Goal: Navigation & Orientation: Find specific page/section

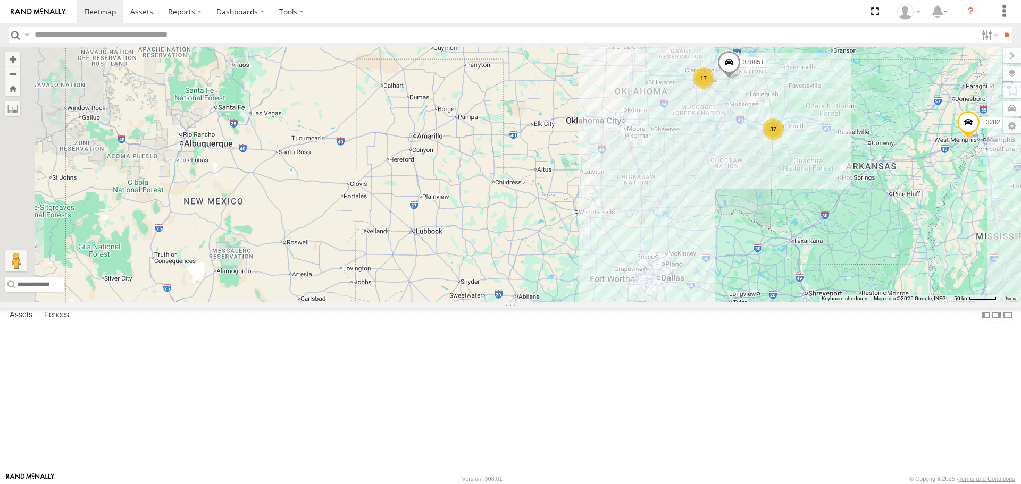
drag, startPoint x: 414, startPoint y: 250, endPoint x: 717, endPoint y: 258, distance: 303.2
click at [717, 258] on div "40034T 5321 1831 5414 5228 7772T 40059T 37100T 37086T T3210 T3202 37133T 5387 5…" at bounding box center [510, 174] width 1021 height 255
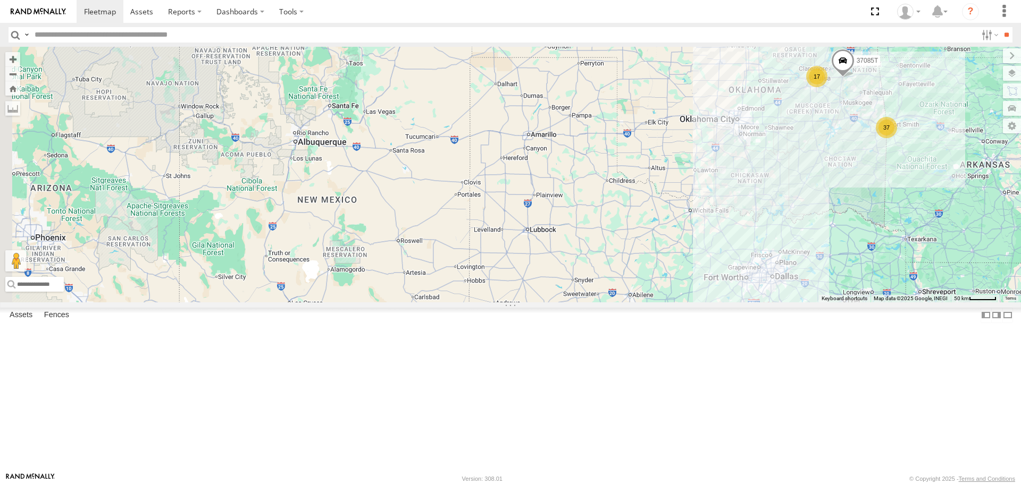
drag, startPoint x: 496, startPoint y: 249, endPoint x: 611, endPoint y: 247, distance: 115.4
click at [611, 247] on div "40034T 5321 1831 5414 5228 7772T 40059T 37100T 37086T T3210 T3202 37133T 5387 5…" at bounding box center [510, 174] width 1021 height 255
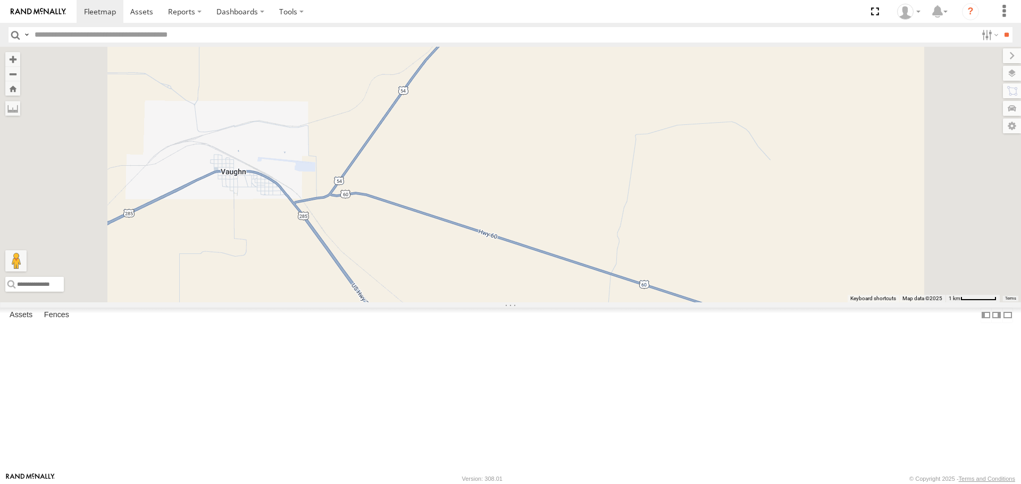
click at [0, 0] on span "Satellite + Roadmap" at bounding box center [0, 0] width 0 height 0
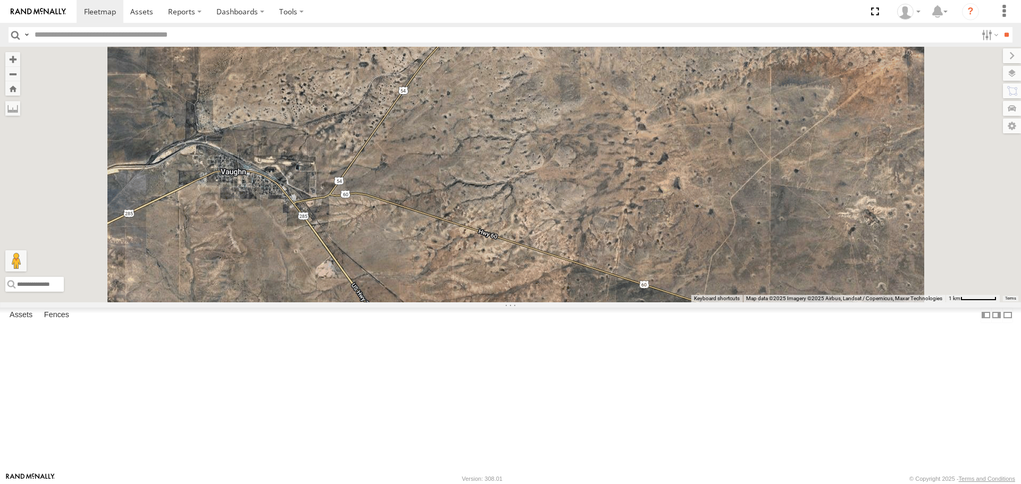
click at [0, 0] on span "Basemaps" at bounding box center [0, 0] width 0 height 0
drag, startPoint x: 897, startPoint y: 63, endPoint x: 901, endPoint y: 69, distance: 6.9
click at [0, 0] on span "Basemaps" at bounding box center [0, 0] width 0 height 0
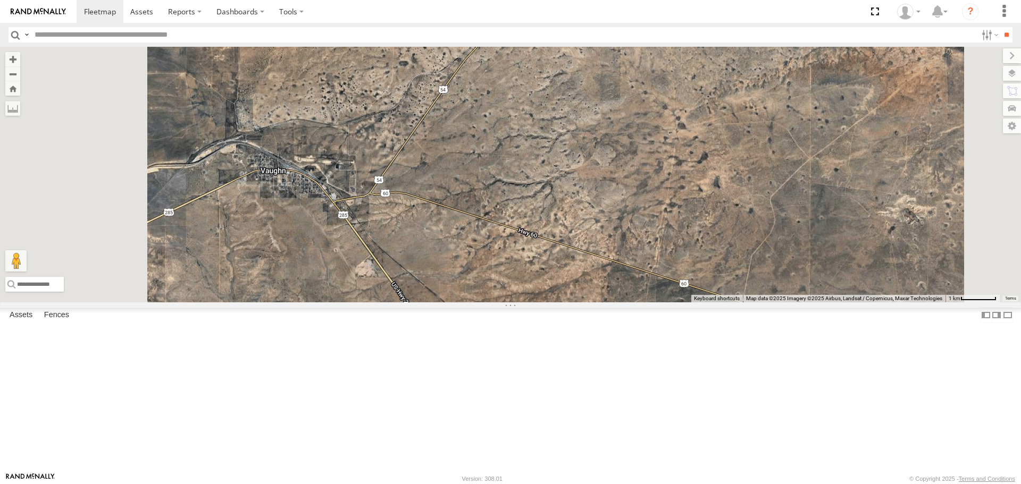
drag, startPoint x: 501, startPoint y: 313, endPoint x: 528, endPoint y: 311, distance: 26.1
click at [528, 302] on div "40034T 5321 1831 5414 5228 7772T 40059T 37100T 37086T T3210 T3202 37133T 5387 5…" at bounding box center [510, 174] width 1021 height 255
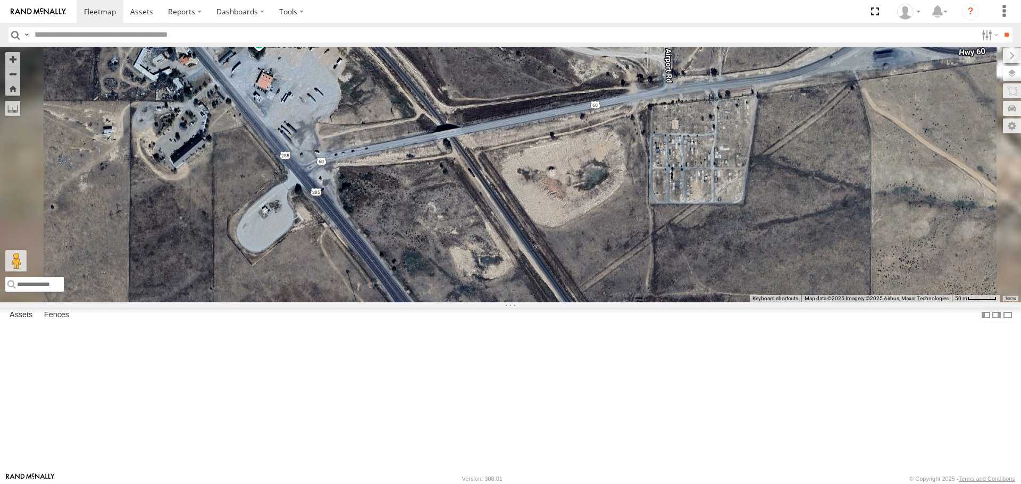
drag, startPoint x: 485, startPoint y: 249, endPoint x: 492, endPoint y: 279, distance: 30.6
click at [492, 279] on div "40034T 5321 1831 5414 5228 7772T 40059T 37100T 37086T T3210 T3202 37133T 5387 5…" at bounding box center [510, 174] width 1021 height 255
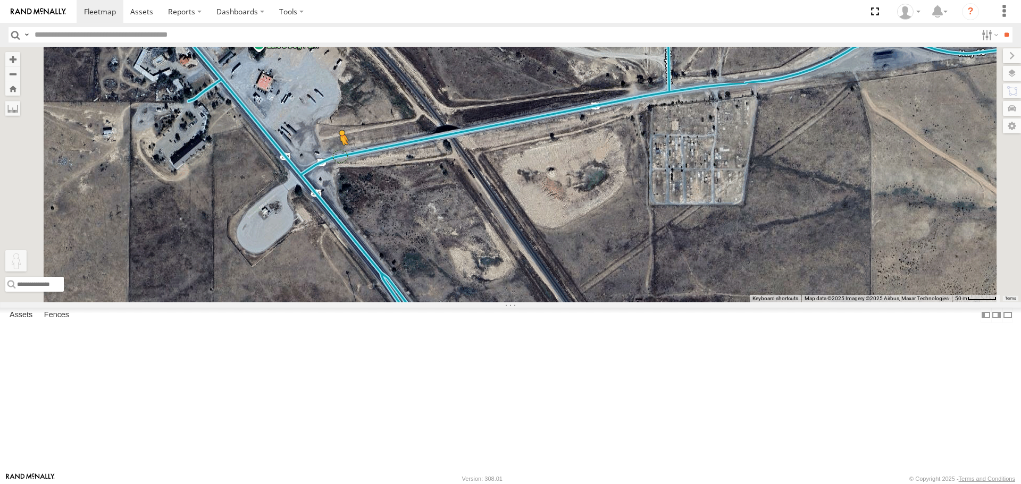
drag, startPoint x: 285, startPoint y: 427, endPoint x: 474, endPoint y: 241, distance: 265.1
click at [474, 241] on div "40034T 5321 1831 5414 5228 7772T 40059T 37100T 37086T T3210 T3202 37133T 5387 5…" at bounding box center [510, 174] width 1021 height 255
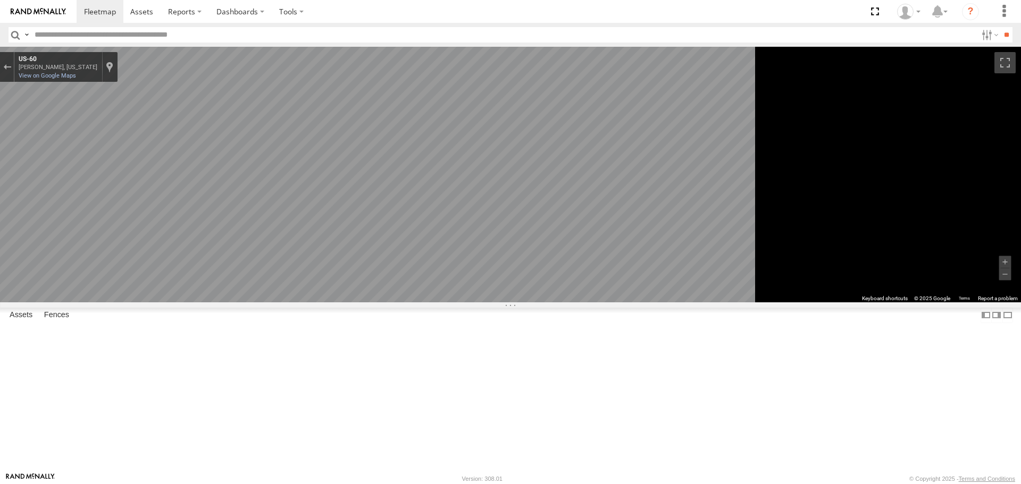
click at [904, 302] on div "To navigate the map with touch gestures double-tap and hold your finger on the …" at bounding box center [510, 174] width 1021 height 255
drag, startPoint x: 270, startPoint y: 65, endPoint x: 275, endPoint y: 69, distance: 6.5
click at [11, 65] on div "Exit the Street View" at bounding box center [7, 67] width 8 height 6
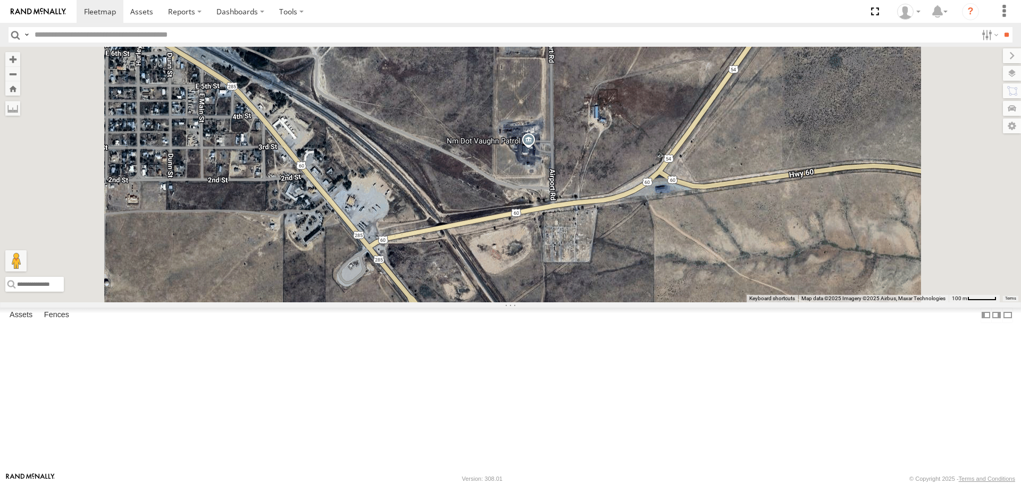
drag, startPoint x: 397, startPoint y: 299, endPoint x: 658, endPoint y: 376, distance: 272.3
click at [658, 302] on div "40034T 5321 1831 5414 5228 7772T 40059T 37100T 37086T T3210 T3202 37133T 5387 5…" at bounding box center [510, 174] width 1021 height 255
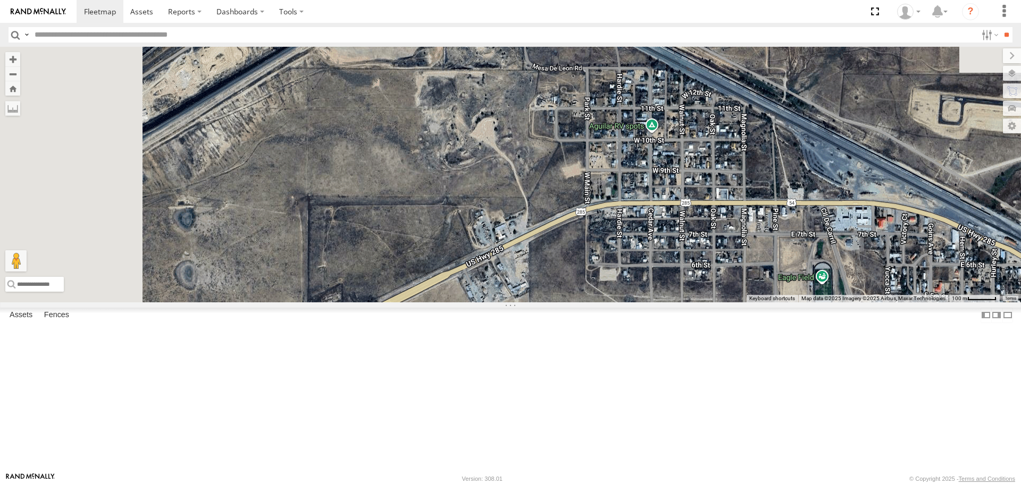
drag, startPoint x: 674, startPoint y: 385, endPoint x: 682, endPoint y: 349, distance: 37.0
click at [682, 302] on div "40034T 5321 1831 5414 5228 7772T 40059T 37100T 37086T T3210 T3202 37133T 5387 5…" at bounding box center [510, 174] width 1021 height 255
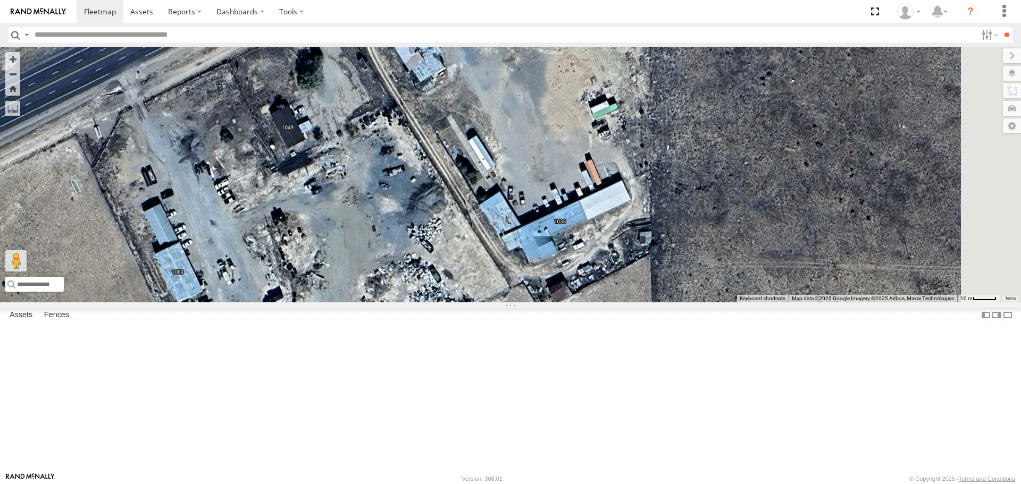
drag, startPoint x: 630, startPoint y: 345, endPoint x: 488, endPoint y: 309, distance: 146.5
click at [488, 302] on div "40034T 5321 1831 5414 5228 7772T 40059T 37100T 37086T T3210 T3202 37133T 5387 5…" at bounding box center [510, 174] width 1021 height 255
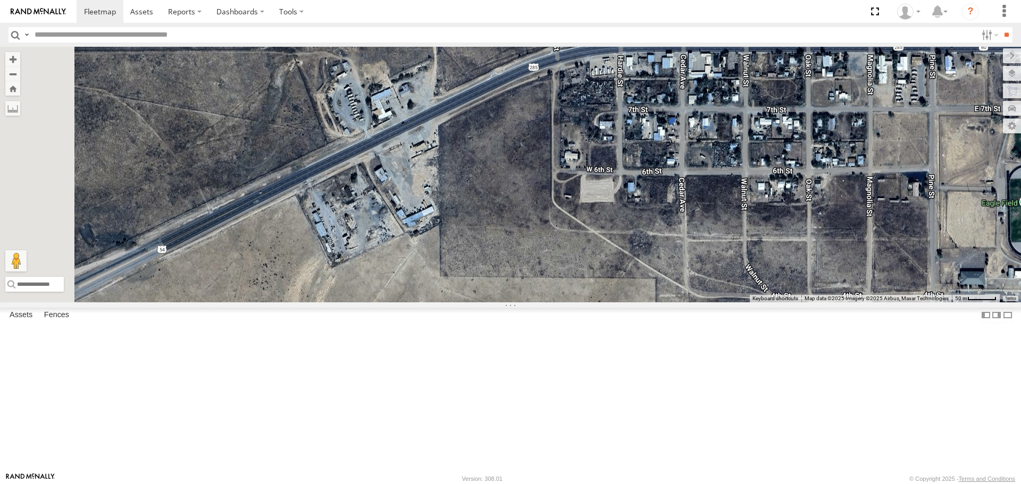
drag, startPoint x: 413, startPoint y: 366, endPoint x: 516, endPoint y: 282, distance: 133.5
click at [507, 288] on div "40034T 5321 1831 5414 5228 7772T 40059T 37100T 37086T T3210 T3202 37133T 5387 5…" at bounding box center [510, 174] width 1021 height 255
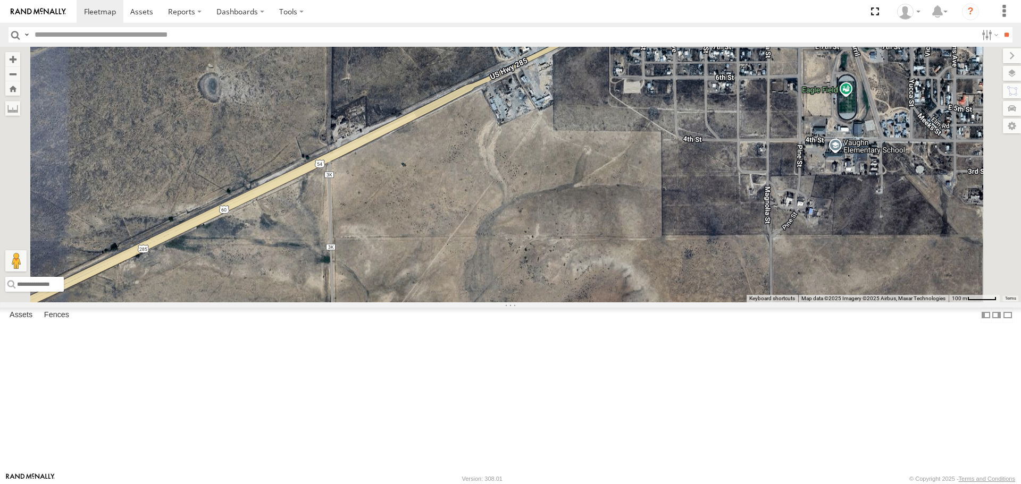
drag, startPoint x: 416, startPoint y: 336, endPoint x: 553, endPoint y: 258, distance: 156.5
click at [530, 271] on div "40034T 5321 1831 5414 5228 7772T 40059T 37100T 37086T T3210 T3202 37133T 5387 5…" at bounding box center [510, 174] width 1021 height 255
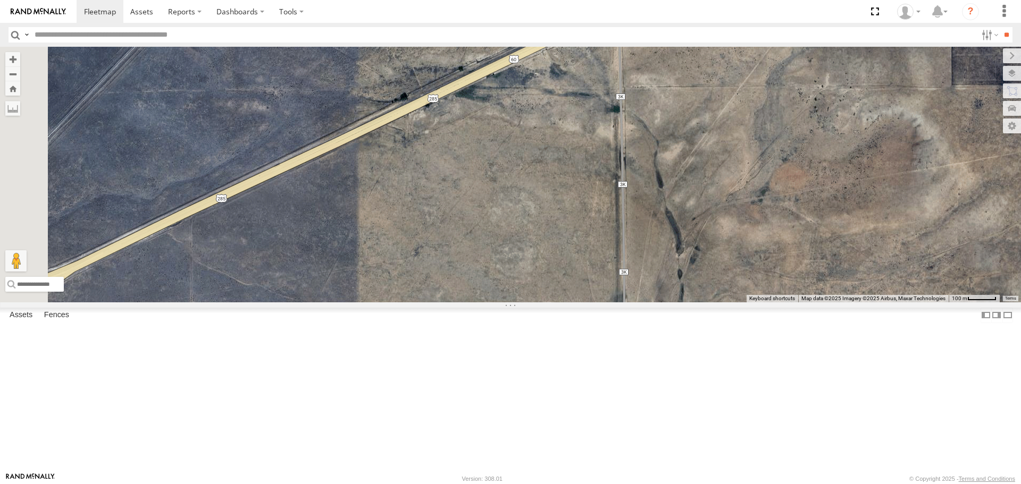
drag, startPoint x: 499, startPoint y: 281, endPoint x: 643, endPoint y: 226, distance: 153.7
click at [624, 233] on div "40034T 5321 1831 5414 5228 7772T 40059T 37100T 37086T T3210 T3202 37133T 5387 5…" at bounding box center [510, 174] width 1021 height 255
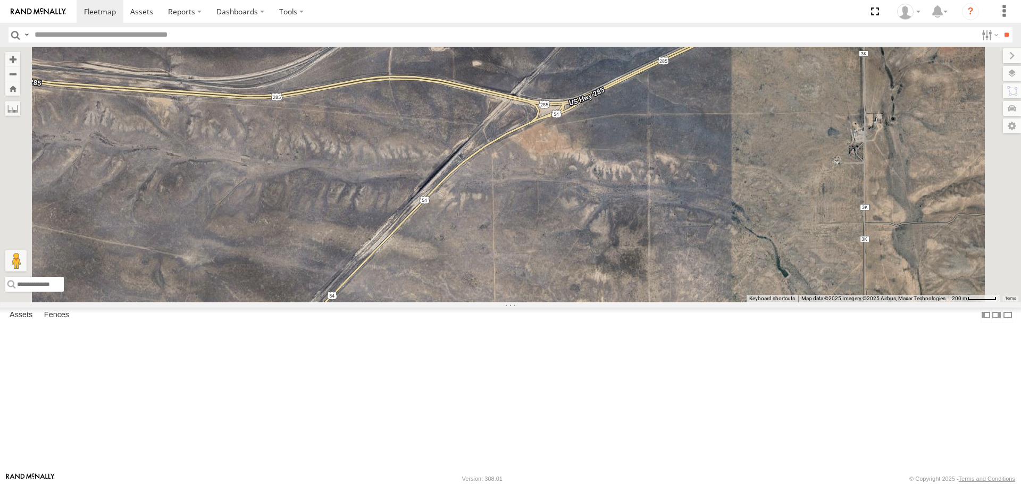
drag, startPoint x: 632, startPoint y: 304, endPoint x: 621, endPoint y: 225, distance: 79.6
click at [621, 231] on div "40034T 5321 1831 5414 5228 7772T 40059T 37100T 37086T T3210 T3202 37133T 5387 5…" at bounding box center [510, 174] width 1021 height 255
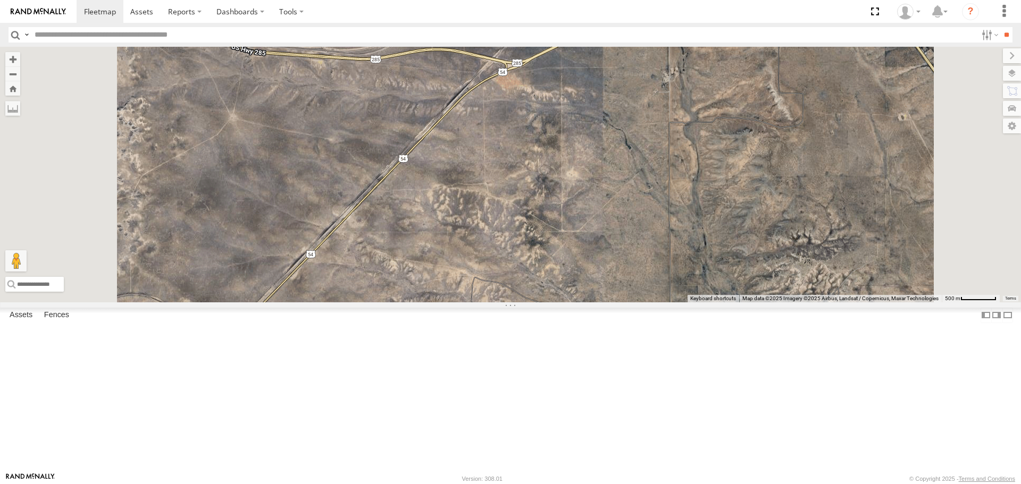
drag, startPoint x: 440, startPoint y: 316, endPoint x: 584, endPoint y: 222, distance: 172.1
click at [576, 225] on div "40034T 5321 1831 5414 5228 7772T 40059T 37100T 37086T T3210 T3202 37133T 5387 5…" at bounding box center [510, 174] width 1021 height 255
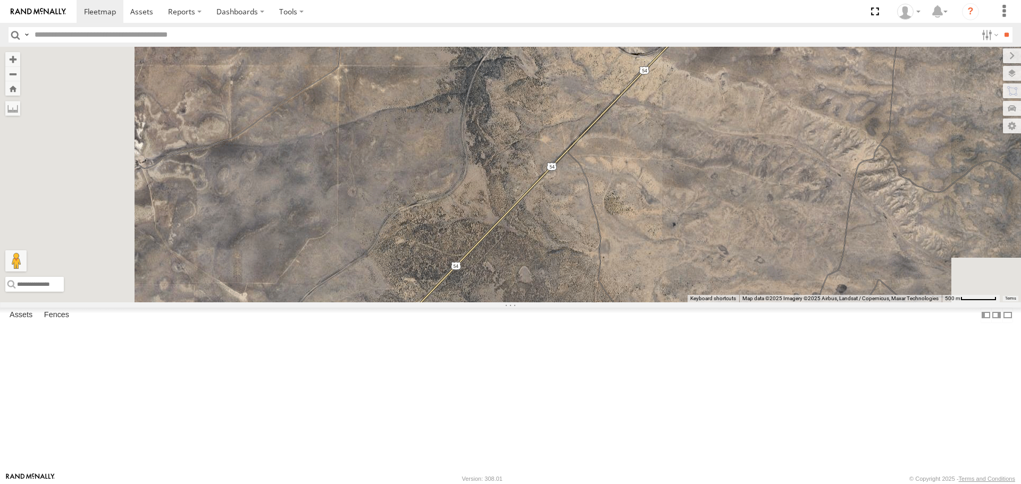
drag, startPoint x: 537, startPoint y: 319, endPoint x: 621, endPoint y: 203, distance: 143.9
click at [611, 218] on div "40034T 5321 1831 5414 5228 7772T 40059T 37100T 37086T T3210 T3202 37133T 5387 5…" at bounding box center [510, 174] width 1021 height 255
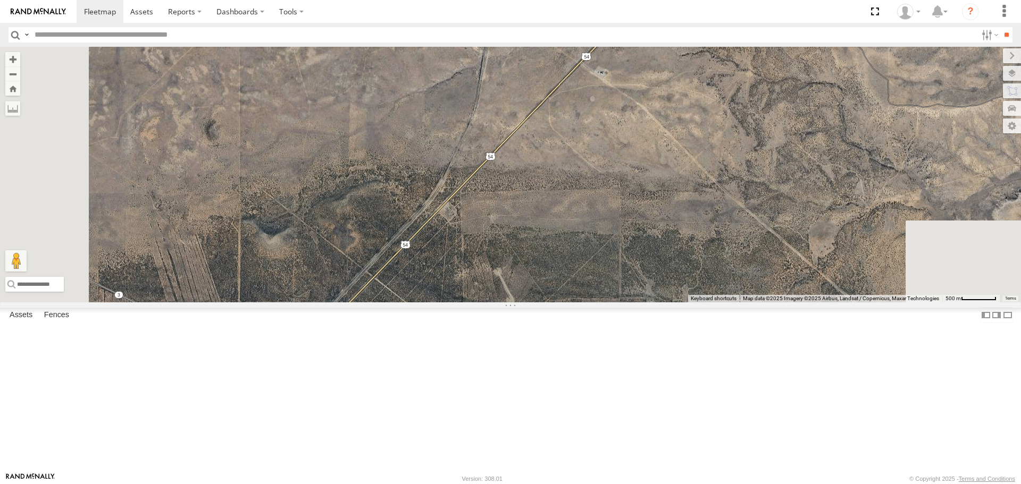
drag, startPoint x: 542, startPoint y: 285, endPoint x: 605, endPoint y: 209, distance: 98.6
click at [600, 214] on div "40034T 5321 1831 5414 5228 7772T 40059T 37100T 37086T T3210 T3202 37133T 5387 5…" at bounding box center [510, 174] width 1021 height 255
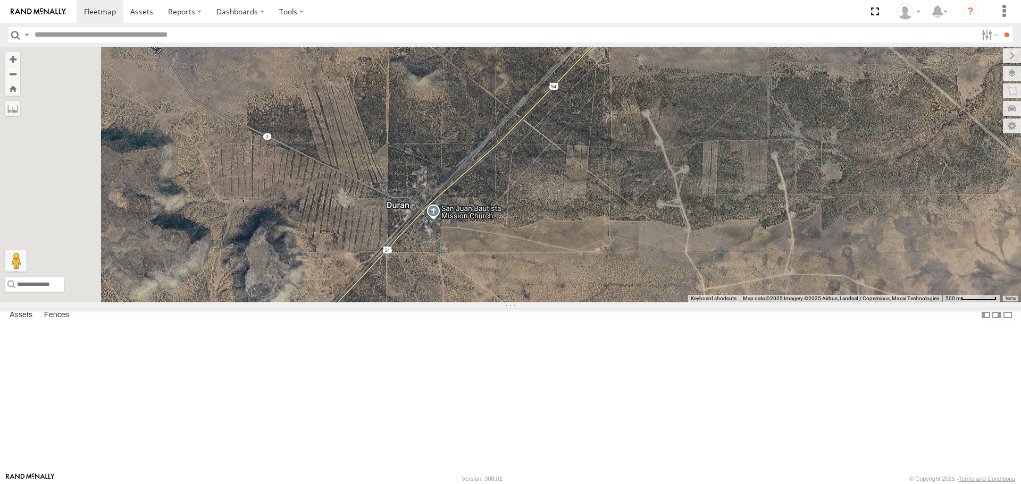
drag, startPoint x: 463, startPoint y: 290, endPoint x: 503, endPoint y: 207, distance: 92.1
click at [499, 212] on div "40034T 5321 1831 5414 5228 7772T 40059T 37100T 37086T T3210 T3202 37133T 5387 5…" at bounding box center [510, 174] width 1021 height 255
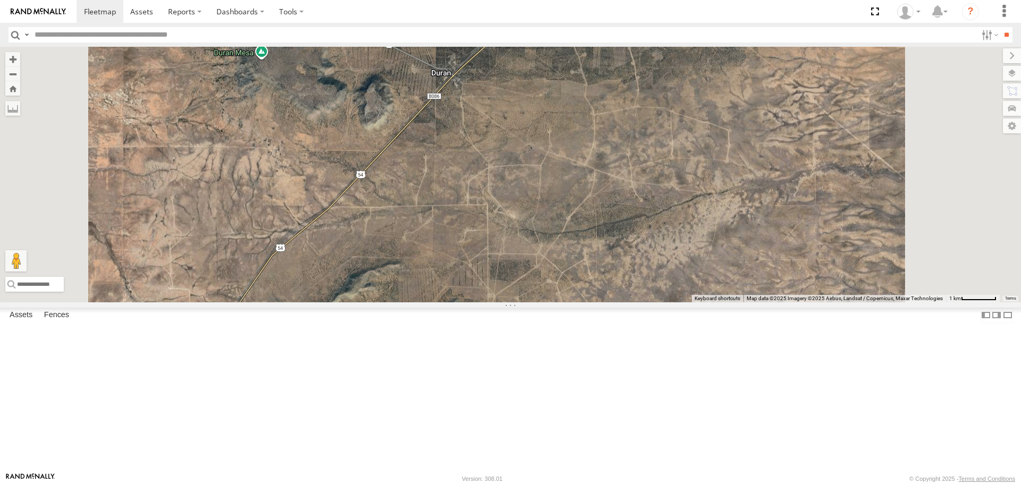
drag, startPoint x: 399, startPoint y: 301, endPoint x: 501, endPoint y: 204, distance: 140.7
click at [478, 232] on div "40034T 5321 1831 5414 5228 7772T 40059T 37100T 37086T T3210 T3202 37133T 5387 5…" at bounding box center [510, 174] width 1021 height 255
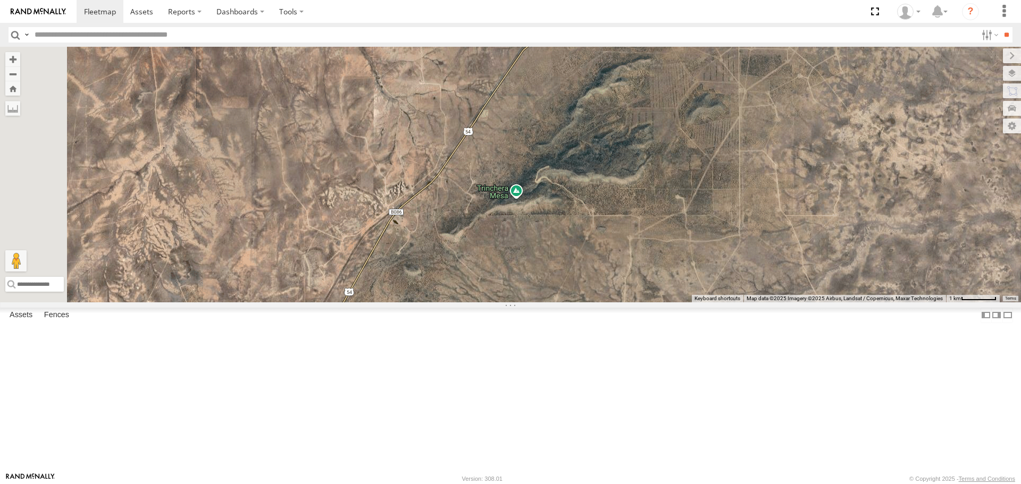
drag, startPoint x: 472, startPoint y: 274, endPoint x: 583, endPoint y: 189, distance: 139.9
click at [538, 230] on div "40034T 5321 1831 5414 5228 7772T 40059T 37100T 37086T T3210 T3202 37133T 5387 5…" at bounding box center [510, 174] width 1021 height 255
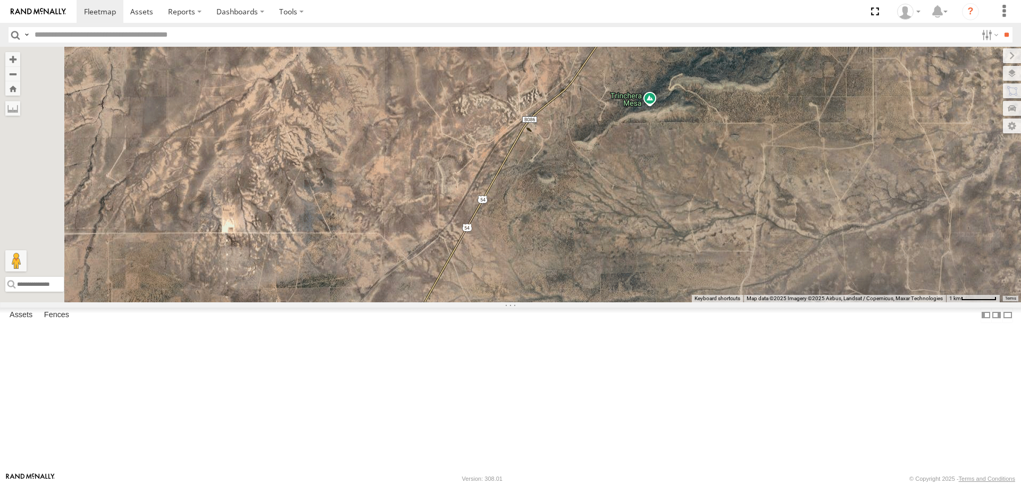
drag, startPoint x: 505, startPoint y: 316, endPoint x: 545, endPoint y: 128, distance: 192.8
click at [526, 165] on div "40034T 5321 1831 5414 5228 7772T 40059T 37100T 37086T T3210 T3202 37133T 5387 5…" at bounding box center [510, 174] width 1021 height 255
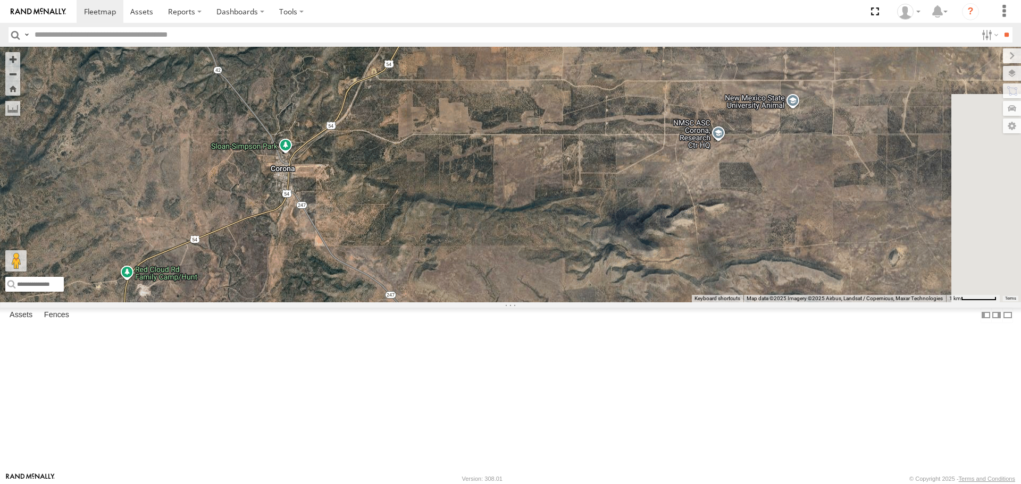
drag, startPoint x: 475, startPoint y: 146, endPoint x: 462, endPoint y: 273, distance: 127.8
click at [462, 273] on div "40034T 5321 1831 5414 5228 7772T 40059T 37100T 37086T T3210 T3202 37133T 5387 5…" at bounding box center [510, 174] width 1021 height 255
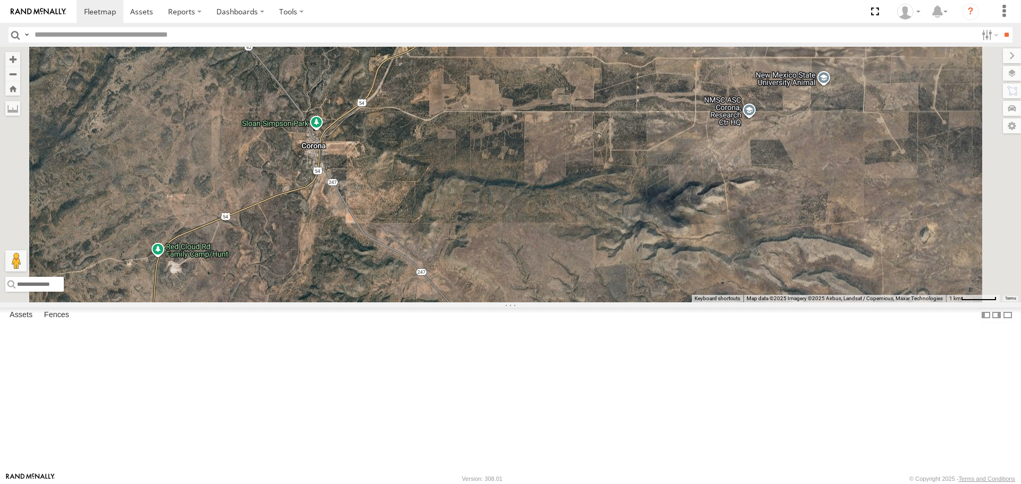
drag, startPoint x: 377, startPoint y: 353, endPoint x: 446, endPoint y: 274, distance: 105.1
click at [441, 279] on div "40034T 5321 1831 5414 5228 7772T 40059T 37100T 37086T T3210 T3202 37133T 5387 5…" at bounding box center [510, 174] width 1021 height 255
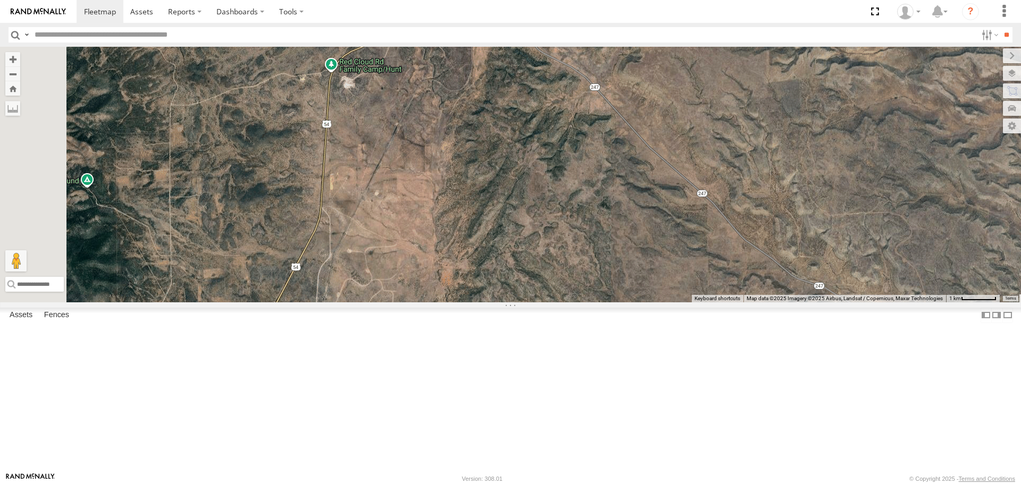
drag, startPoint x: 452, startPoint y: 361, endPoint x: 526, endPoint y: 243, distance: 139.9
click at [526, 243] on div "40034T 5321 1831 5414 5228 7772T 40059T 37100T 37086T T3210 T3202 37133T 5387 5…" at bounding box center [510, 174] width 1021 height 255
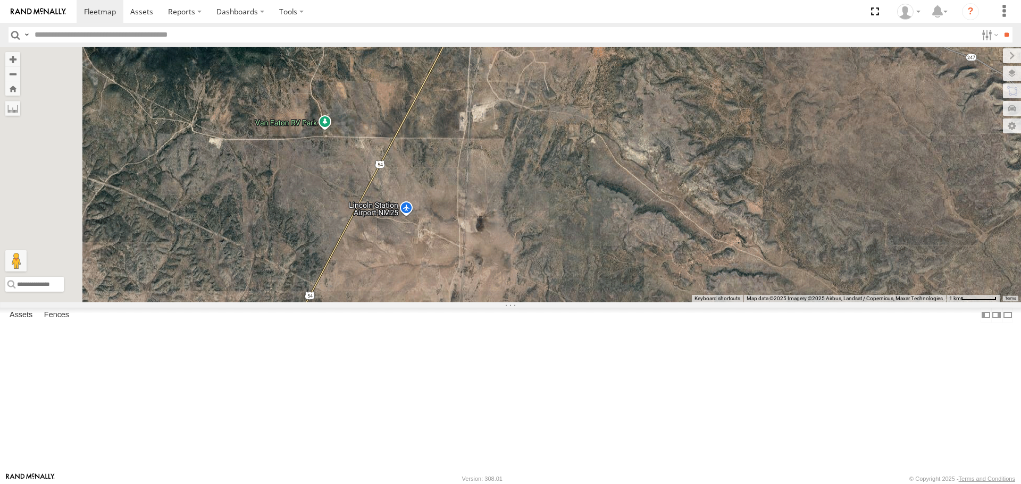
drag, startPoint x: 445, startPoint y: 318, endPoint x: 516, endPoint y: 215, distance: 125.4
click at [506, 234] on div "40034T 5321 1831 5414 5228 7772T 40059T 37100T 37086T T3210 T3202 37133T 5387 5…" at bounding box center [510, 174] width 1021 height 255
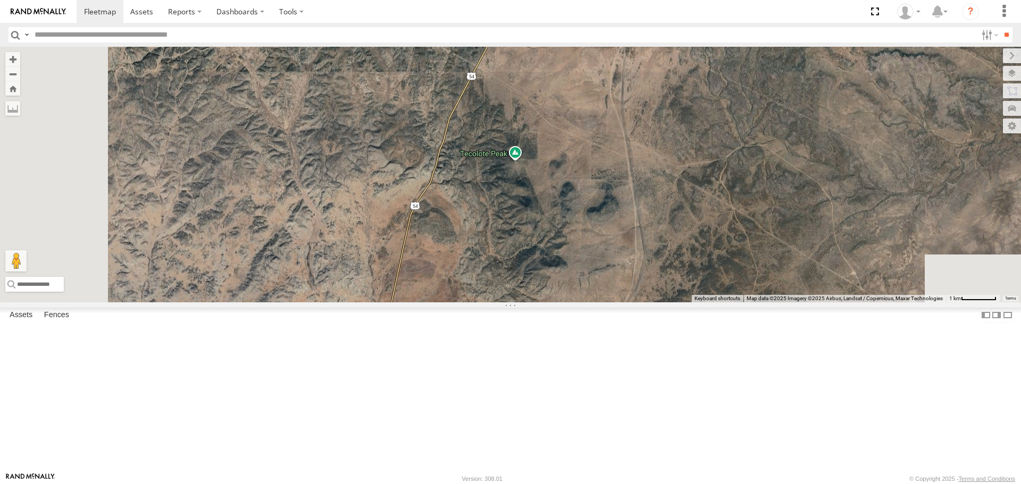
drag, startPoint x: 464, startPoint y: 333, endPoint x: 535, endPoint y: 236, distance: 121.1
click at [528, 248] on div "40034T 5321 1831 5414 5228 7772T 40059T 37100T 37086T T3210 T3202 37133T 5387 5…" at bounding box center [510, 174] width 1021 height 255
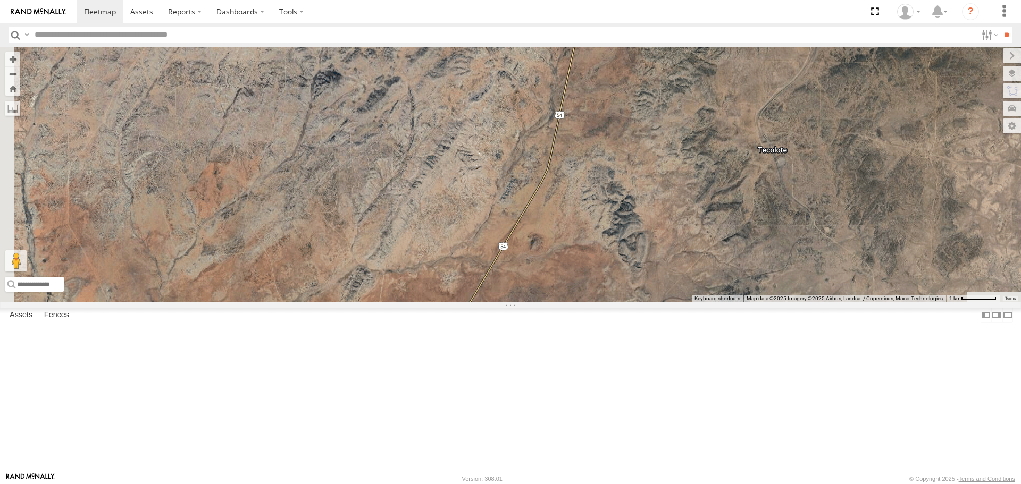
drag, startPoint x: 563, startPoint y: 320, endPoint x: 614, endPoint y: 223, distance: 110.1
click at [607, 240] on div "40034T 5321 1831 5414 5228 7772T 40059T 37100T 37086T T3210 T3202 37133T 5387 5…" at bounding box center [510, 174] width 1021 height 255
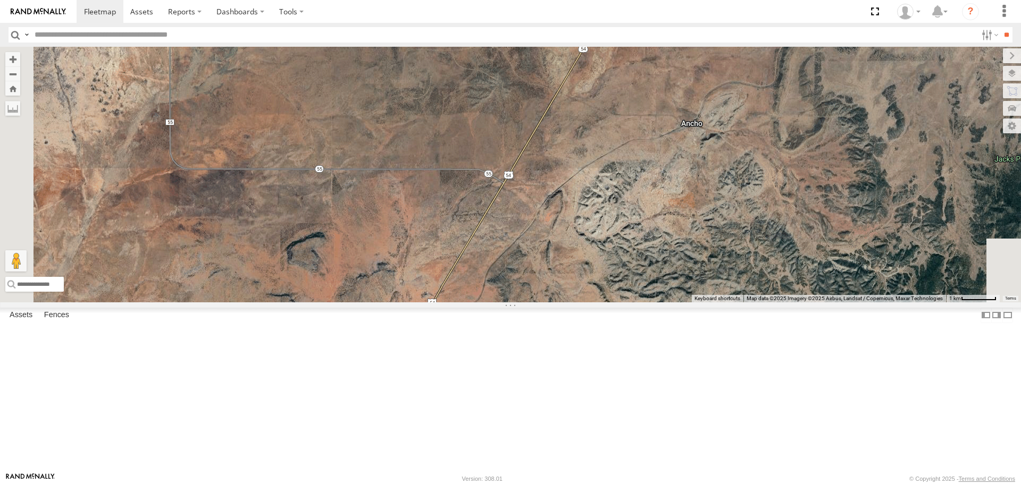
click at [579, 211] on div "40034T 5321 1831 5414 5228 7772T 40059T 37100T 37086T T3210 T3202 37133T 5387 5…" at bounding box center [510, 174] width 1021 height 255
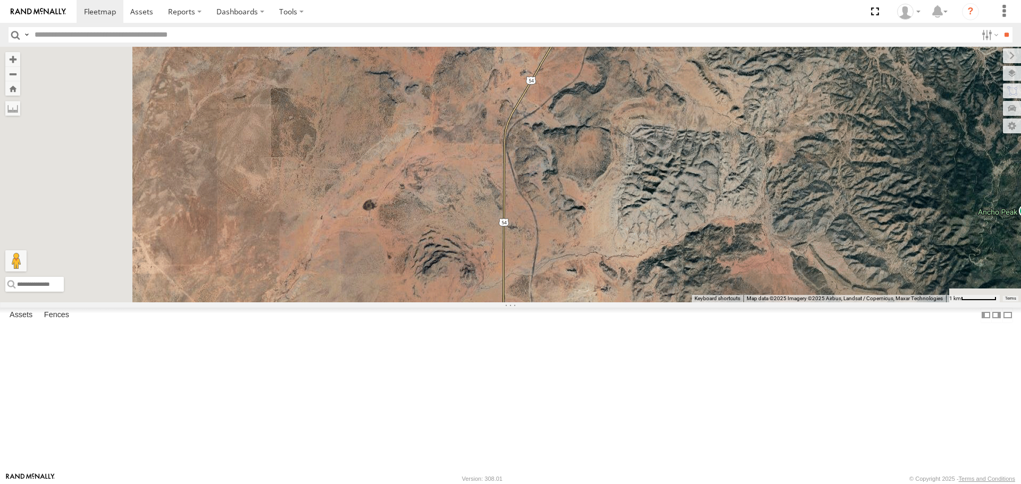
drag, startPoint x: 560, startPoint y: 277, endPoint x: 563, endPoint y: 144, distance: 133.0
click at [563, 169] on div "40034T 5321 1831 5414 5228 7772T 40059T 37100T 37086T T3210 T3202 37133T 5387 5…" at bounding box center [510, 174] width 1021 height 255
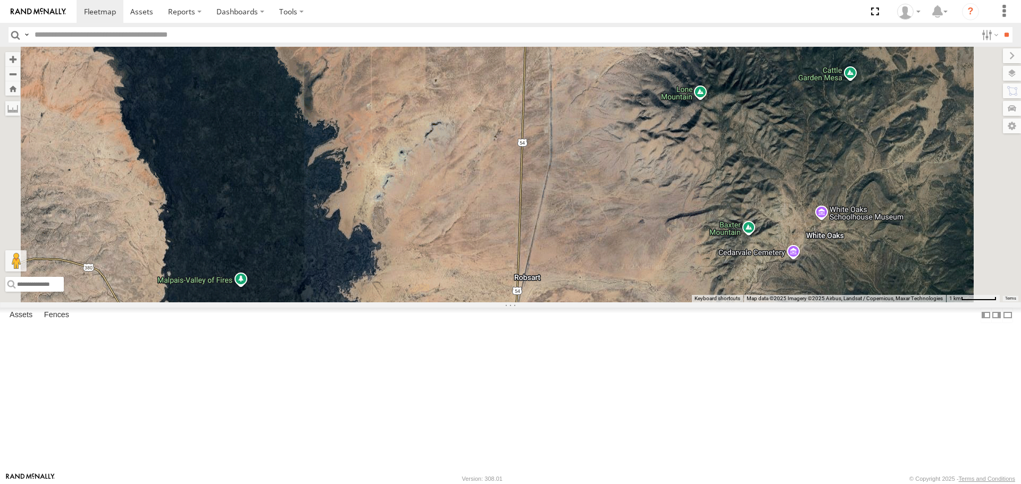
drag, startPoint x: 577, startPoint y: 262, endPoint x: 593, endPoint y: 129, distance: 133.4
click at [590, 158] on div "40034T 5321 1831 5414 5228 7772T 40059T 37100T 37086T T3210 T3202 37133T 5387 5…" at bounding box center [510, 174] width 1021 height 255
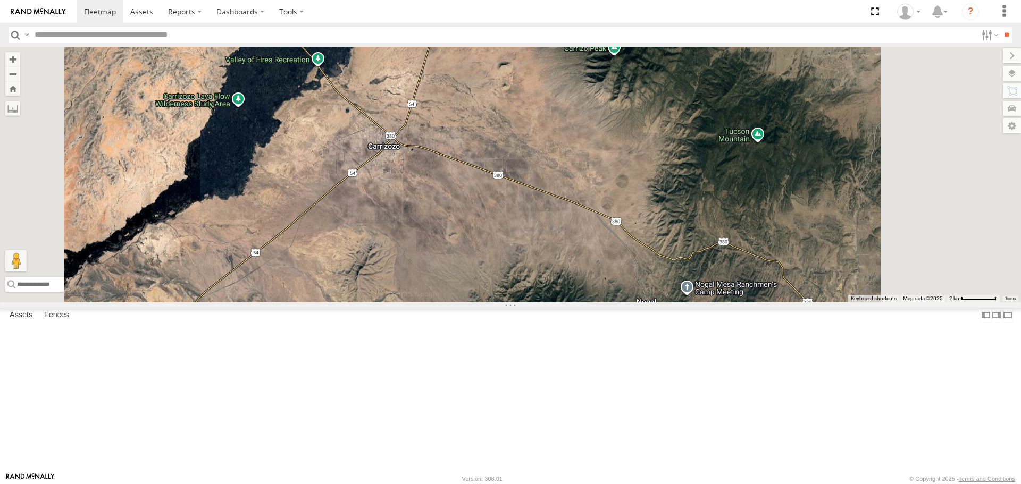
drag, startPoint x: 668, startPoint y: 257, endPoint x: 583, endPoint y: 213, distance: 96.6
click at [585, 215] on div "40034T 5321 1831 5414 5228 7772T 40059T 37100T 37086T T3210 T3202 37133T 5387 5…" at bounding box center [510, 174] width 1021 height 255
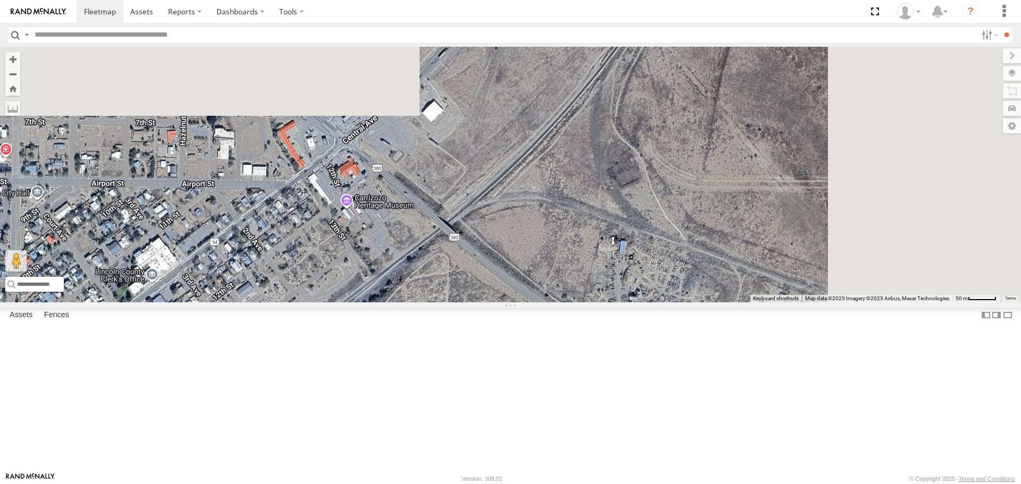
drag, startPoint x: 604, startPoint y: 145, endPoint x: 462, endPoint y: 306, distance: 214.4
click at [464, 302] on div "40034T 5321 1831 5414 5228 7772T 40059T 37100T 37086T T3210 T3202 37133T 5387 5…" at bounding box center [510, 174] width 1021 height 255
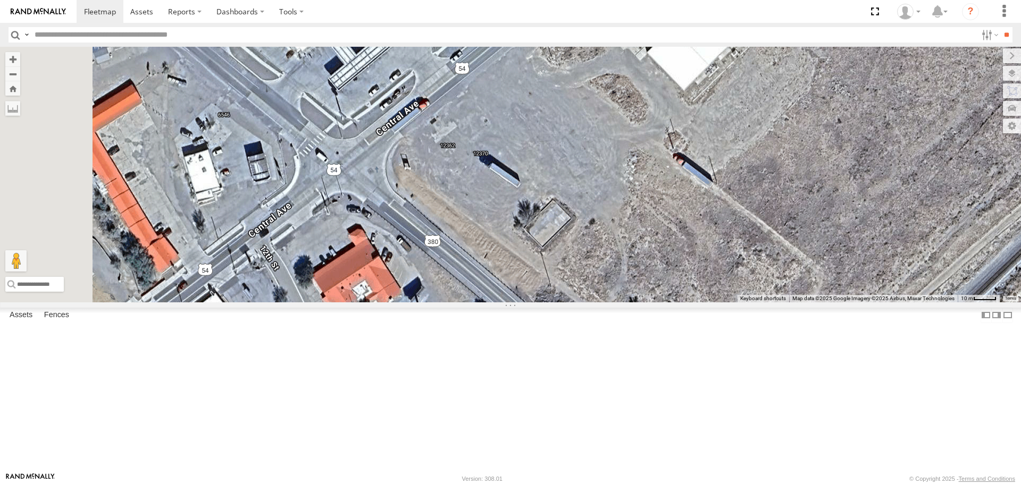
drag, startPoint x: 609, startPoint y: 210, endPoint x: 665, endPoint y: 181, distance: 63.0
click at [665, 181] on div "40034T 5321 1831 5414 5228 7772T 40059T 37100T 37086T T3210 T3202 37133T 5387 5…" at bounding box center [510, 174] width 1021 height 255
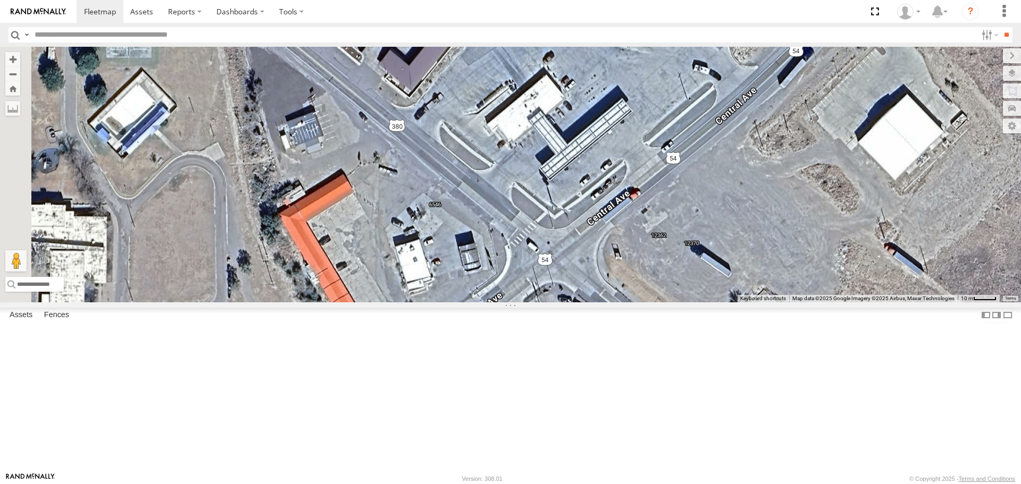
drag, startPoint x: 520, startPoint y: 263, endPoint x: 720, endPoint y: 267, distance: 200.0
click at [721, 269] on div "40034T 5321 1831 5414 5228 7772T 40059T 37100T 37086T T3210 T3202 37133T 5387 5…" at bounding box center [510, 174] width 1021 height 255
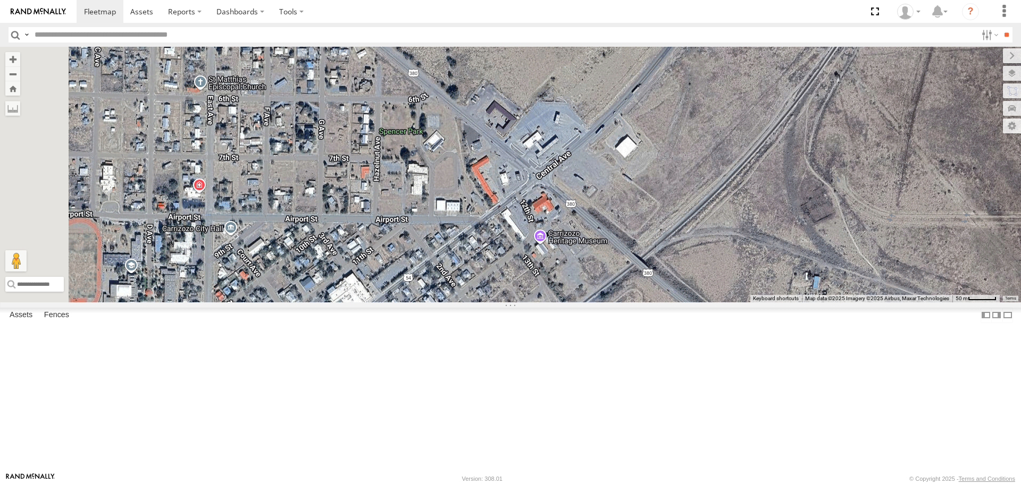
drag, startPoint x: 485, startPoint y: 381, endPoint x: 571, endPoint y: 296, distance: 120.7
click at [562, 302] on div "40034T 5321 1831 5414 5228 7772T 40059T 37100T 37086T T3210 T3202 37133T 5387 5…" at bounding box center [510, 174] width 1021 height 255
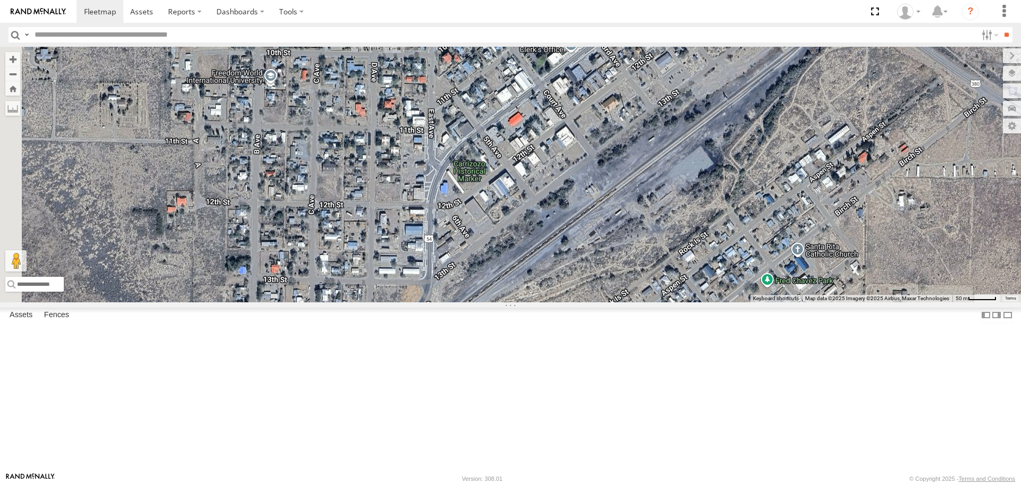
drag, startPoint x: 542, startPoint y: 339, endPoint x: 548, endPoint y: 216, distance: 123.0
click at [548, 226] on div "40034T 5321 1831 5414 5228 7772T 40059T 37100T 37086T T3210 T3202 37133T 5387 5…" at bounding box center [510, 174] width 1021 height 255
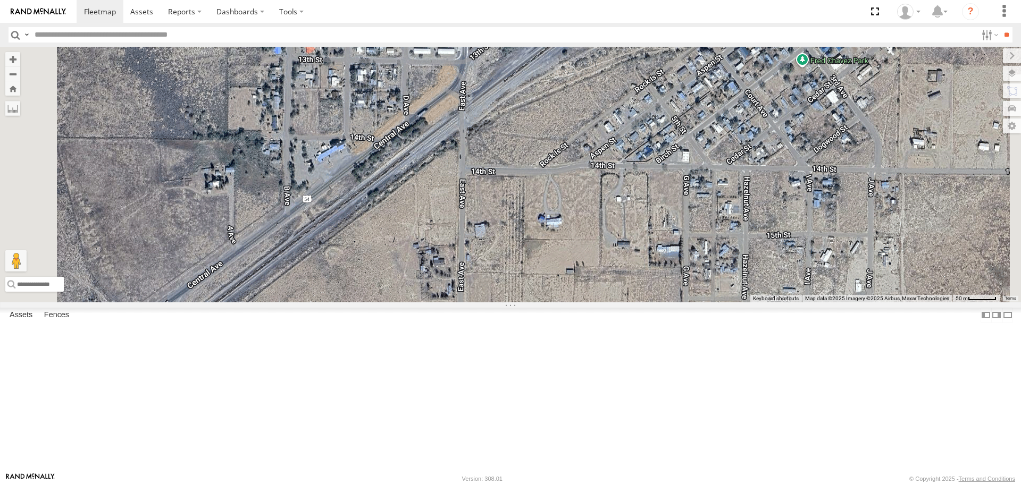
drag, startPoint x: 508, startPoint y: 294, endPoint x: 539, endPoint y: 215, distance: 83.8
click at [536, 222] on div "40034T 5321 1831 5414 5228 7772T 40059T 37100T 37086T T3210 T3202 37133T 5387 5…" at bounding box center [510, 174] width 1021 height 255
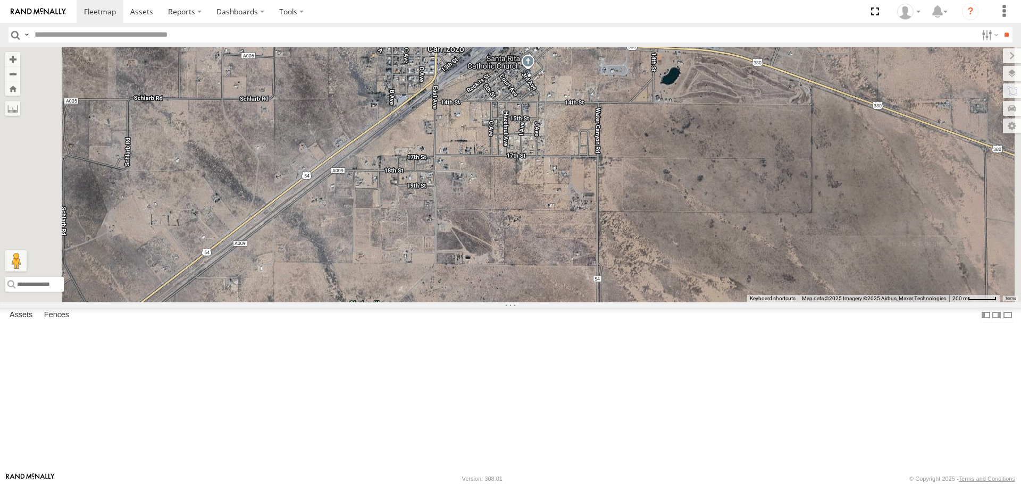
drag, startPoint x: 474, startPoint y: 279, endPoint x: 646, endPoint y: 172, distance: 202.1
click at [573, 219] on div "40034T 5321 1831 5414 5228 7772T 40059T 37100T 37086T T3210 T3202 37133T 5387 5…" at bounding box center [510, 174] width 1021 height 255
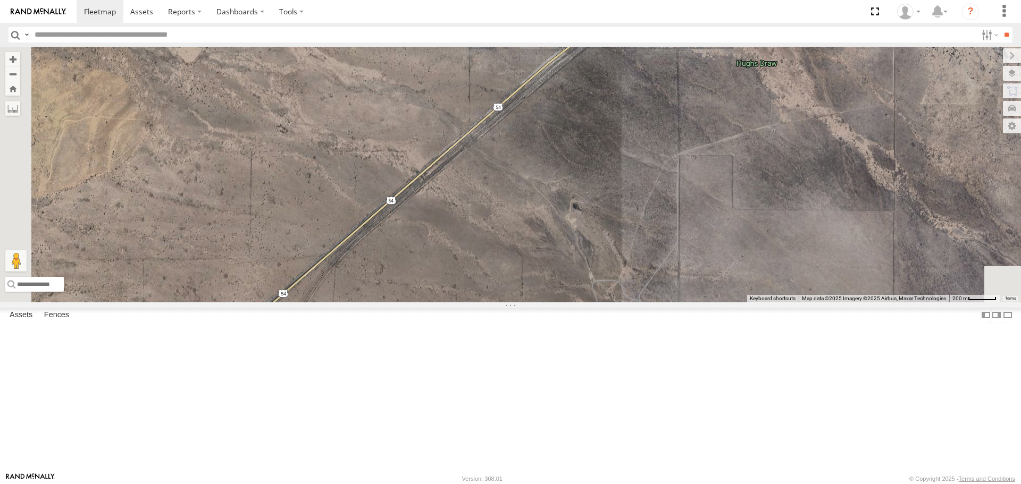
drag, startPoint x: 537, startPoint y: 304, endPoint x: 706, endPoint y: 135, distance: 239.5
click at [618, 204] on div "40034T 5321 1831 5414 5228 7772T 40059T 37100T 37086T T3210 T3202 37133T 5387 5…" at bounding box center [510, 174] width 1021 height 255
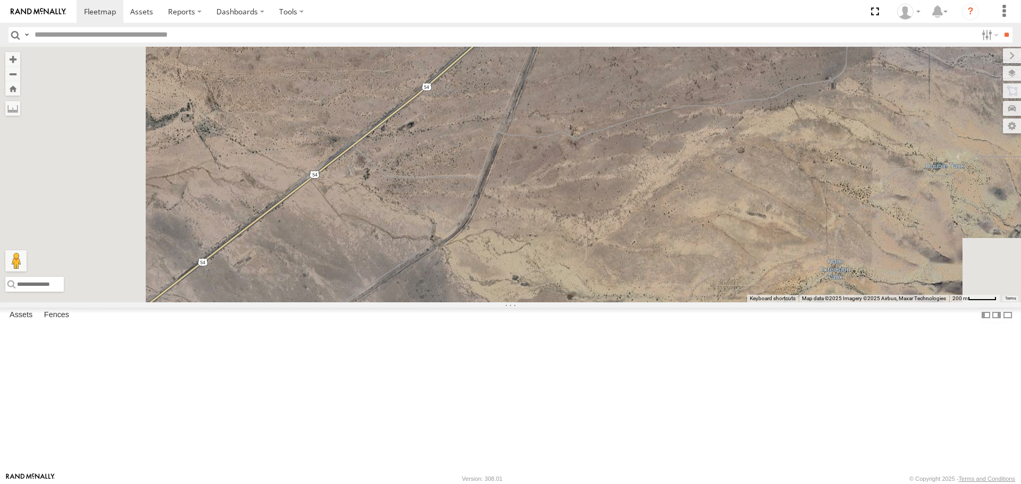
drag, startPoint x: 484, startPoint y: 240, endPoint x: 571, endPoint y: 177, distance: 107.3
click at [557, 188] on div "40034T 5321 1831 5414 5228 7772T 40059T 37100T 37086T T3210 T3202 37133T 5387 5…" at bounding box center [510, 174] width 1021 height 255
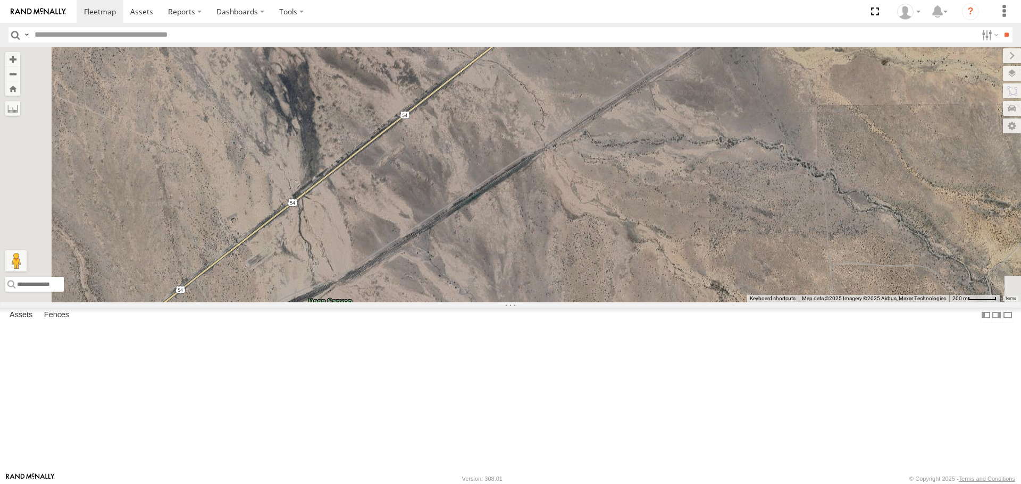
drag, startPoint x: 345, startPoint y: 373, endPoint x: 482, endPoint y: 246, distance: 187.4
click at [452, 269] on div "40034T 5321 1831 5414 5228 7772T 40059T 37100T 37086T T3210 T3202 37133T 5387 5…" at bounding box center [510, 174] width 1021 height 255
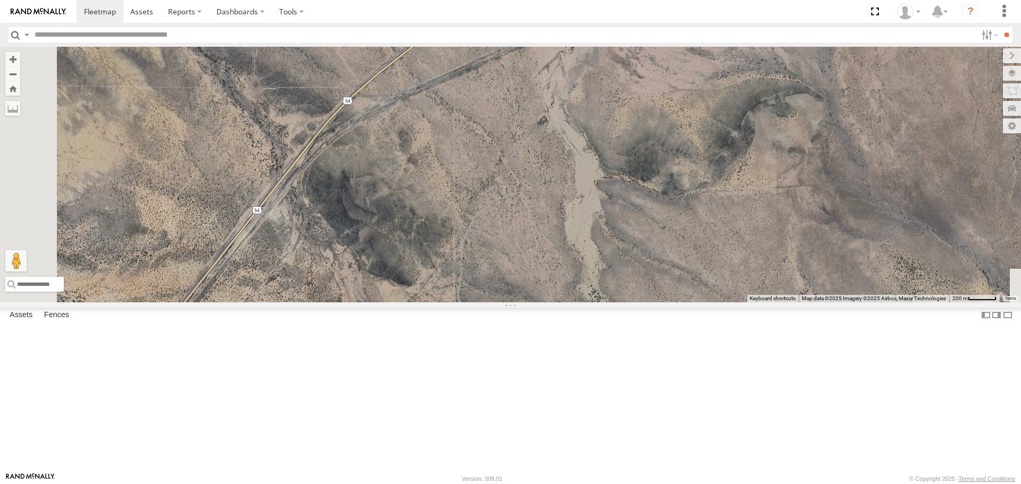
drag, startPoint x: 359, startPoint y: 365, endPoint x: 461, endPoint y: 280, distance: 132.6
click at [450, 295] on div "40034T 5321 1831 5414 5228 7772T 40059T 37100T 37086T T3210 T3202 37133T 5387 5…" at bounding box center [510, 174] width 1021 height 255
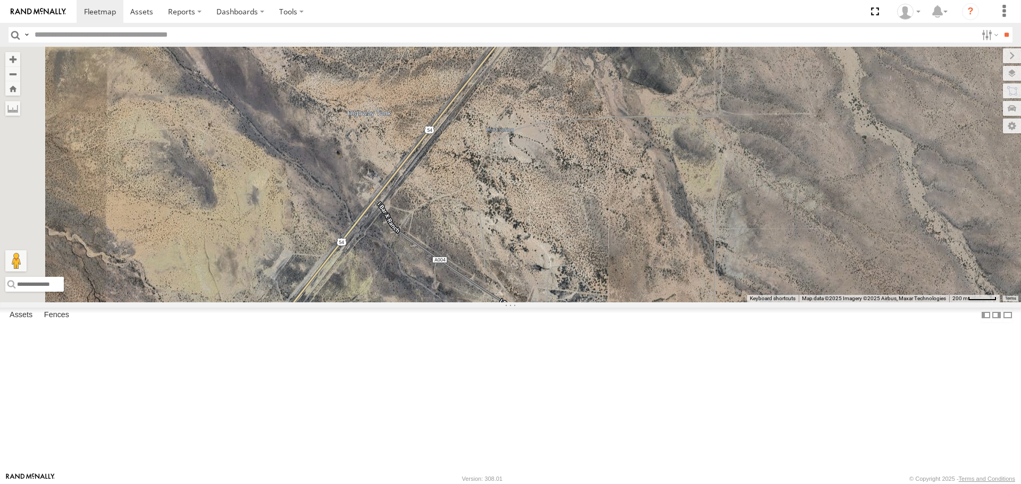
drag, startPoint x: 445, startPoint y: 325, endPoint x: 512, endPoint y: 219, distance: 126.4
click at [500, 246] on div "40034T 5321 1831 5414 5228 7772T 40059T 37100T 37086T T3210 T3202 37133T 5387 5…" at bounding box center [510, 174] width 1021 height 255
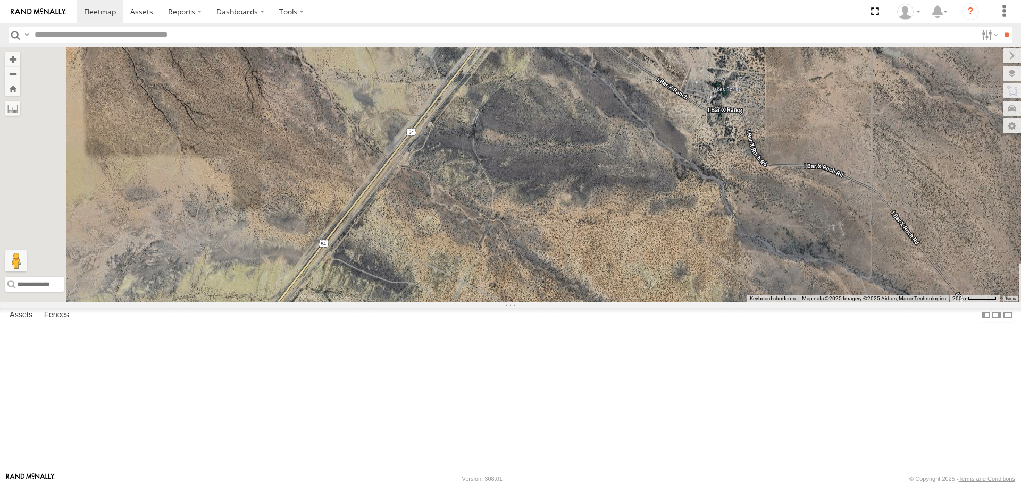
drag, startPoint x: 432, startPoint y: 372, endPoint x: 538, endPoint y: 277, distance: 141.9
click at [507, 302] on div "40034T 5321 1831 5414 5228 7772T 40059T 37100T 37086T T3210 T3202 37133T 5387 5…" at bounding box center [510, 174] width 1021 height 255
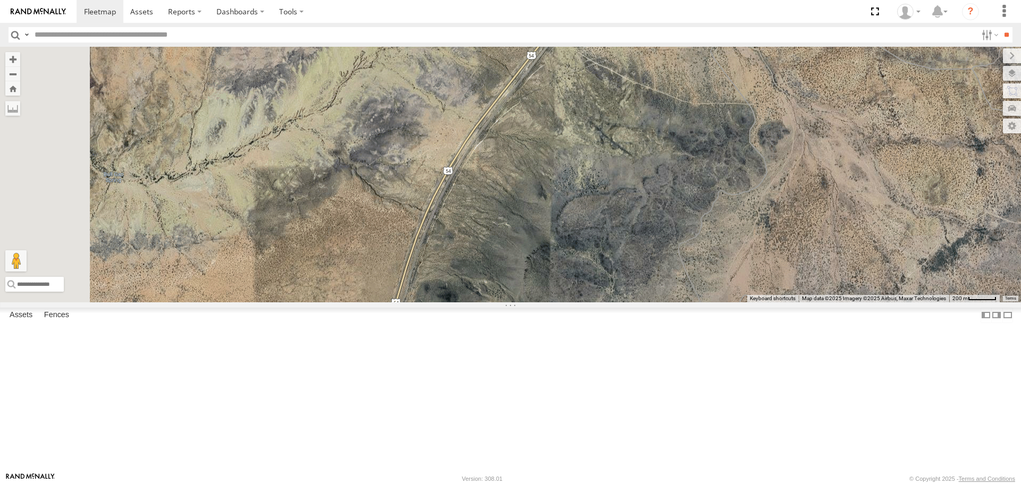
drag, startPoint x: 507, startPoint y: 303, endPoint x: 556, endPoint y: 189, distance: 123.4
click at [530, 242] on div "40034T 5321 1831 5414 5228 7772T 40059T 37100T 37086T T3210 T3202 37133T 5387 5…" at bounding box center [510, 174] width 1021 height 255
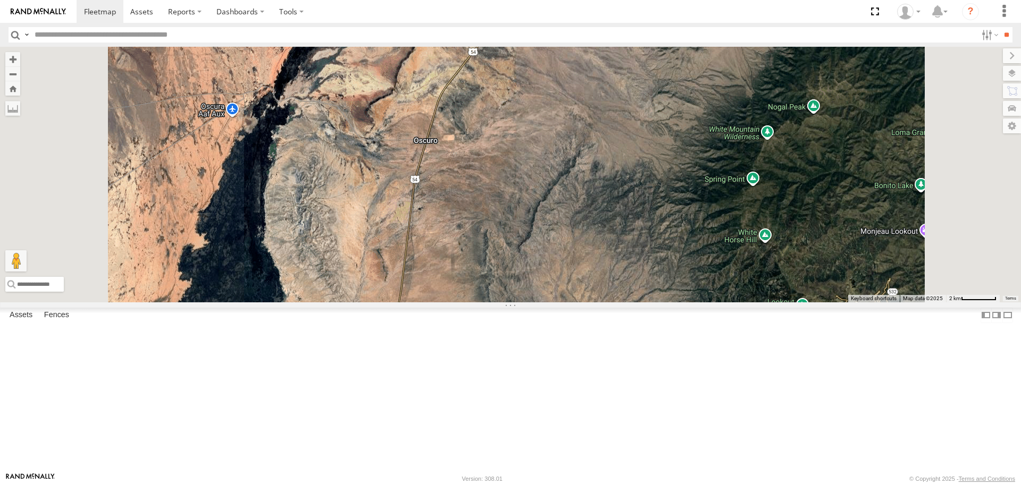
drag, startPoint x: 571, startPoint y: 275, endPoint x: 596, endPoint y: 203, distance: 77.0
click at [585, 230] on div "40034T 5321 1831 5414 5228 7772T 40059T 37100T 37086T T3210 T3202 37133T 5387 5…" at bounding box center [510, 174] width 1021 height 255
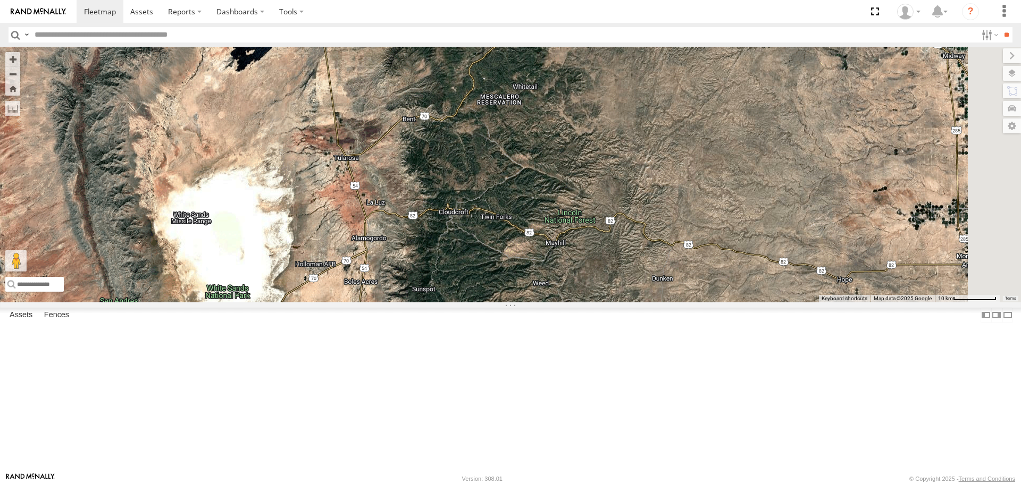
drag, startPoint x: 639, startPoint y: 242, endPoint x: 487, endPoint y: 173, distance: 167.1
click at [487, 173] on div "40034T 5321 1831 5414 5228 7772T 40059T 37100T 37086T T3210 T3202 37133T 5387 5…" at bounding box center [510, 174] width 1021 height 255
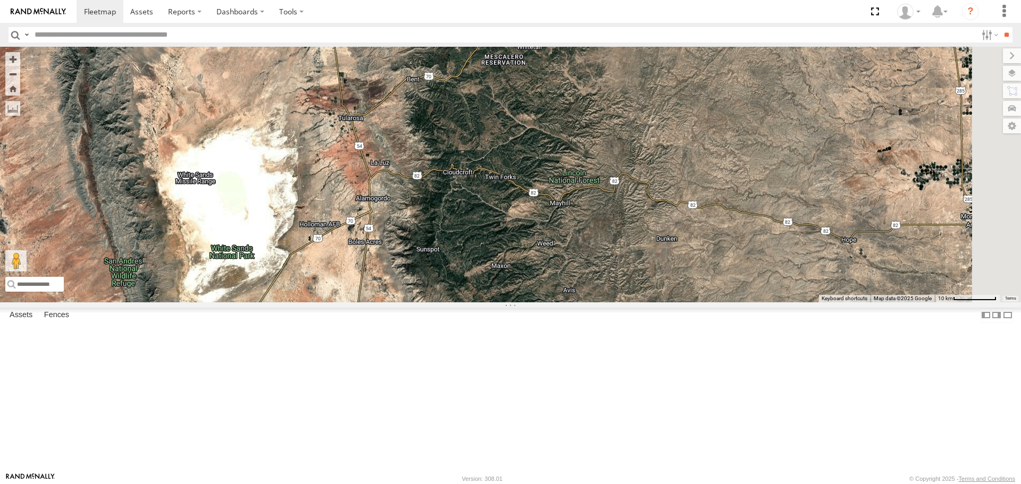
drag, startPoint x: 507, startPoint y: 265, endPoint x: 512, endPoint y: 225, distance: 40.2
click at [512, 225] on div "40034T 5321 1831 5414 5228 7772T 40059T 37100T 37086T T3210 T3202 37133T 5387 5…" at bounding box center [510, 174] width 1021 height 255
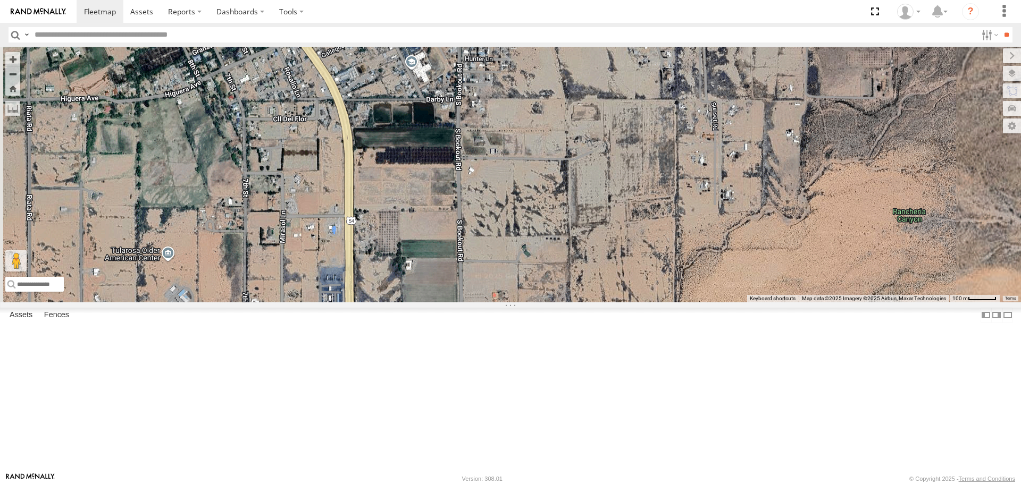
drag, startPoint x: 527, startPoint y: 394, endPoint x: 539, endPoint y: 260, distance: 135.1
click at [539, 263] on div "40034T 5321 1831 5414 5228 7772T 40059T 37100T 37086T T3210 T3202 37133T 5387 5…" at bounding box center [510, 174] width 1021 height 255
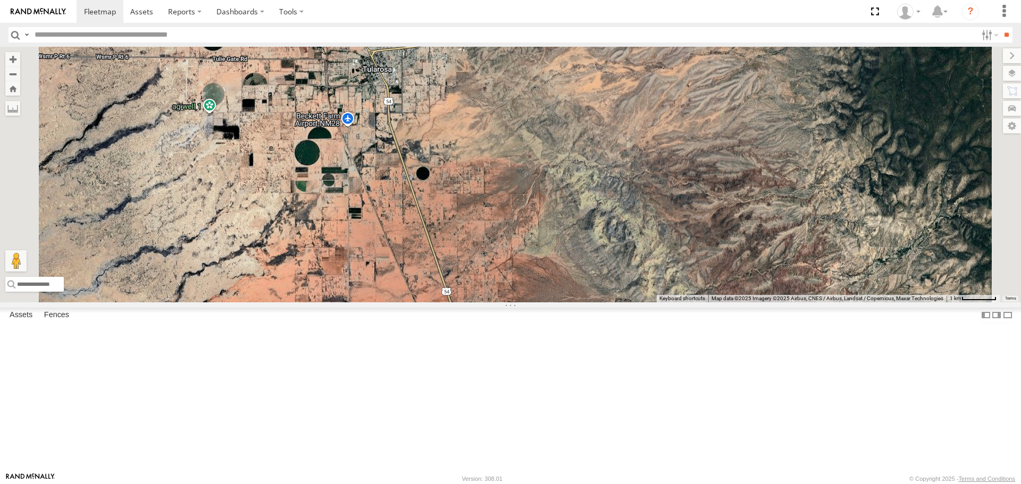
drag, startPoint x: 544, startPoint y: 353, endPoint x: 521, endPoint y: 215, distance: 139.6
click at [529, 237] on div "40034T 5321 1831 5414 5228 7772T 40059T 37100T 37086T T3210 T3202 37133T 5387 5…" at bounding box center [510, 174] width 1021 height 255
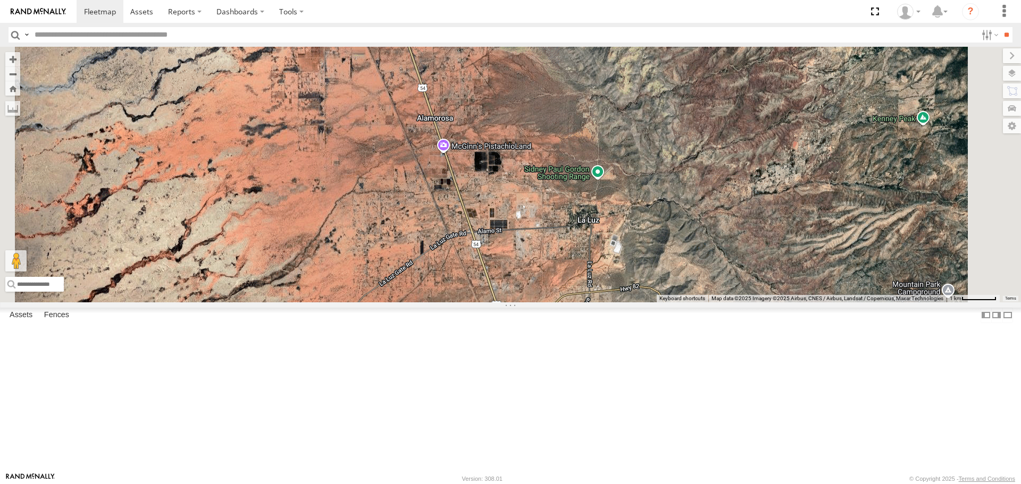
drag, startPoint x: 556, startPoint y: 277, endPoint x: 516, endPoint y: 173, distance: 110.6
click at [516, 173] on div "40034T 5321 1831 5414 5228 7772T 40059T 37100T 37086T T3210 T3202 37133T 5387 5…" at bounding box center [510, 174] width 1021 height 255
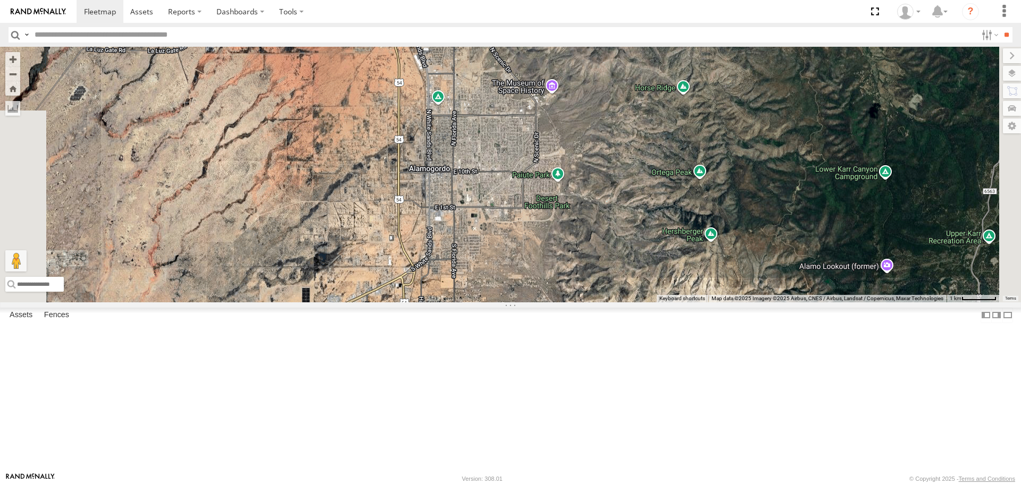
drag, startPoint x: 539, startPoint y: 303, endPoint x: 523, endPoint y: 179, distance: 124.9
click at [523, 179] on div "40034T 5321 1831 5414 5228 7772T 40059T 37100T 37086T T3210 T3202 37133T 5387 5…" at bounding box center [510, 174] width 1021 height 255
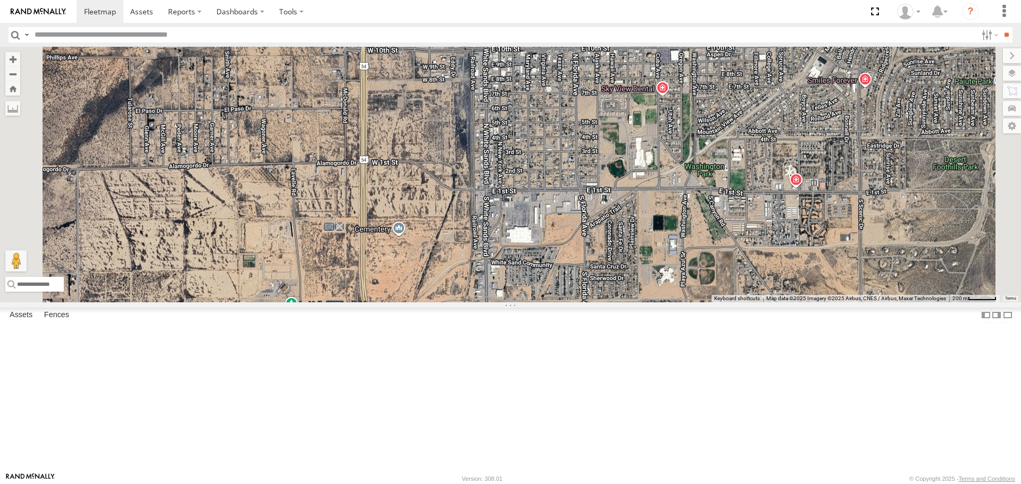
drag, startPoint x: 446, startPoint y: 263, endPoint x: 539, endPoint y: 194, distance: 116.4
click at [539, 197] on div "40034T 5321 1831 5414 5228 7772T 40059T 37100T 37086T T3210 T3202 37133T 5387 5…" at bounding box center [510, 174] width 1021 height 255
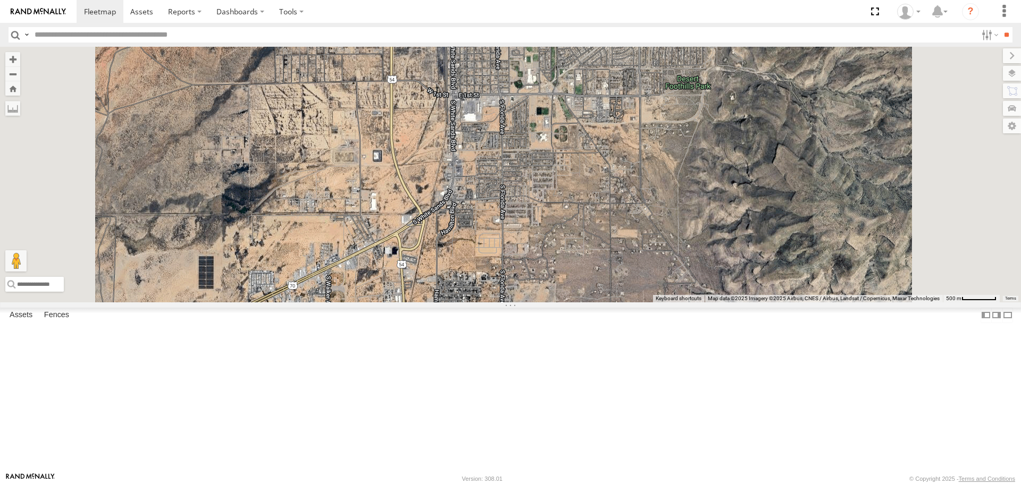
drag, startPoint x: 542, startPoint y: 316, endPoint x: 523, endPoint y: 206, distance: 111.7
click at [524, 208] on div "40034T 5321 1831 5414 5228 7772T 40059T 37100T 37086T T3210 T3202 37133T 5387 5…" at bounding box center [510, 174] width 1021 height 255
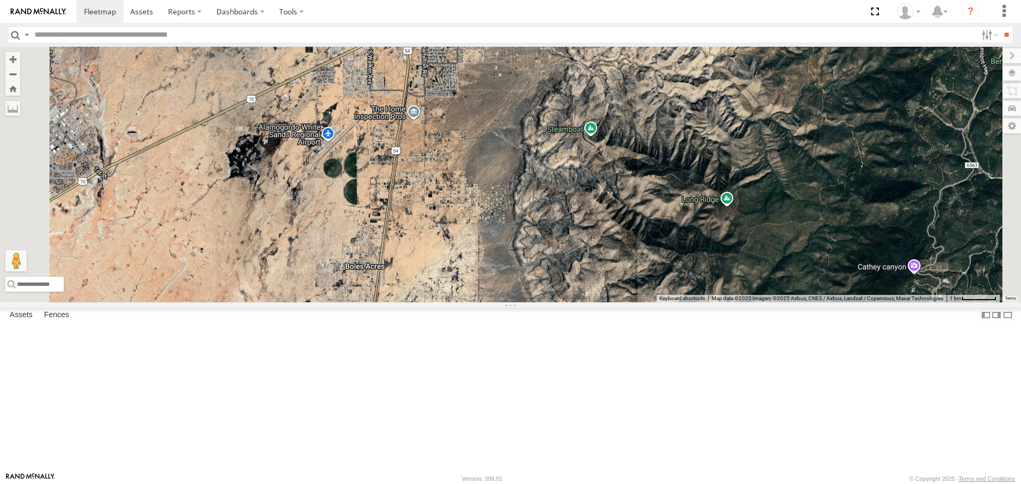
drag, startPoint x: 553, startPoint y: 315, endPoint x: 579, endPoint y: 232, distance: 87.3
click at [579, 232] on div "40034T 5321 1831 5414 5228 7772T 40059T 37100T 37086T T3210 T3202 37133T 5387 5…" at bounding box center [510, 174] width 1021 height 255
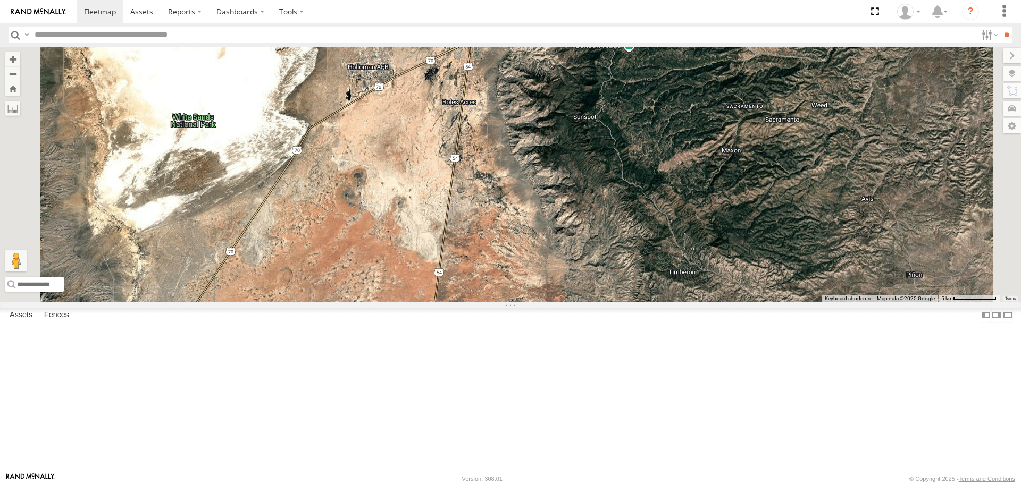
drag, startPoint x: 595, startPoint y: 290, endPoint x: 628, endPoint y: 219, distance: 78.5
click at [628, 219] on div "40034T 5321 1831 5414 5228 7772T 40059T 37100T 37086T T3210 T3202 37133T 5387 5…" at bounding box center [510, 174] width 1021 height 255
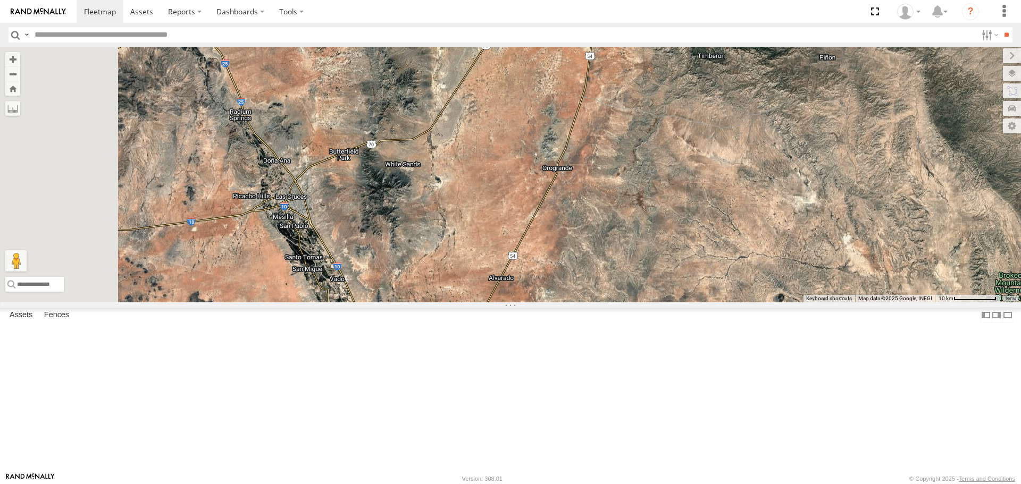
drag, startPoint x: 627, startPoint y: 270, endPoint x: 679, endPoint y: 182, distance: 102.2
click at [679, 182] on div "40034T 5321 1831 5414 5228 7772T 40059T 37100T 37086T T3210 T3202 37133T 5387 5…" at bounding box center [510, 174] width 1021 height 255
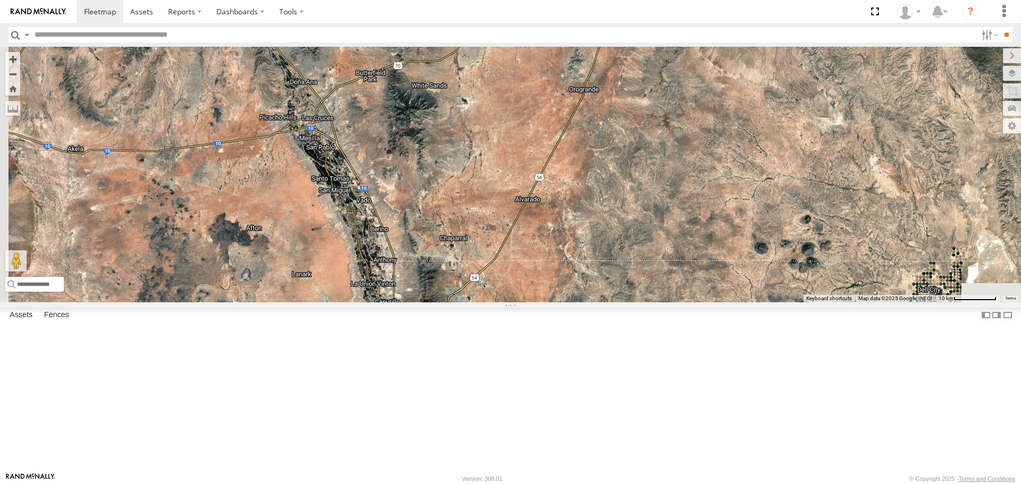
drag, startPoint x: 604, startPoint y: 333, endPoint x: 615, endPoint y: 311, distance: 25.2
click at [616, 302] on div "40034T 5321 1831 5414 5228 7772T 40059T 37100T 37086T T3210 T3202 37133T 5387 5…" at bounding box center [510, 174] width 1021 height 255
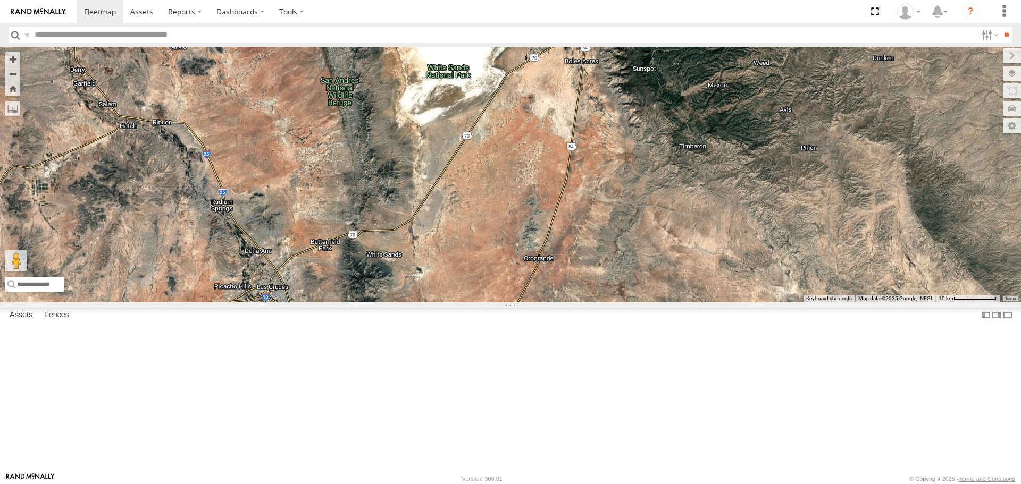
drag, startPoint x: 670, startPoint y: 151, endPoint x: 640, endPoint y: 271, distance: 124.3
click at [640, 271] on div "40034T 5321 1831 5414 5228 7772T 40059T 37100T 37086T T3210 T3202 37133T 5387 5…" at bounding box center [510, 174] width 1021 height 255
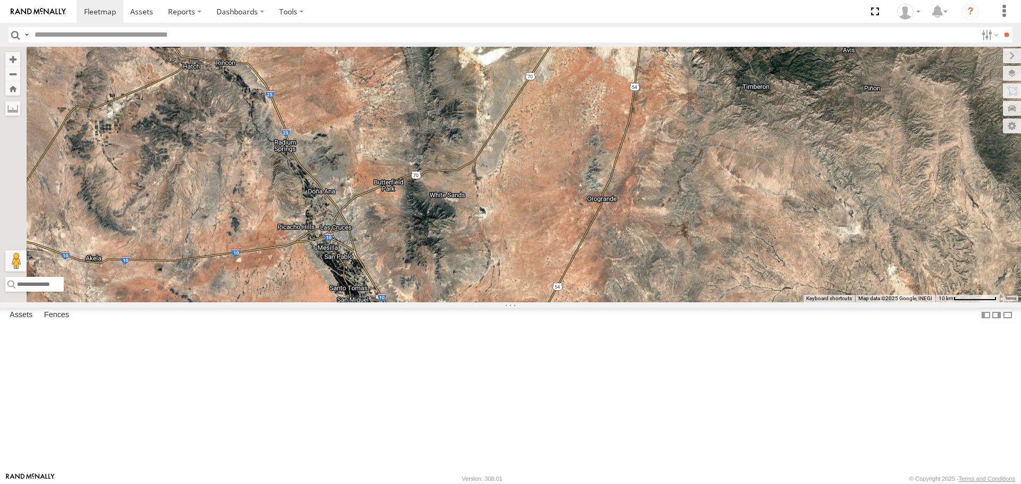
drag, startPoint x: 461, startPoint y: 303, endPoint x: 538, endPoint y: 227, distance: 107.6
click at [526, 244] on div "40034T 5321 1831 5414 5228 7772T 40059T 37100T 37086T T3210 T3202 37133T 5387 5…" at bounding box center [510, 174] width 1021 height 255
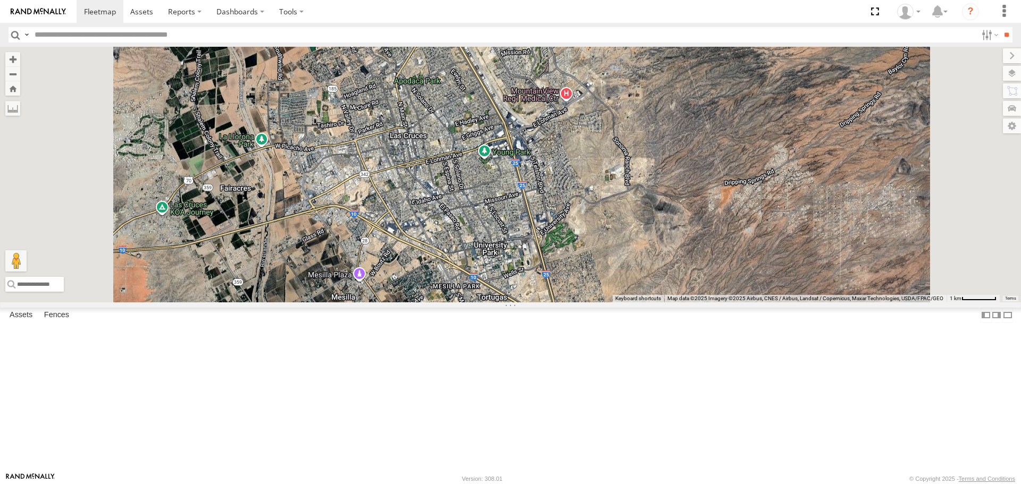
drag, startPoint x: 599, startPoint y: 330, endPoint x: 603, endPoint y: 272, distance: 58.1
click at [603, 272] on div "40034T 5321 1831 5414 5228 7772T 40059T 37100T 37086T T3210 T3202 37133T 5387 5…" at bounding box center [510, 174] width 1021 height 255
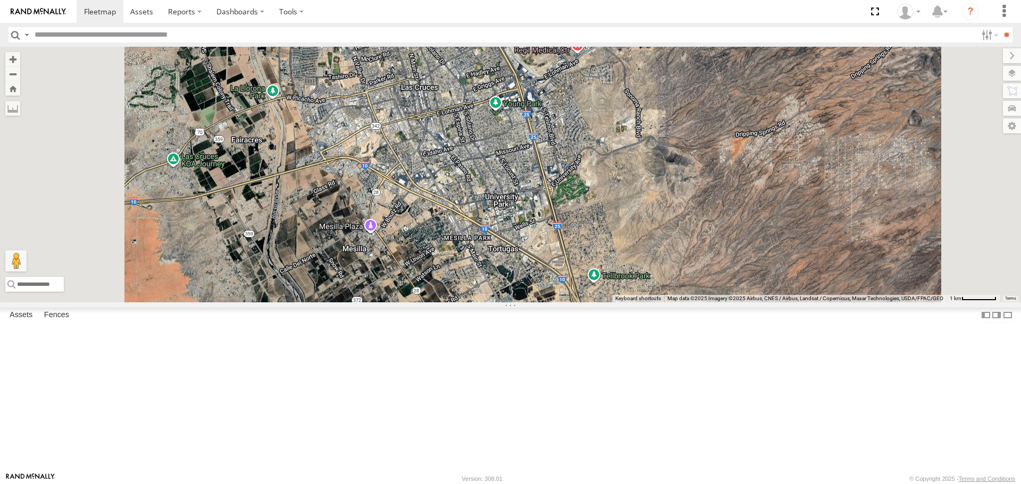
drag, startPoint x: 532, startPoint y: 271, endPoint x: 534, endPoint y: 212, distance: 59.1
click at [535, 222] on div "40034T 5321 1831 5414 5228 7772T 40059T 37100T 37086T T3210 T3202 37133T 5387 5…" at bounding box center [510, 174] width 1021 height 255
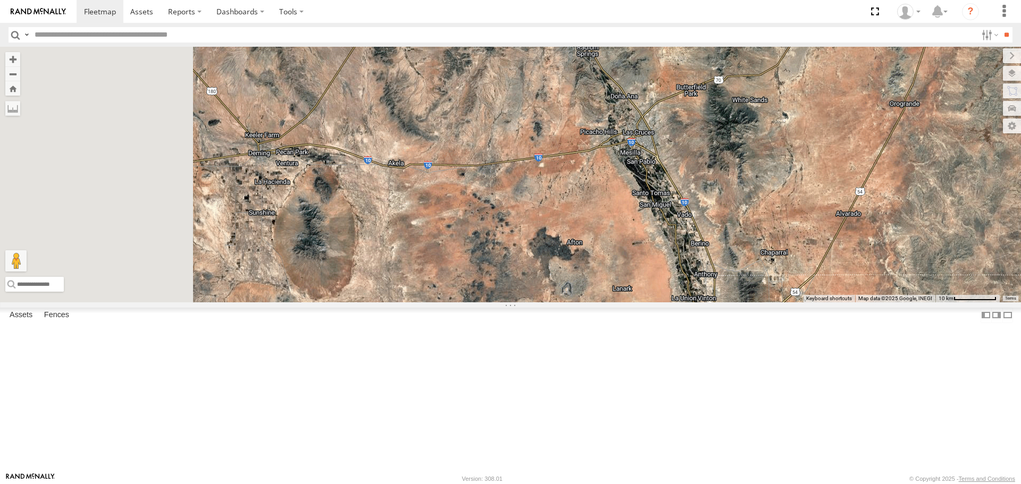
drag, startPoint x: 470, startPoint y: 272, endPoint x: 623, endPoint y: 270, distance: 152.6
click at [623, 270] on div "40034T 5321 1831 5414 5228 7772T 40059T 37100T 37086T T3210 T3202 37133T 5387 5…" at bounding box center [510, 174] width 1021 height 255
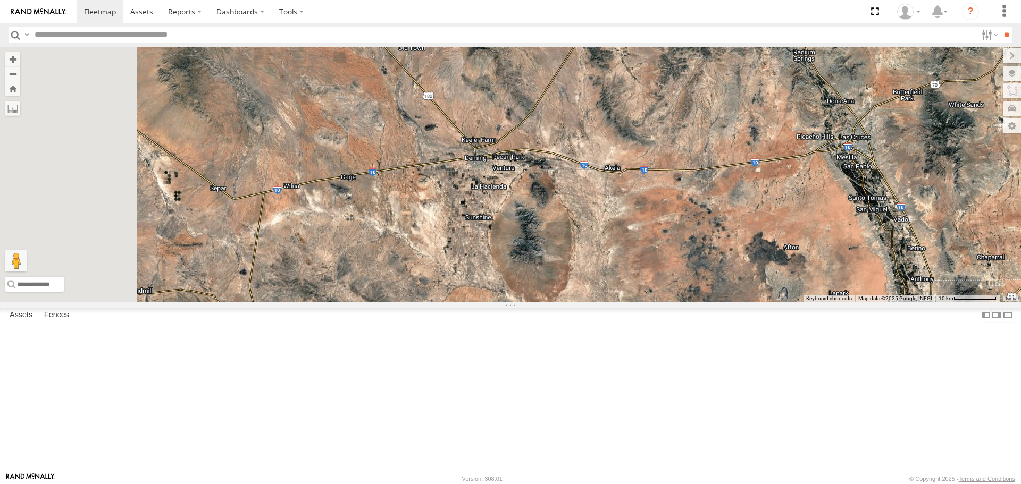
drag, startPoint x: 422, startPoint y: 257, endPoint x: 637, endPoint y: 263, distance: 214.4
click at [637, 263] on div "40034T 5321 1831 5414 5228 7772T 40059T 37100T 37086T T3210 T3202 37133T 5387 5…" at bounding box center [510, 174] width 1021 height 255
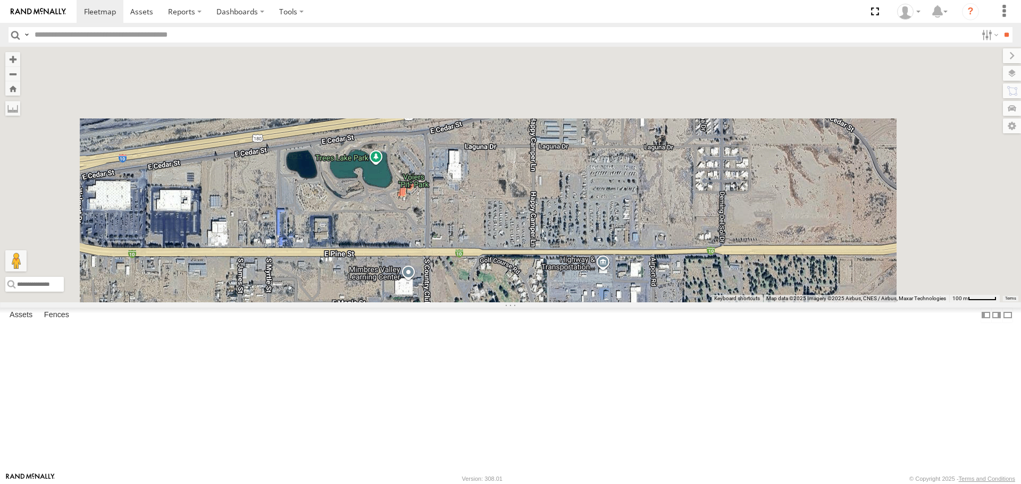
drag, startPoint x: 679, startPoint y: 234, endPoint x: 658, endPoint y: 368, distance: 135.7
click at [658, 302] on div "40034T 5321 1831 5414 5228 7772T 40059T 37100T 37086T T3210 T3202 37133T 5387 5…" at bounding box center [510, 174] width 1021 height 255
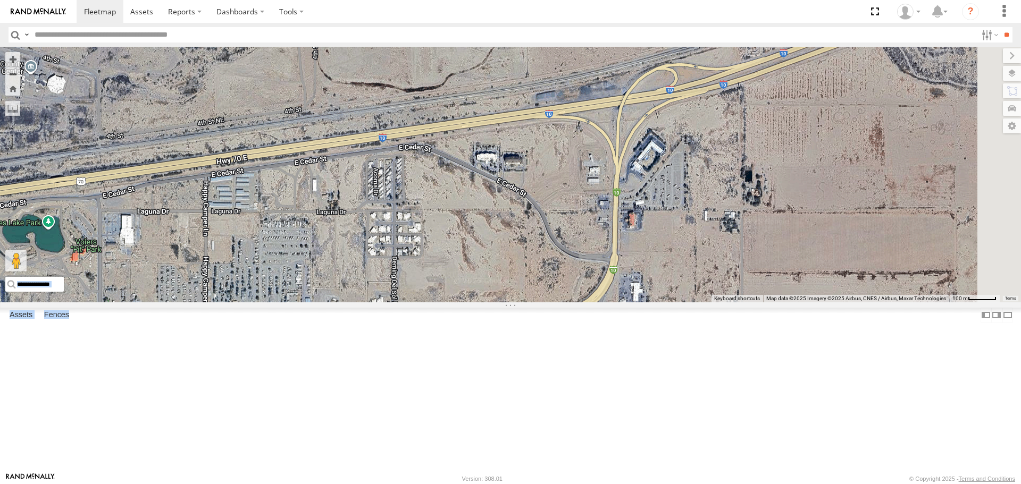
drag, startPoint x: 641, startPoint y: 267, endPoint x: 234, endPoint y: 291, distance: 408.1
click at [234, 291] on main "To navigate the map with touch gestures double-tap and hold your finger on the …" at bounding box center [510, 260] width 1021 height 426
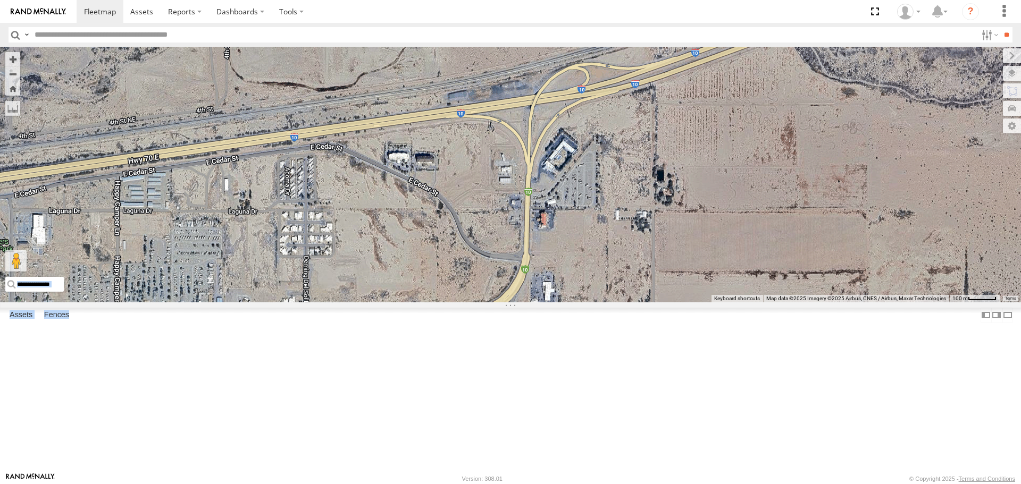
drag, startPoint x: 717, startPoint y: 288, endPoint x: 724, endPoint y: 284, distance: 8.6
click at [719, 285] on div "Loading..." at bounding box center [510, 174] width 1021 height 255
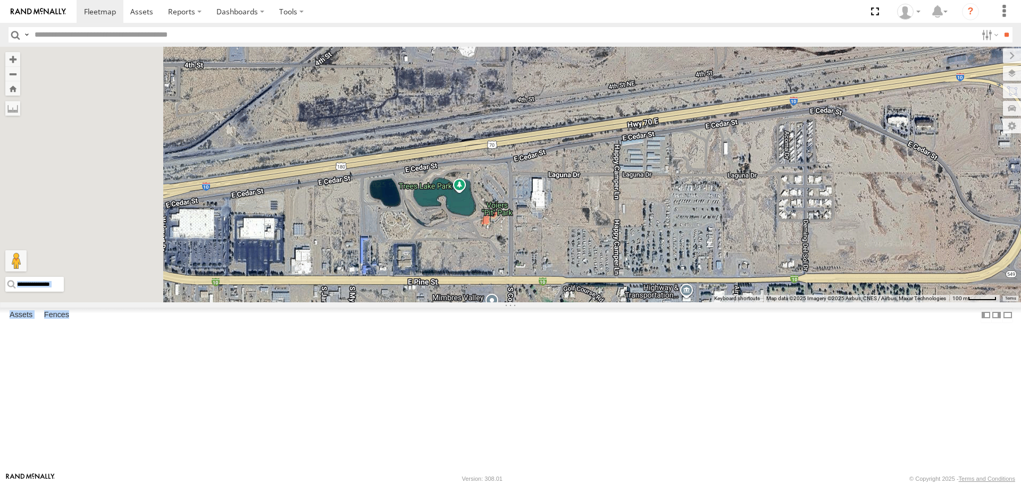
drag, startPoint x: 452, startPoint y: 342, endPoint x: 684, endPoint y: 289, distance: 238.4
click at [683, 289] on div "Loading..." at bounding box center [510, 174] width 1021 height 255
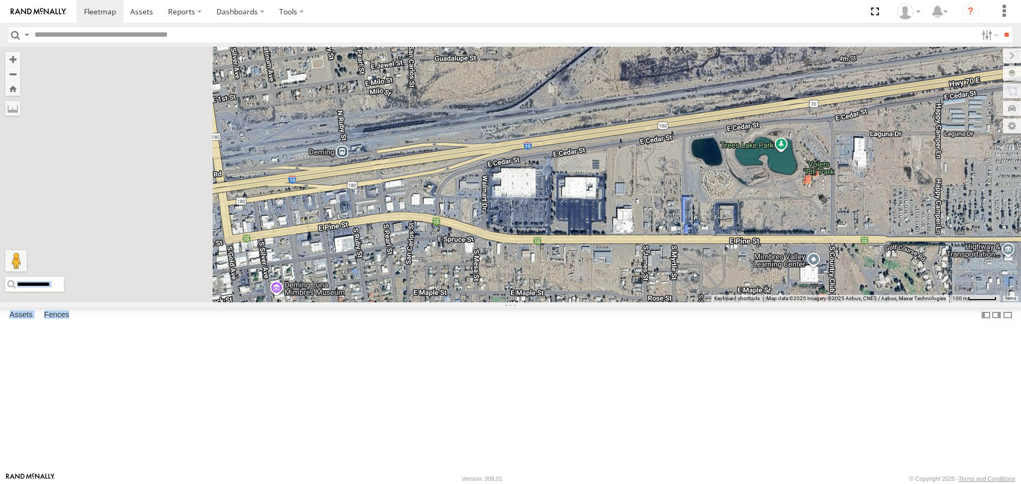
drag, startPoint x: 461, startPoint y: 297, endPoint x: 658, endPoint y: 286, distance: 197.1
click at [660, 284] on div "Loading..." at bounding box center [510, 174] width 1021 height 255
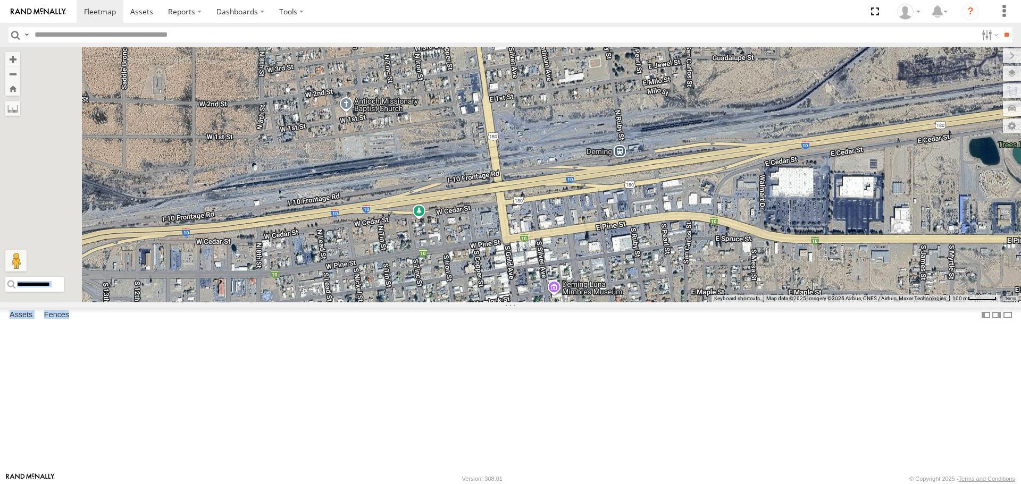
drag, startPoint x: 398, startPoint y: 296, endPoint x: 633, endPoint y: 299, distance: 235.1
click at [633, 299] on div "Loading..." at bounding box center [510, 174] width 1021 height 255
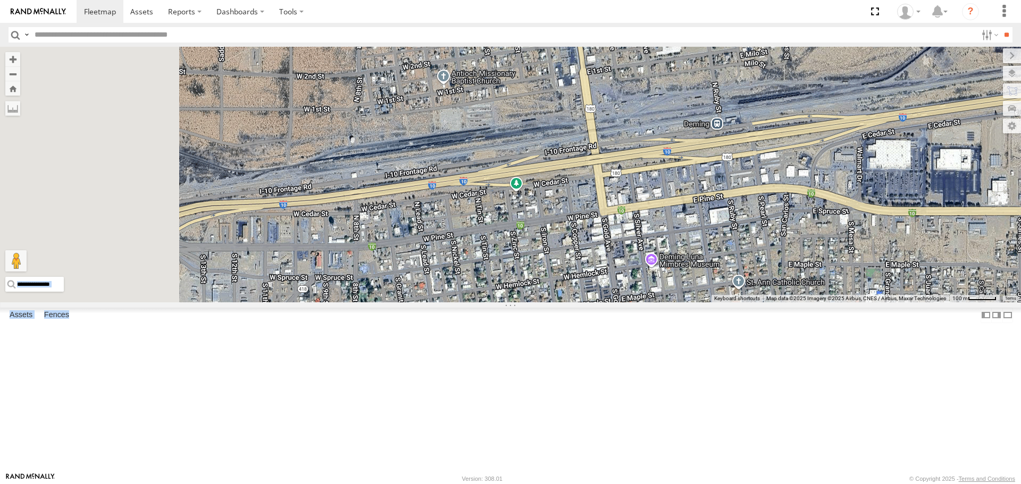
drag, startPoint x: 469, startPoint y: 303, endPoint x: 613, endPoint y: 267, distance: 148.6
click at [611, 267] on div "Loading..." at bounding box center [510, 174] width 1021 height 255
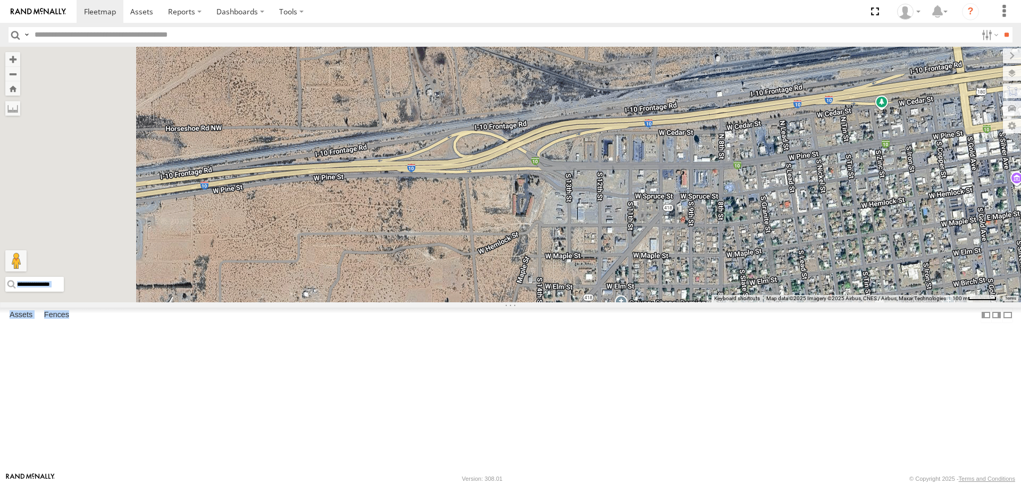
drag, startPoint x: 590, startPoint y: 296, endPoint x: 686, endPoint y: 287, distance: 96.7
click at [684, 287] on div "Loading..." at bounding box center [510, 174] width 1021 height 255
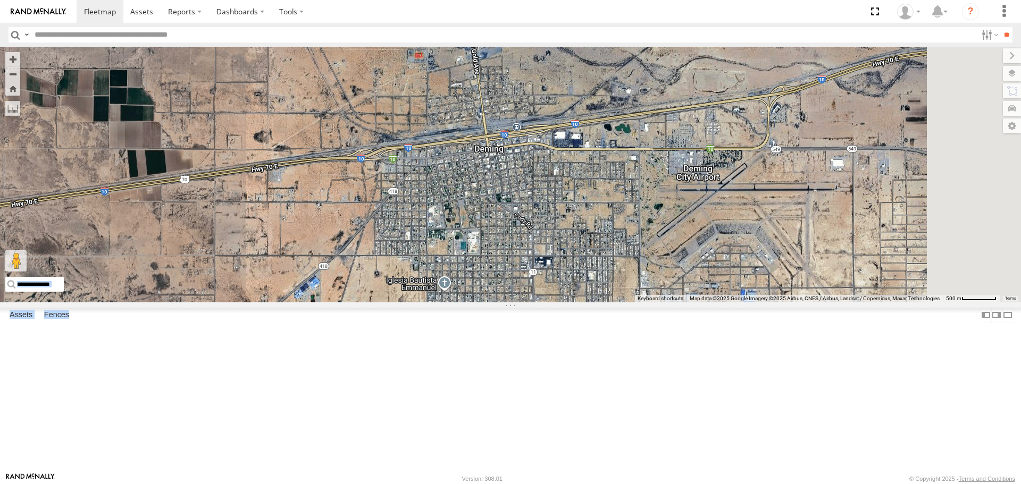
drag, startPoint x: 516, startPoint y: 312, endPoint x: 337, endPoint y: 290, distance: 181.0
click at [321, 288] on div "Loading..." at bounding box center [510, 174] width 1021 height 255
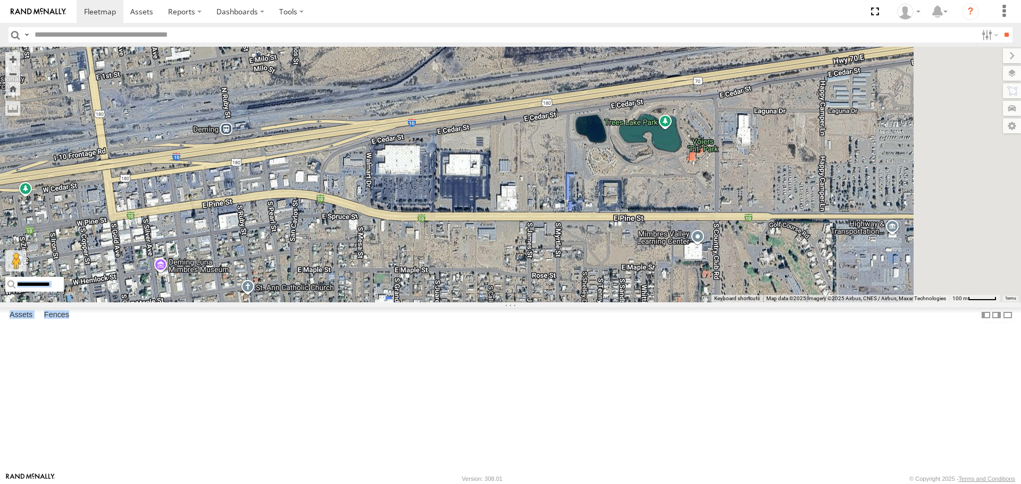
drag, startPoint x: 718, startPoint y: 333, endPoint x: 373, endPoint y: 326, distance: 345.2
click at [373, 302] on div "Loading..." at bounding box center [510, 174] width 1021 height 255
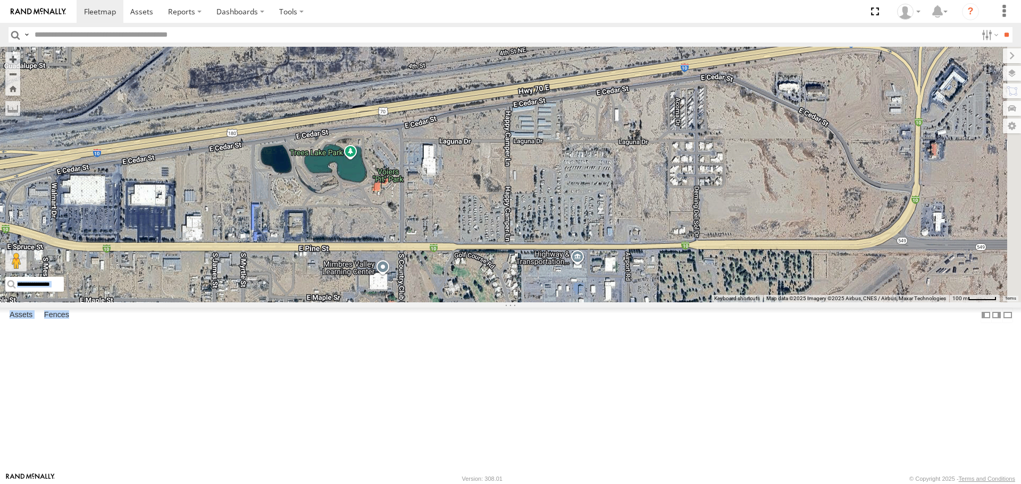
drag, startPoint x: 530, startPoint y: 287, endPoint x: 302, endPoint y: 315, distance: 229.9
click at [302, 302] on div "Loading..." at bounding box center [510, 174] width 1021 height 255
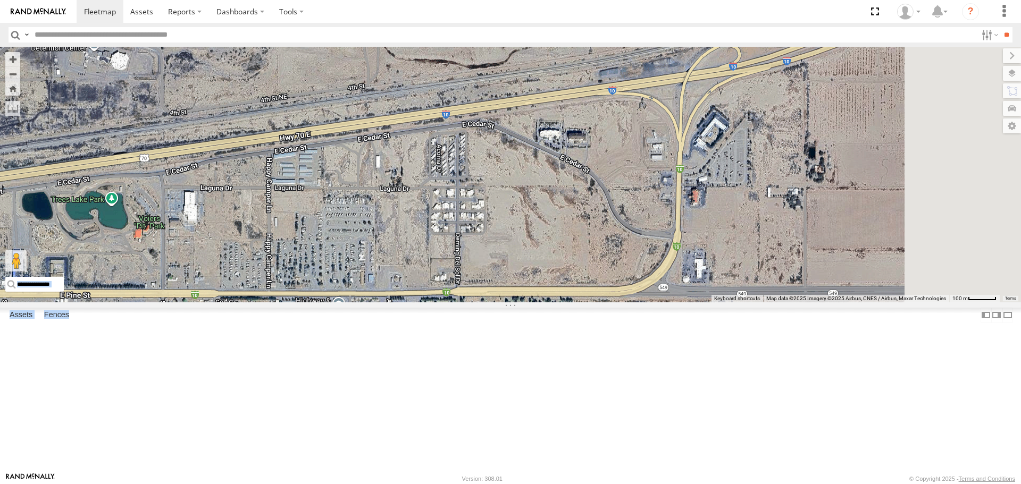
drag, startPoint x: 597, startPoint y: 269, endPoint x: 357, endPoint y: 316, distance: 245.1
click at [357, 302] on div "Loading..." at bounding box center [510, 174] width 1021 height 255
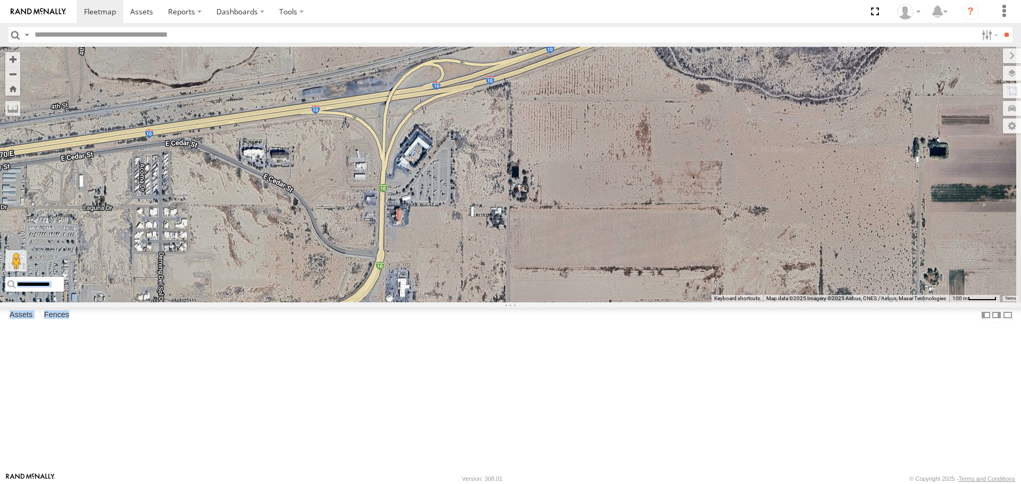
drag, startPoint x: 701, startPoint y: 279, endPoint x: 487, endPoint y: 292, distance: 214.2
click at [440, 292] on div "Loading..." at bounding box center [510, 174] width 1021 height 255
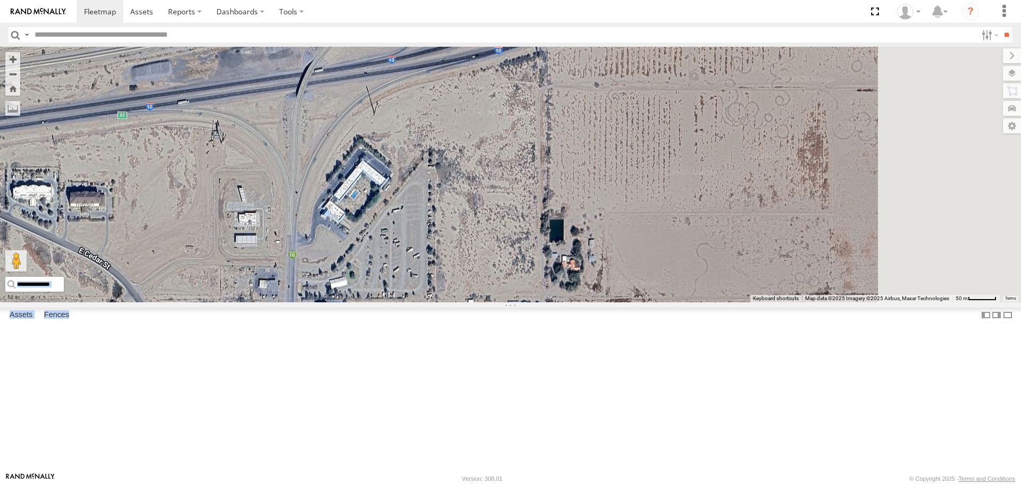
drag, startPoint x: 578, startPoint y: 255, endPoint x: 428, endPoint y: 347, distance: 175.9
click at [429, 302] on div "Loading..." at bounding box center [510, 174] width 1021 height 255
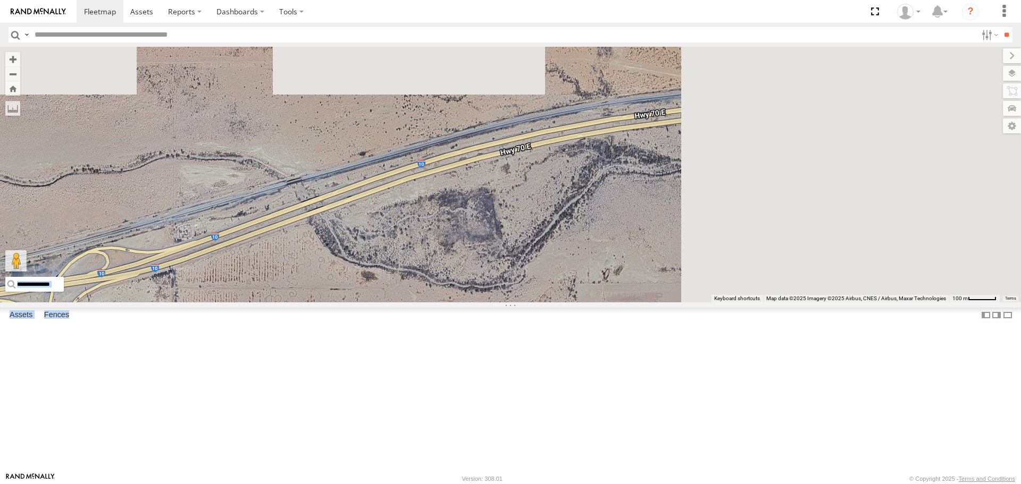
drag, startPoint x: 807, startPoint y: 202, endPoint x: 454, endPoint y: 350, distance: 383.5
click at [462, 302] on div "Loading..." at bounding box center [510, 174] width 1021 height 255
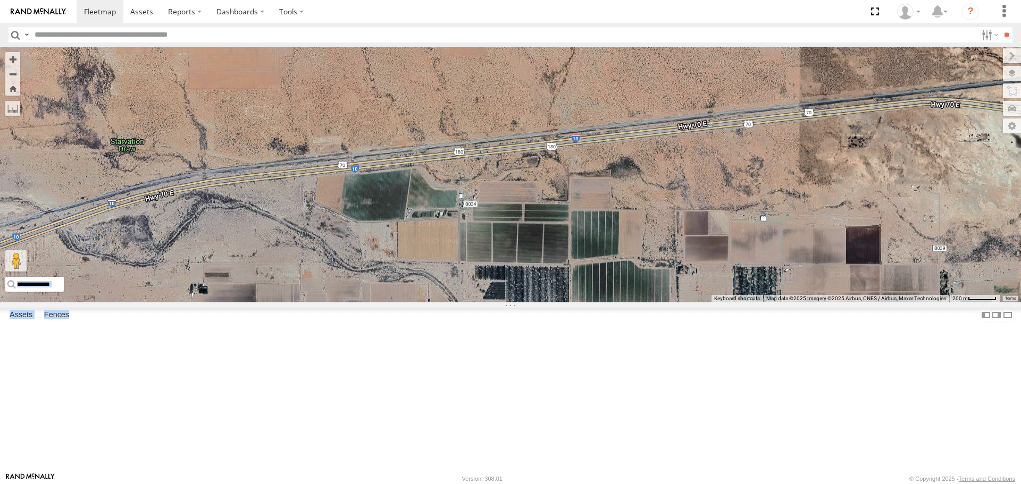
drag, startPoint x: 738, startPoint y: 344, endPoint x: 648, endPoint y: 276, distance: 112.4
click at [645, 277] on div "Loading..." at bounding box center [510, 174] width 1021 height 255
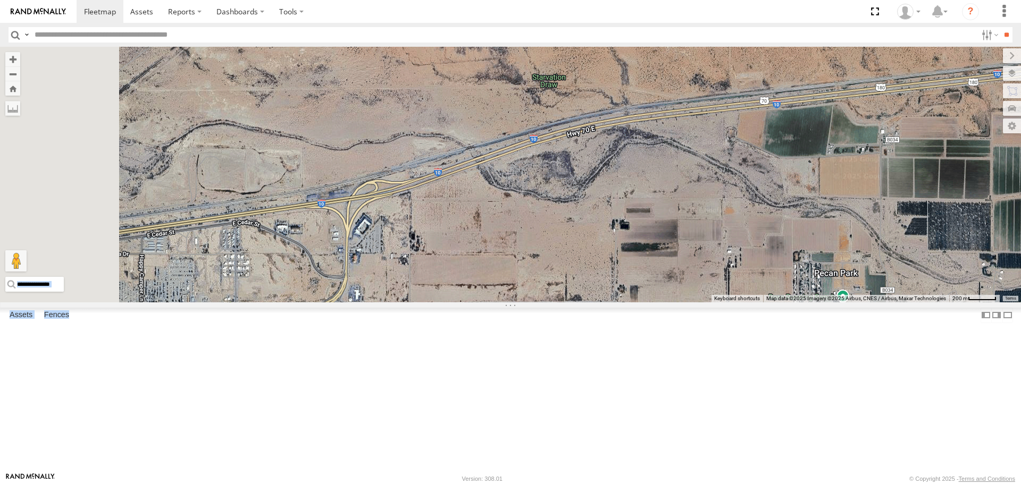
drag, startPoint x: 416, startPoint y: 355, endPoint x: 637, endPoint y: 298, distance: 227.9
click at [637, 298] on div "Loading..." at bounding box center [510, 174] width 1021 height 255
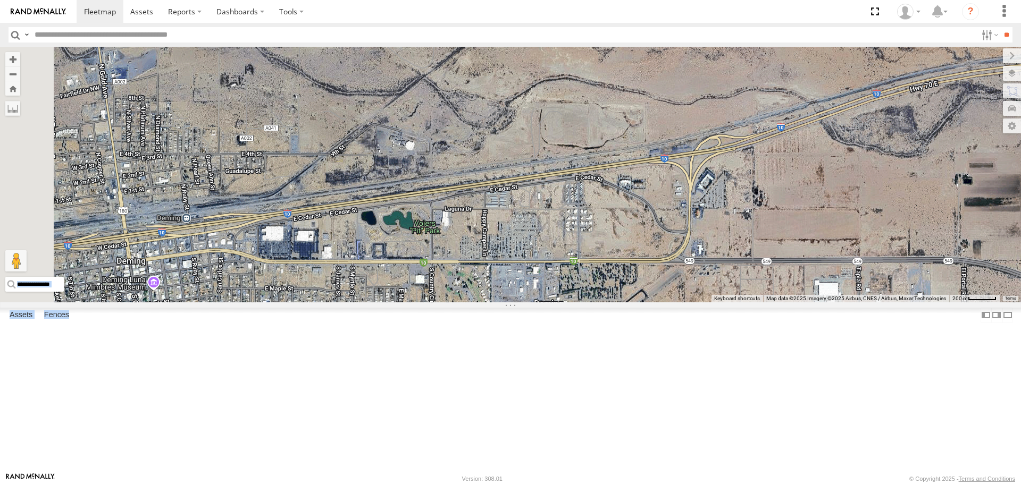
drag, startPoint x: 464, startPoint y: 319, endPoint x: 598, endPoint y: 307, distance: 134.5
click at [611, 302] on div "Loading..." at bounding box center [510, 174] width 1021 height 255
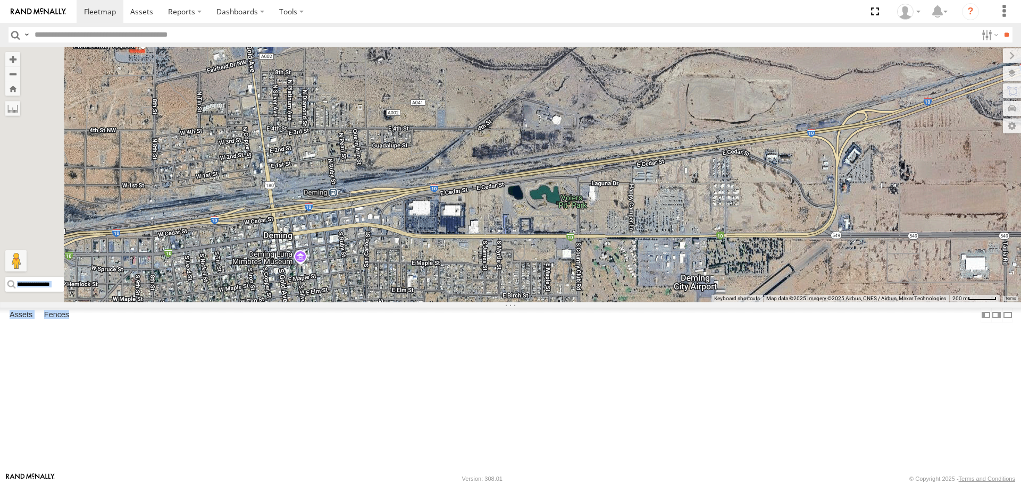
drag, startPoint x: 430, startPoint y: 328, endPoint x: 545, endPoint y: 300, distance: 118.0
click at [545, 300] on div "Loading..." at bounding box center [510, 174] width 1021 height 255
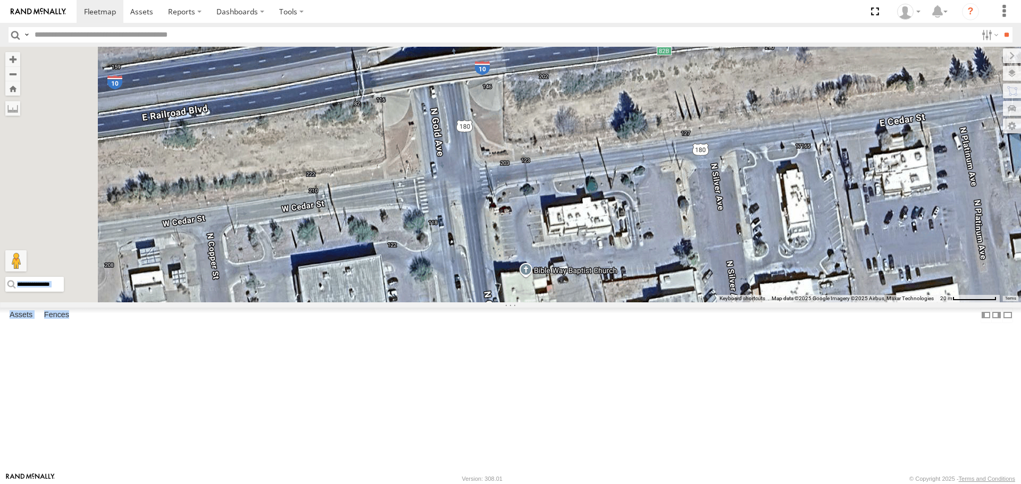
drag, startPoint x: 427, startPoint y: 306, endPoint x: 737, endPoint y: 380, distance: 318.2
click at [737, 302] on div "Loading..." at bounding box center [510, 174] width 1021 height 255
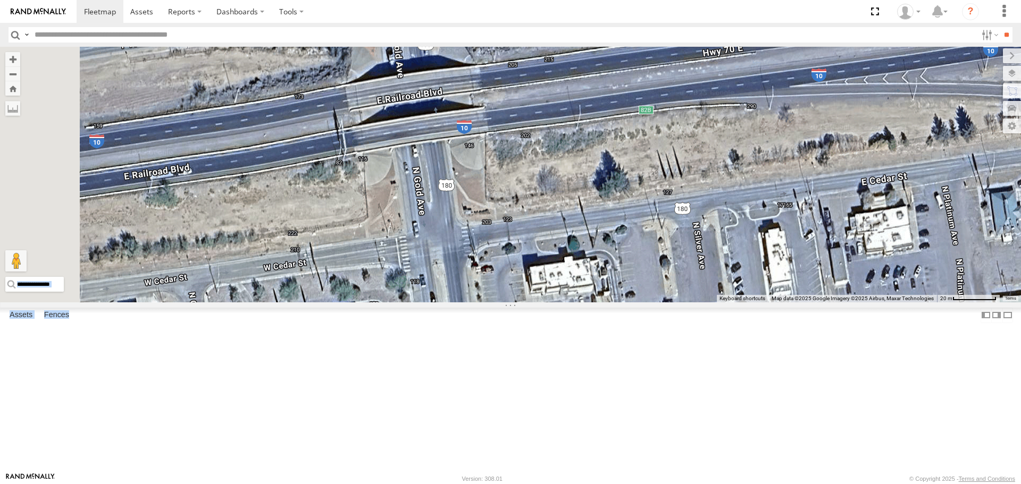
drag, startPoint x: 627, startPoint y: 238, endPoint x: 637, endPoint y: 355, distance: 117.4
click at [638, 302] on div "Loading..." at bounding box center [510, 174] width 1021 height 255
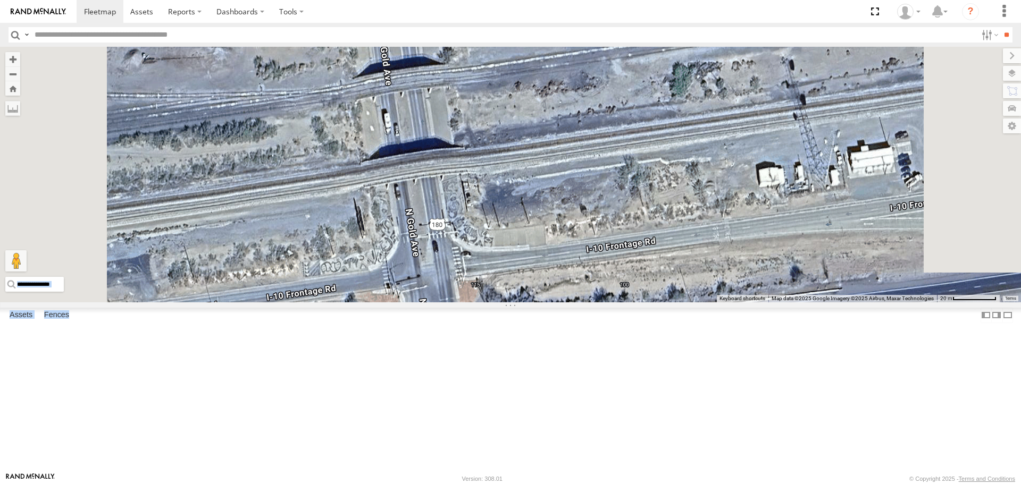
drag, startPoint x: 613, startPoint y: 249, endPoint x: 625, endPoint y: 358, distance: 110.2
click at [625, 302] on div "Loading..." at bounding box center [510, 174] width 1021 height 255
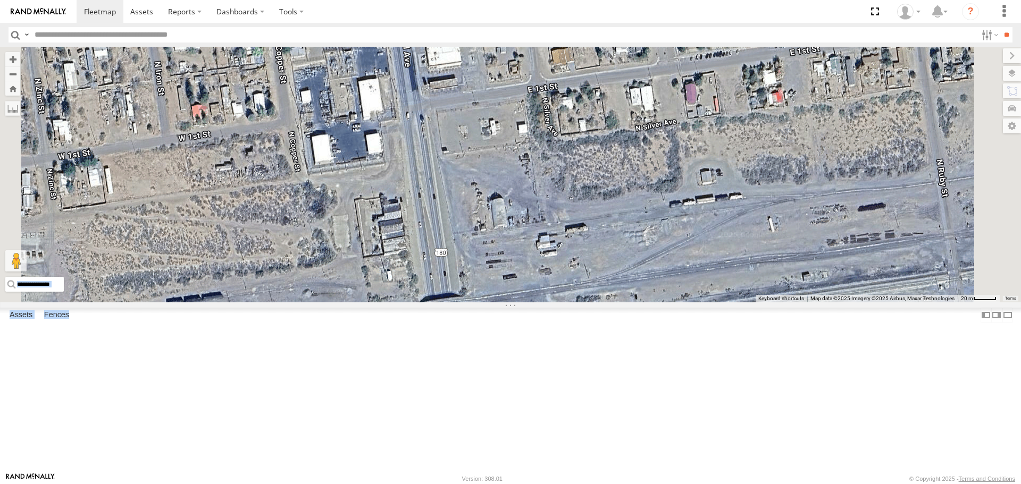
drag, startPoint x: 622, startPoint y: 258, endPoint x: 618, endPoint y: 361, distance: 103.3
click at [618, 302] on div "Loading..." at bounding box center [510, 174] width 1021 height 255
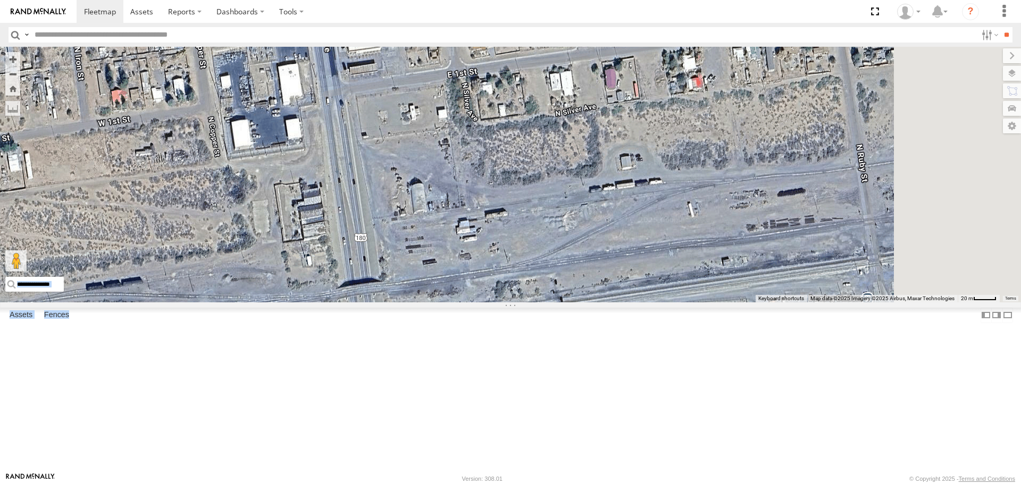
drag, startPoint x: 618, startPoint y: 330, endPoint x: 540, endPoint y: 314, distance: 79.7
click at [540, 302] on div "Loading..." at bounding box center [510, 174] width 1021 height 255
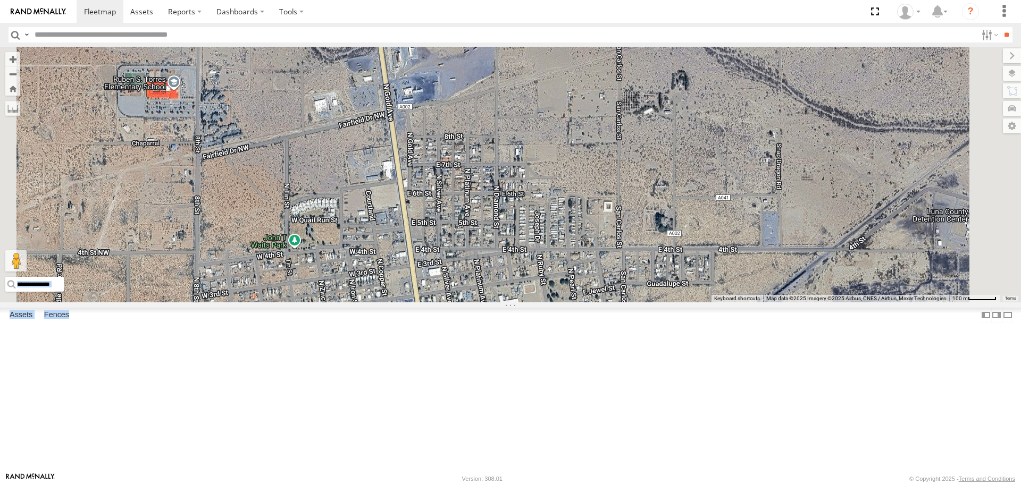
drag, startPoint x: 575, startPoint y: 299, endPoint x: 574, endPoint y: 426, distance: 127.1
click at [574, 302] on div "Loading..." at bounding box center [510, 174] width 1021 height 255
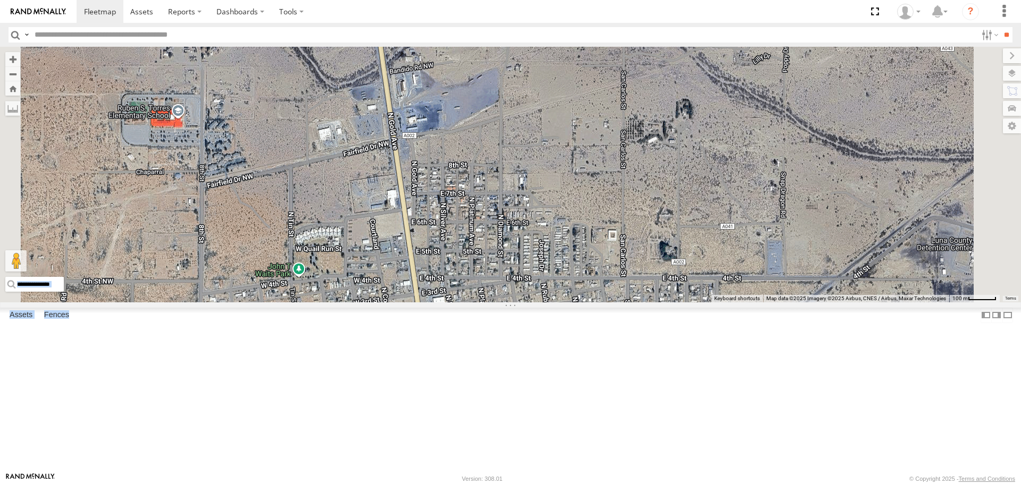
drag, startPoint x: 526, startPoint y: 211, endPoint x: 534, endPoint y: 337, distance: 126.3
click at [534, 302] on div "Loading..." at bounding box center [510, 174] width 1021 height 255
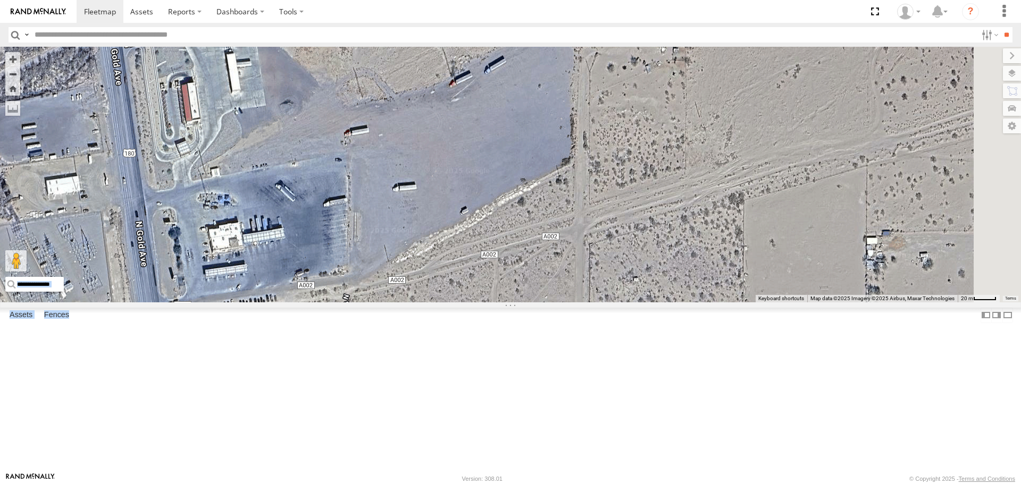
drag, startPoint x: 696, startPoint y: 283, endPoint x: 446, endPoint y: 319, distance: 252.5
click at [446, 302] on div "Loading..." at bounding box center [510, 174] width 1021 height 255
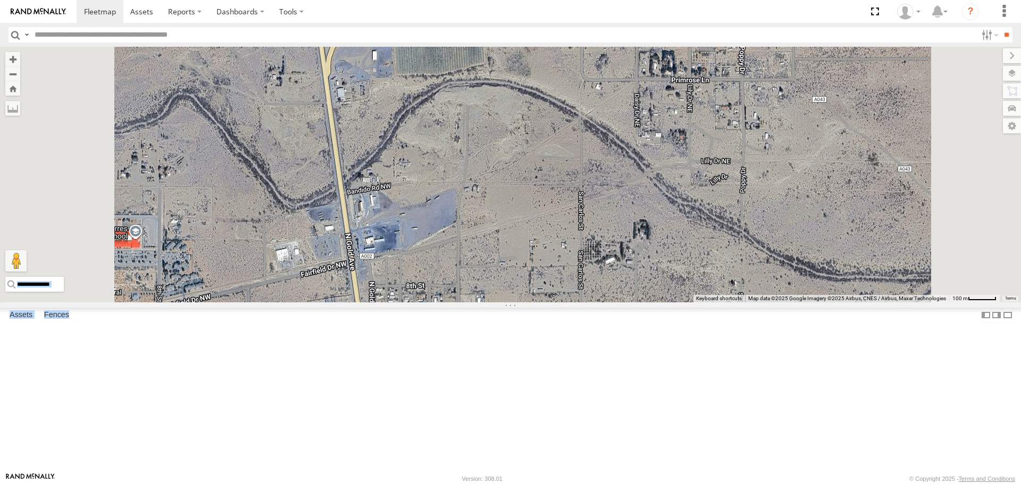
drag, startPoint x: 533, startPoint y: 288, endPoint x: 542, endPoint y: 295, distance: 11.8
click at [544, 297] on div "Loading..." at bounding box center [510, 174] width 1021 height 255
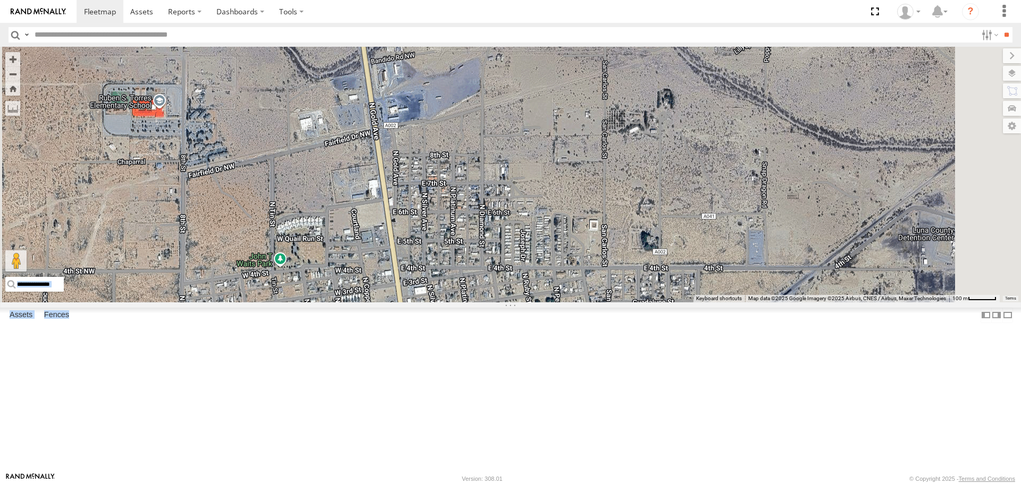
drag, startPoint x: 541, startPoint y: 295, endPoint x: 547, endPoint y: 215, distance: 80.0
click at [548, 228] on div "Loading..." at bounding box center [510, 174] width 1021 height 255
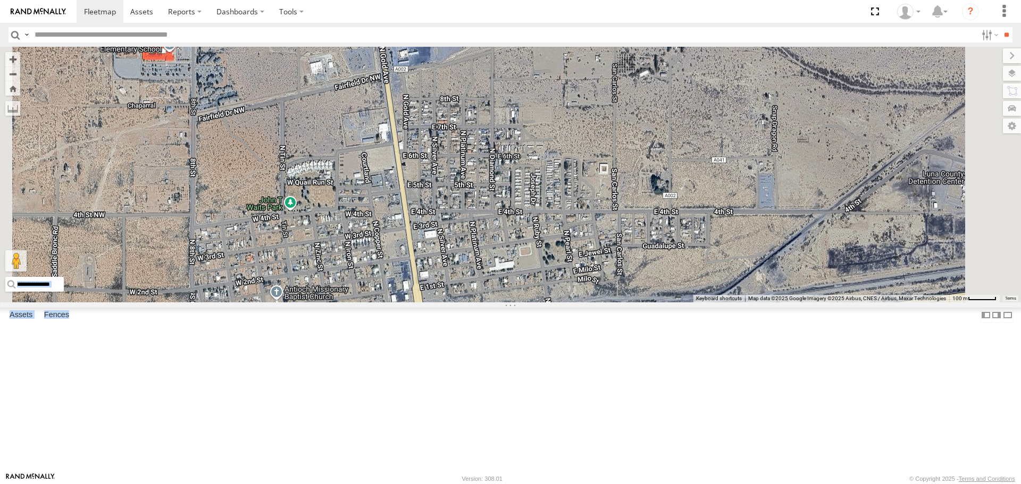
drag, startPoint x: 561, startPoint y: 355, endPoint x: 568, endPoint y: 411, distance: 56.4
click at [568, 302] on div "Loading..." at bounding box center [510, 174] width 1021 height 255
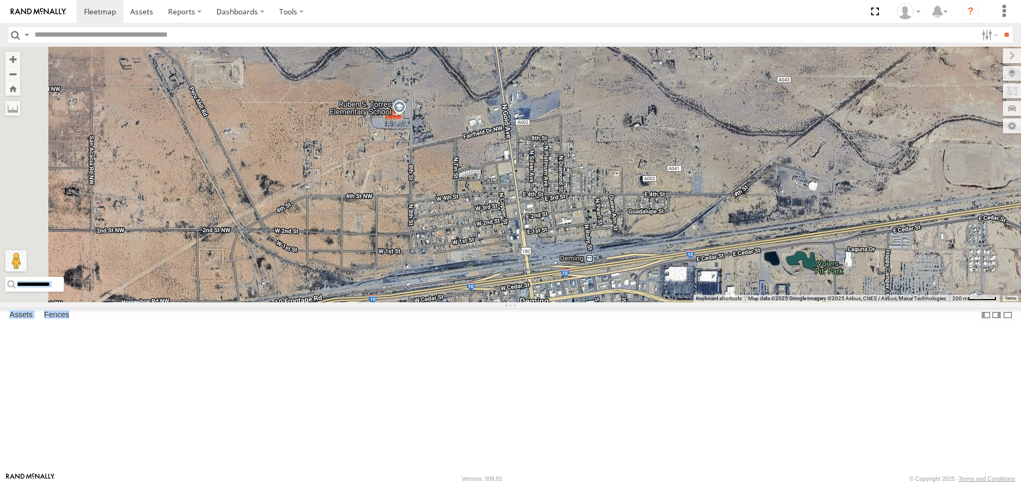
drag, startPoint x: 550, startPoint y: 316, endPoint x: 646, endPoint y: 299, distance: 97.2
click at [646, 299] on div "Loading..." at bounding box center [510, 174] width 1021 height 255
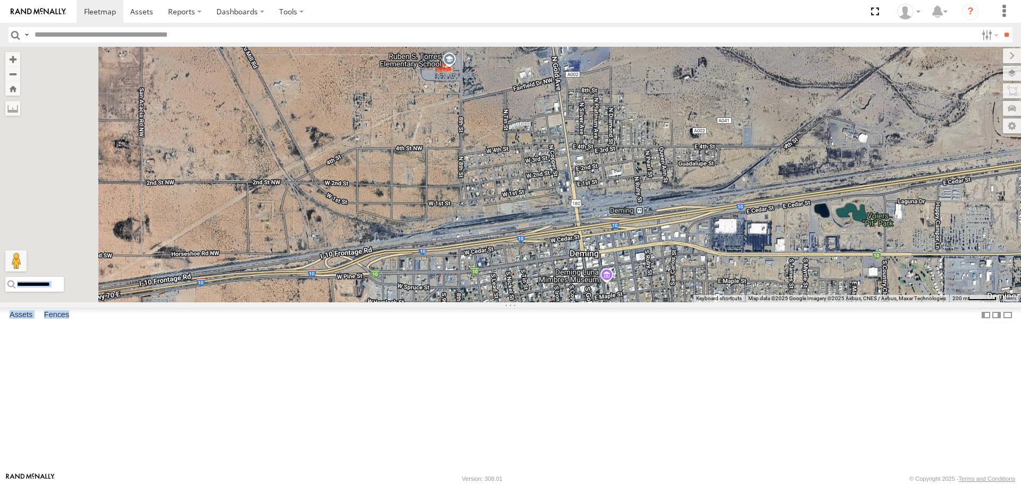
drag, startPoint x: 487, startPoint y: 297, endPoint x: 538, endPoint y: 253, distance: 68.2
click at [538, 253] on div "Loading..." at bounding box center [510, 174] width 1021 height 255
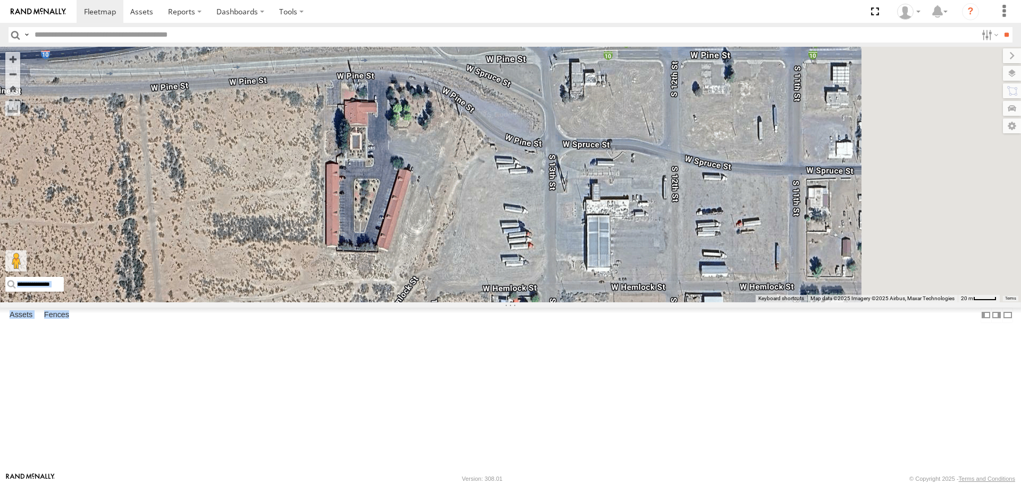
drag, startPoint x: 701, startPoint y: 351, endPoint x: 544, endPoint y: 266, distance: 179.4
click at [544, 266] on div "Loading..." at bounding box center [510, 174] width 1021 height 255
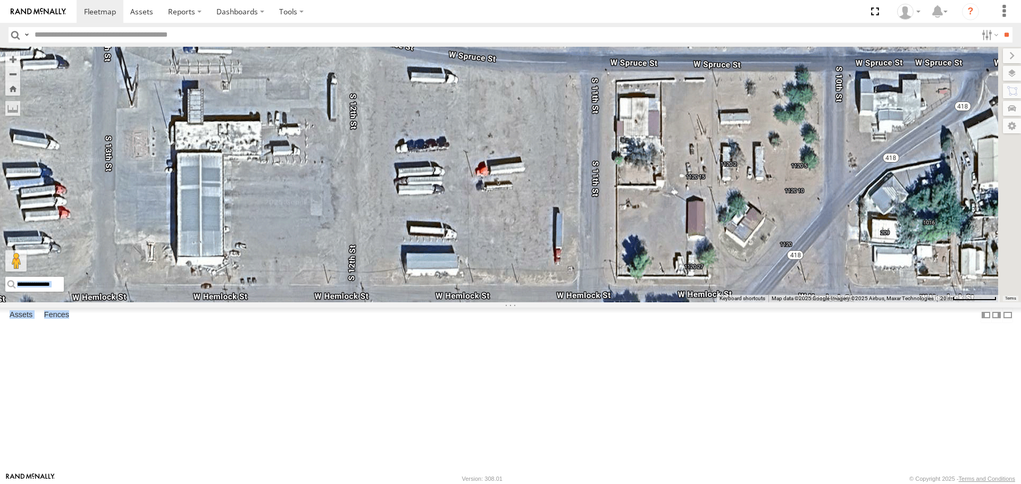
drag, startPoint x: 735, startPoint y: 301, endPoint x: 563, endPoint y: 316, distance: 173.5
click at [561, 302] on div "Loading..." at bounding box center [510, 174] width 1021 height 255
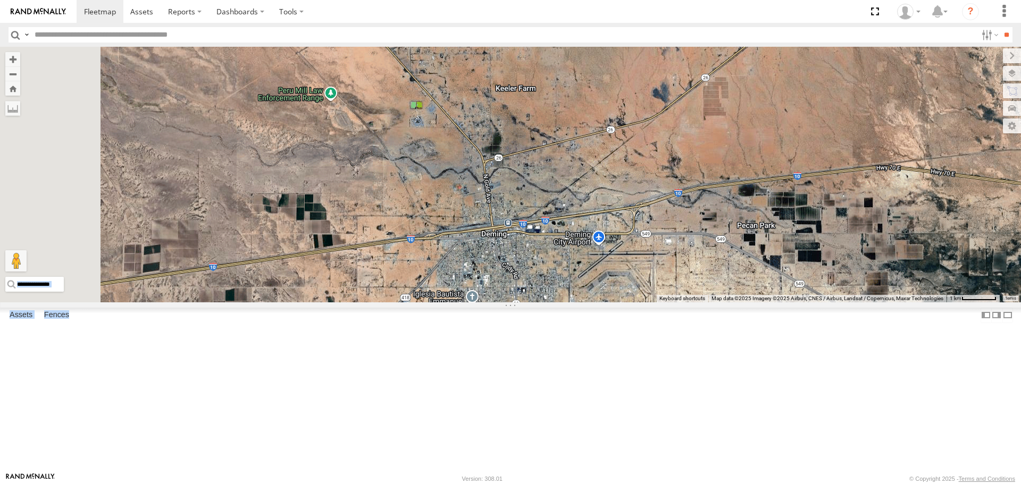
drag, startPoint x: 421, startPoint y: 353, endPoint x: 669, endPoint y: 331, distance: 248.8
click at [656, 302] on div "Loading..." at bounding box center [510, 174] width 1021 height 255
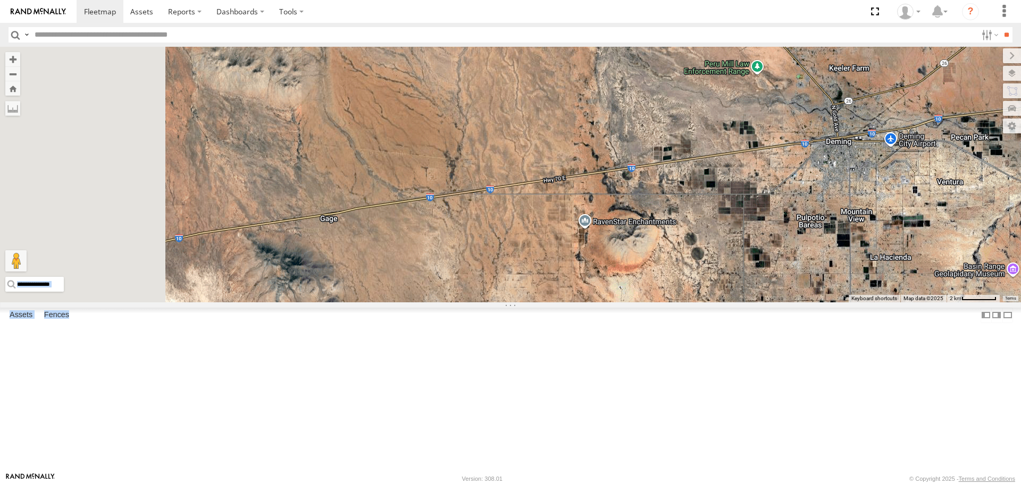
drag, startPoint x: 414, startPoint y: 387, endPoint x: 611, endPoint y: 270, distance: 229.1
click at [588, 280] on div "Loading..." at bounding box center [510, 174] width 1021 height 255
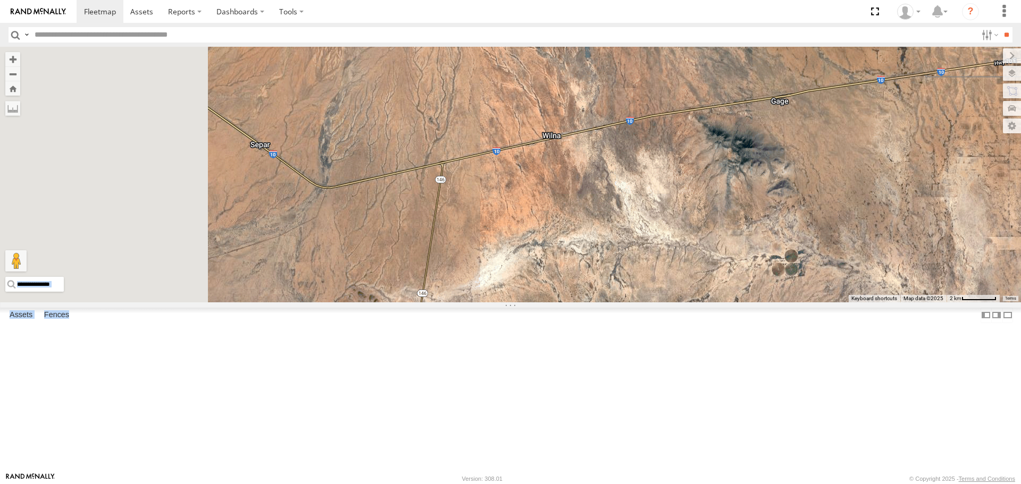
drag, startPoint x: 463, startPoint y: 270, endPoint x: 683, endPoint y: 265, distance: 220.2
click at [683, 265] on div "Loading..." at bounding box center [510, 174] width 1021 height 255
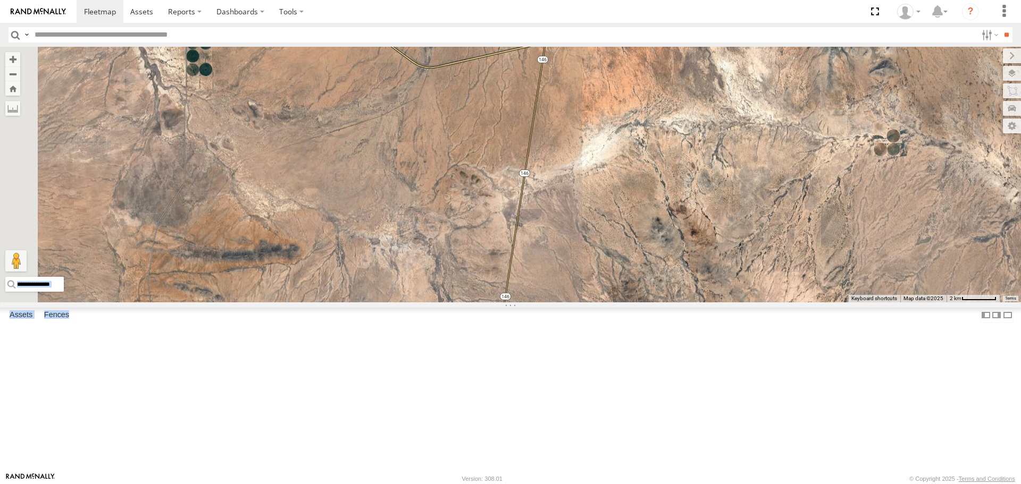
drag, startPoint x: 529, startPoint y: 319, endPoint x: 624, endPoint y: 198, distance: 153.0
click at [624, 198] on div "Loading..." at bounding box center [510, 174] width 1021 height 255
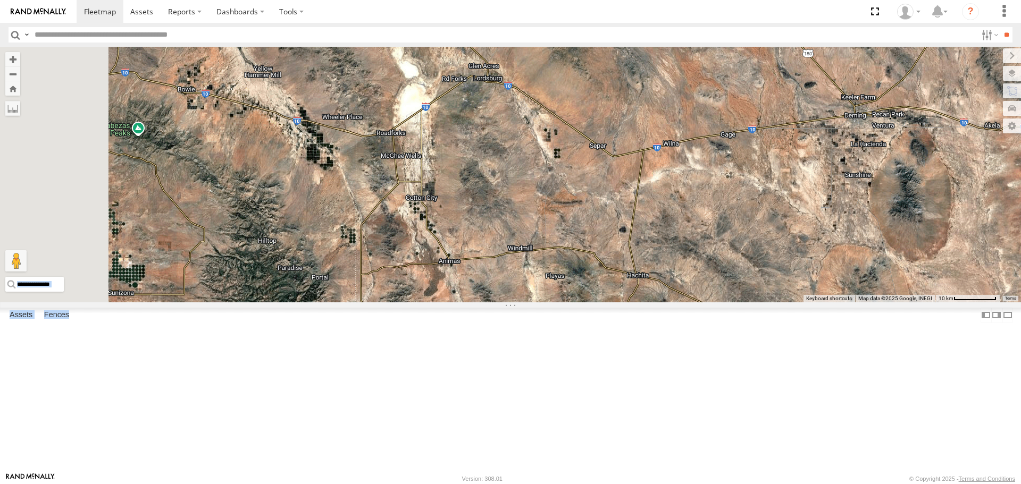
drag, startPoint x: 511, startPoint y: 177, endPoint x: 655, endPoint y: 209, distance: 147.6
click at [655, 209] on div "Loading..." at bounding box center [510, 174] width 1021 height 255
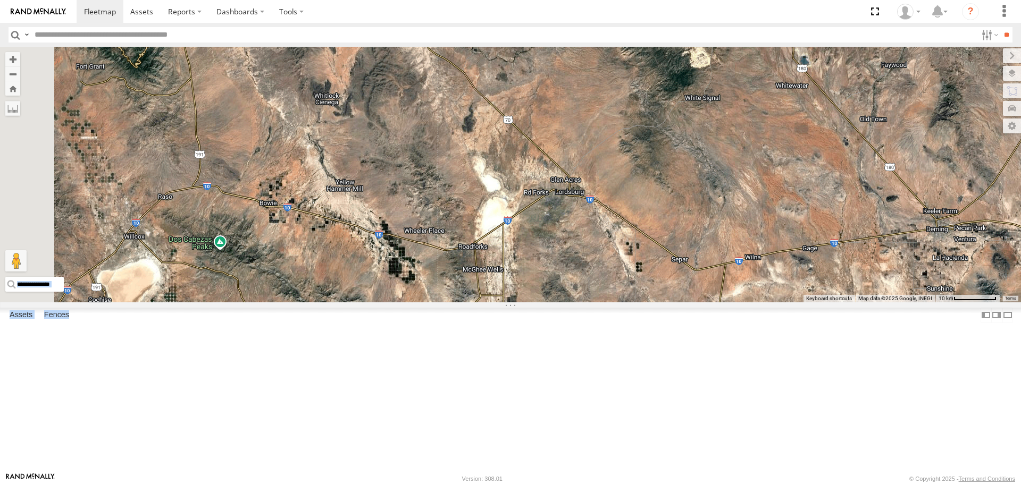
drag, startPoint x: 531, startPoint y: 245, endPoint x: 613, endPoint y: 359, distance: 141.1
click at [613, 302] on div "Loading..." at bounding box center [510, 174] width 1021 height 255
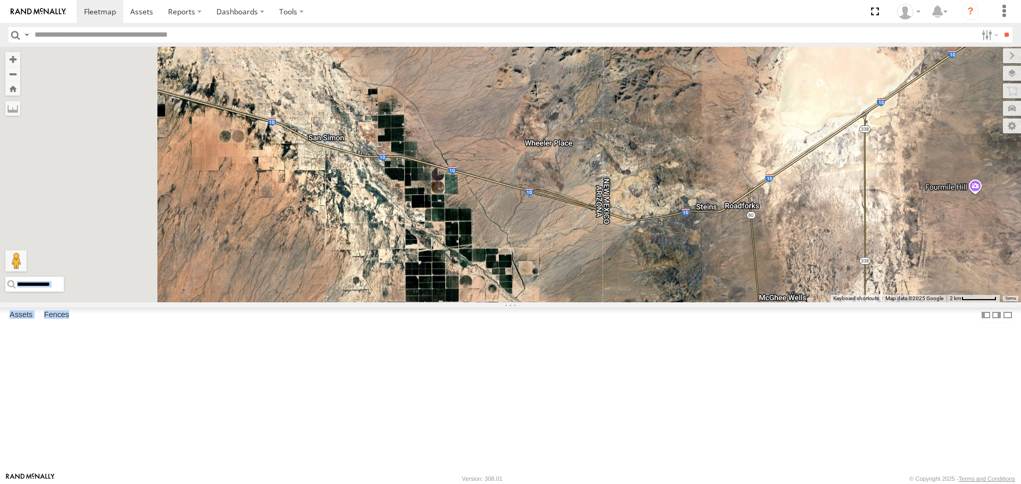
drag, startPoint x: 693, startPoint y: 300, endPoint x: 784, endPoint y: 301, distance: 91.5
click at [784, 301] on div "Loading..." at bounding box center [510, 174] width 1021 height 255
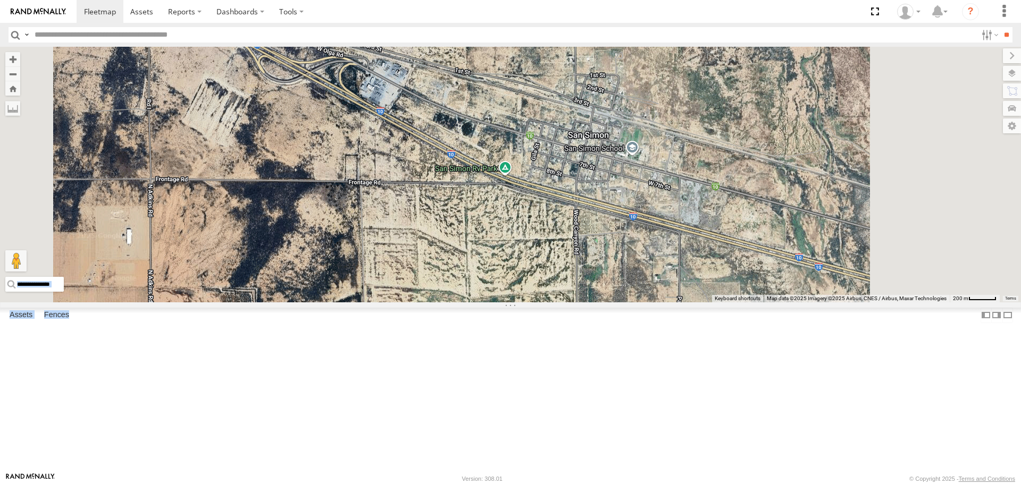
drag, startPoint x: 688, startPoint y: 276, endPoint x: 691, endPoint y: 346, distance: 69.7
click at [691, 302] on div "Loading..." at bounding box center [510, 174] width 1021 height 255
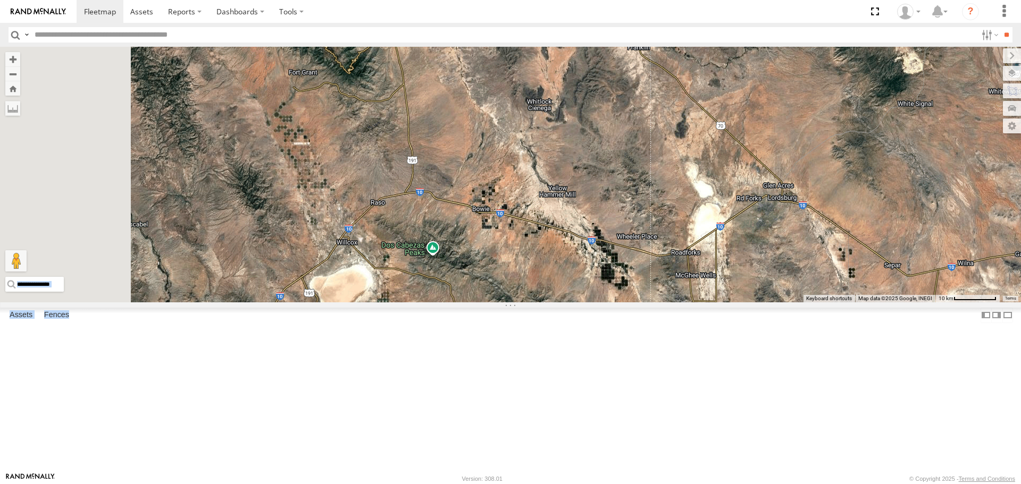
drag, startPoint x: 457, startPoint y: 288, endPoint x: 566, endPoint y: 307, distance: 110.2
click at [566, 302] on div "Loading..." at bounding box center [510, 174] width 1021 height 255
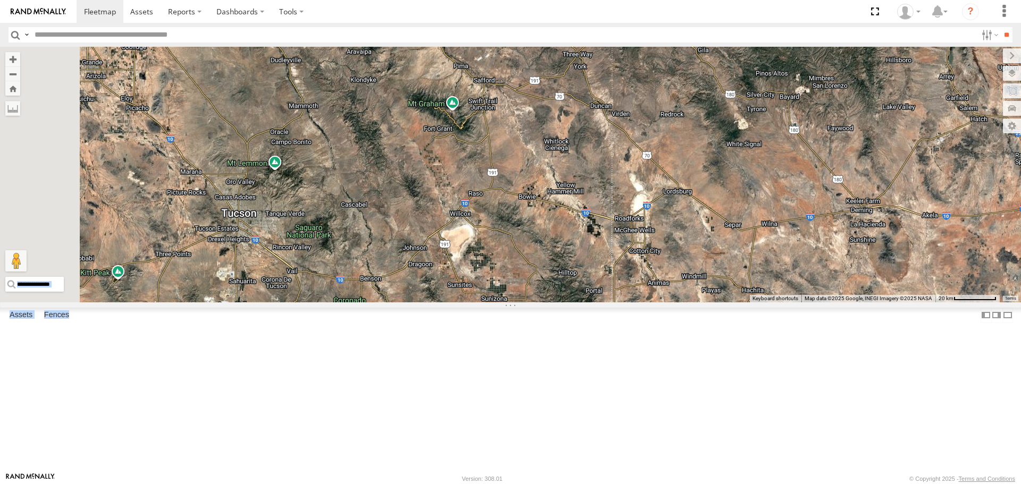
drag, startPoint x: 504, startPoint y: 337, endPoint x: 579, endPoint y: 318, distance: 77.4
click at [579, 302] on div "Loading..." at bounding box center [510, 174] width 1021 height 255
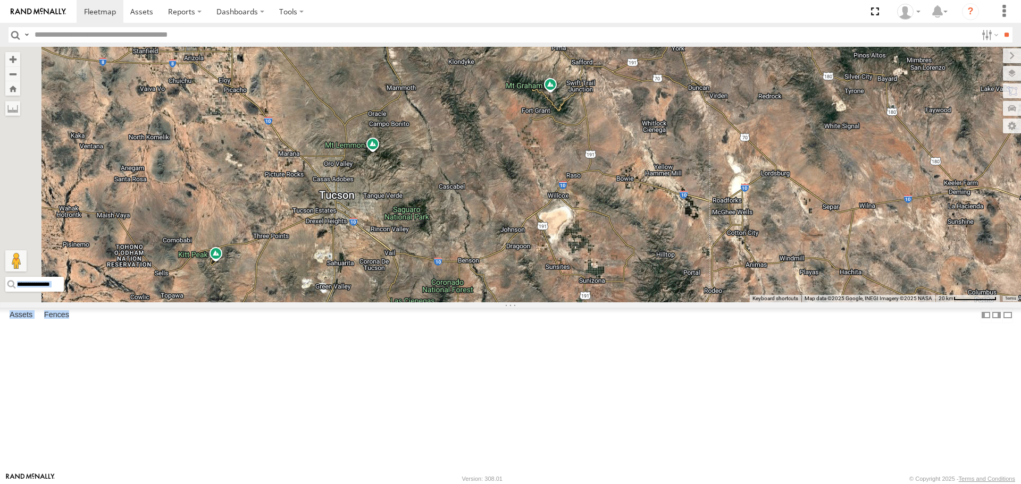
drag, startPoint x: 526, startPoint y: 381, endPoint x: 614, endPoint y: 365, distance: 89.2
click at [614, 302] on div "Loading..." at bounding box center [510, 174] width 1021 height 255
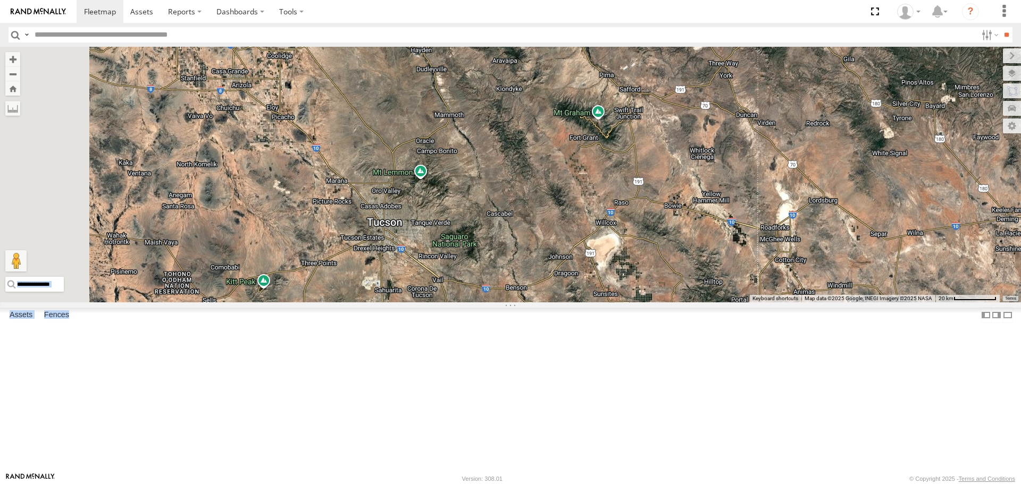
drag, startPoint x: 469, startPoint y: 306, endPoint x: 517, endPoint y: 333, distance: 55.9
click at [517, 302] on div "Loading..." at bounding box center [510, 174] width 1021 height 255
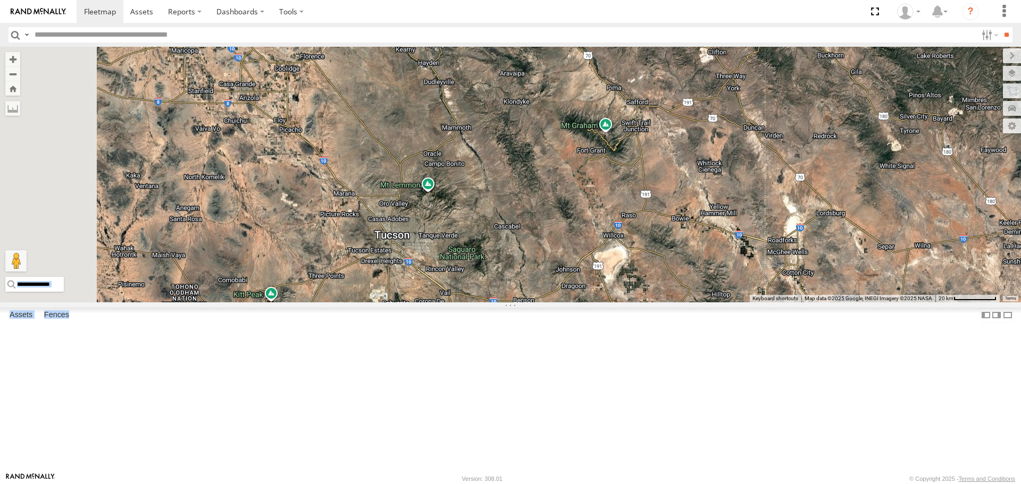
drag, startPoint x: 454, startPoint y: 246, endPoint x: 502, endPoint y: 310, distance: 79.7
click at [502, 302] on div "Loading..." at bounding box center [510, 174] width 1021 height 255
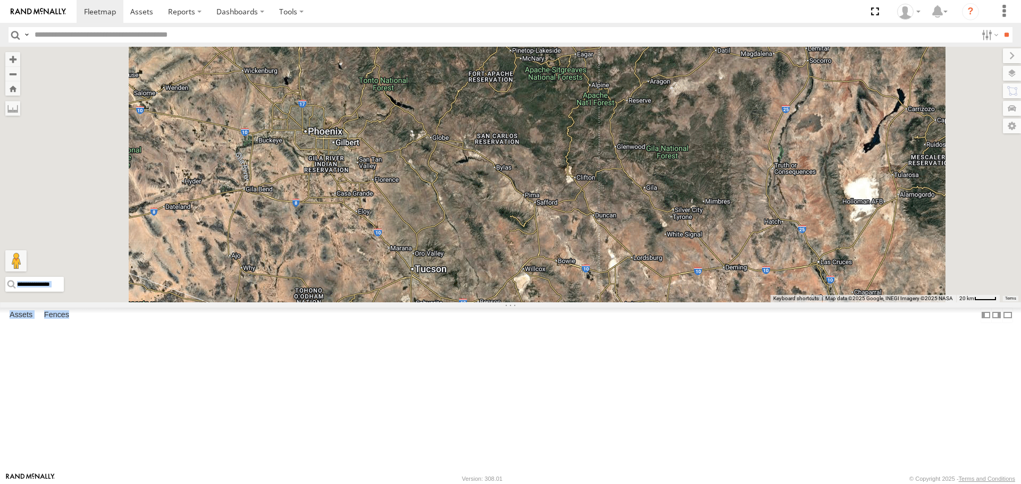
drag, startPoint x: 446, startPoint y: 329, endPoint x: 605, endPoint y: 330, distance: 159.5
click at [605, 302] on div "Loading..." at bounding box center [510, 174] width 1021 height 255
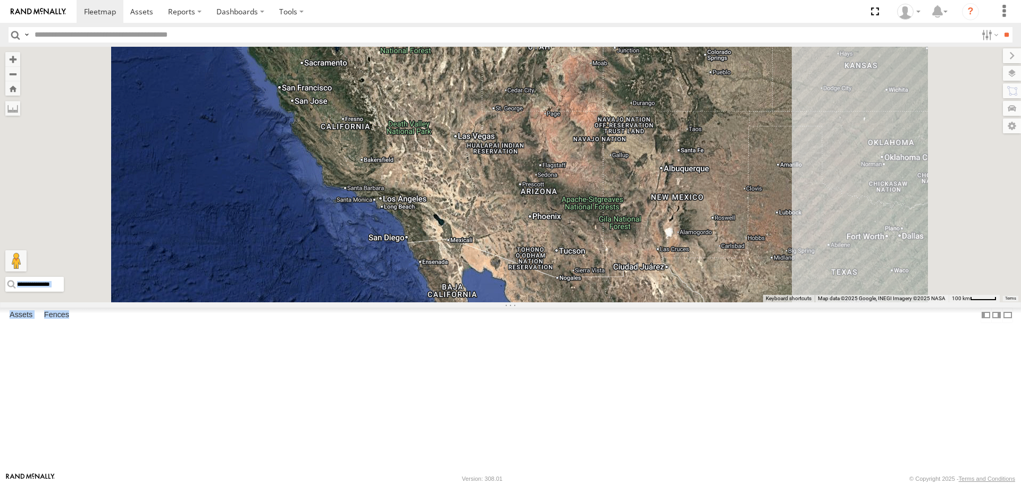
click at [0, 0] on span "Roadmap" at bounding box center [0, 0] width 0 height 0
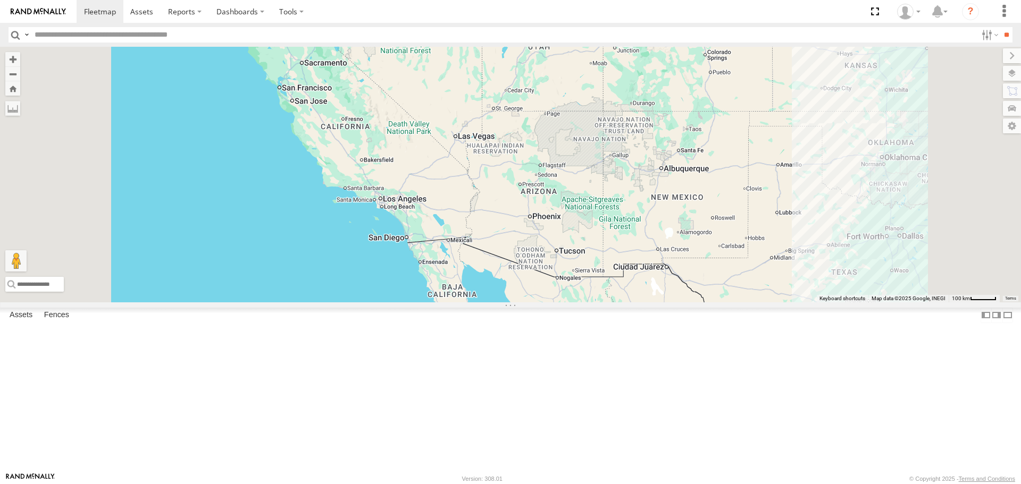
click at [1003, 56] on label at bounding box center [1012, 55] width 18 height 15
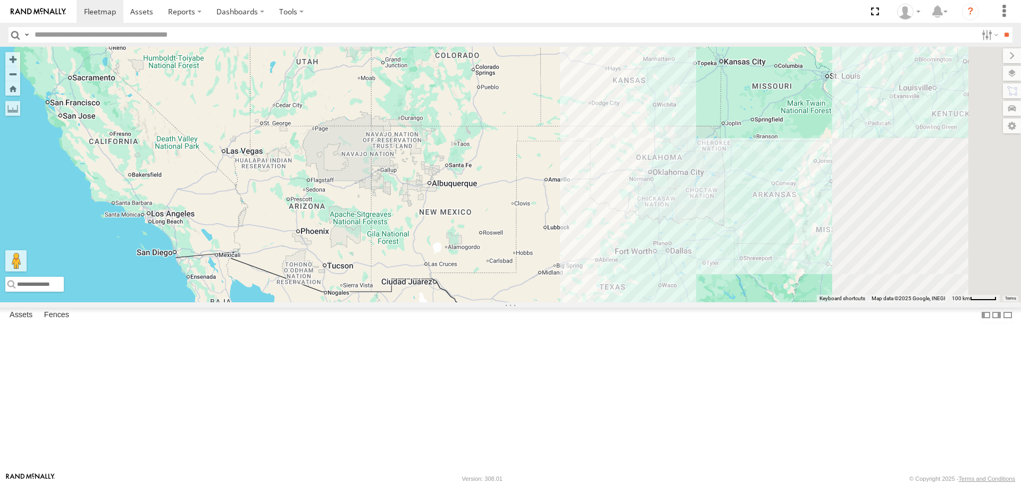
drag, startPoint x: 848, startPoint y: 290, endPoint x: 540, endPoint y: 308, distance: 308.4
click at [540, 302] on div "Loading..." at bounding box center [510, 174] width 1021 height 255
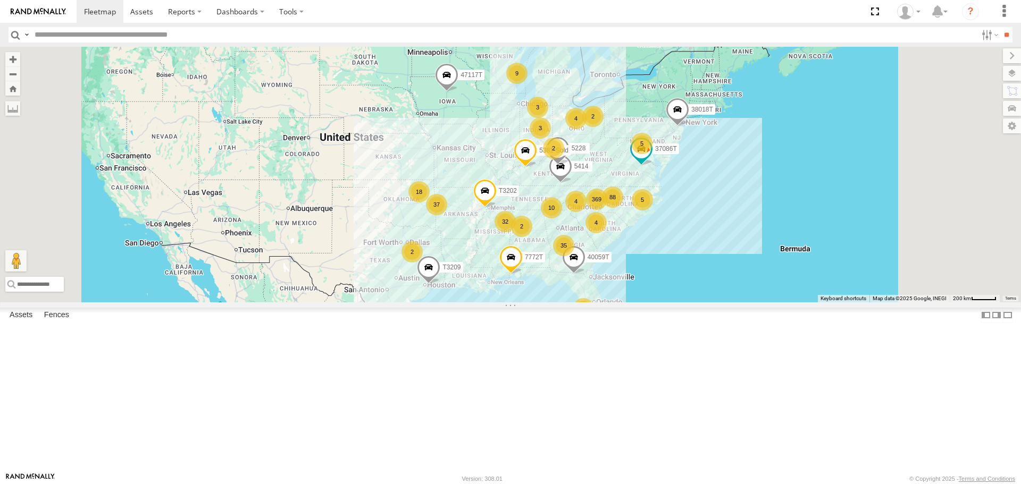
drag, startPoint x: 526, startPoint y: 275, endPoint x: 462, endPoint y: 275, distance: 64.9
click at [462, 275] on div "5414 5228 7772T 40059T T3202 47117T 5381-Sold T3209 369 35 32 37 4 18 88 9 5 2 …" at bounding box center [510, 174] width 1021 height 255
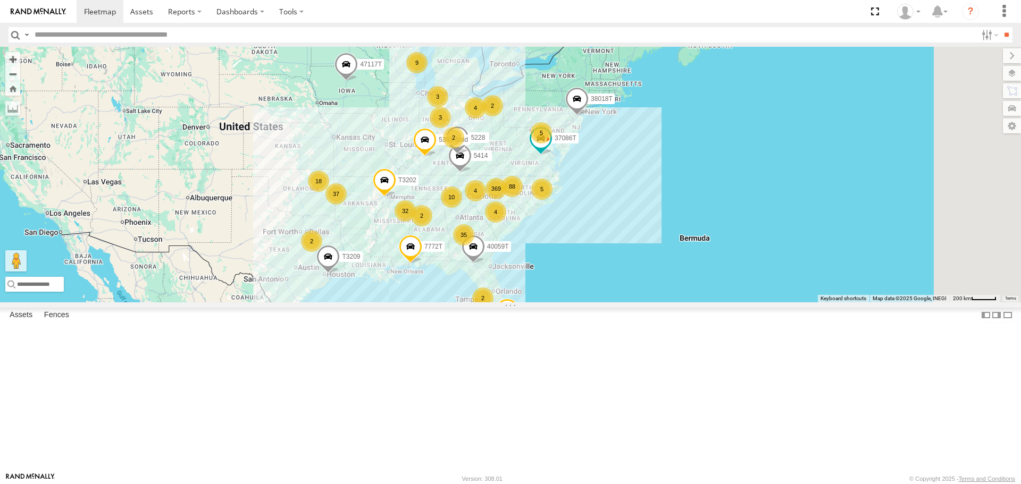
drag, startPoint x: 431, startPoint y: 326, endPoint x: 386, endPoint y: 316, distance: 46.2
click at [386, 302] on div "5414 5228 7772T 40059T T3202 47117T 5381-Sold T3209 369 35 32 37 4 18 88 9 5 2 …" at bounding box center [510, 174] width 1021 height 255
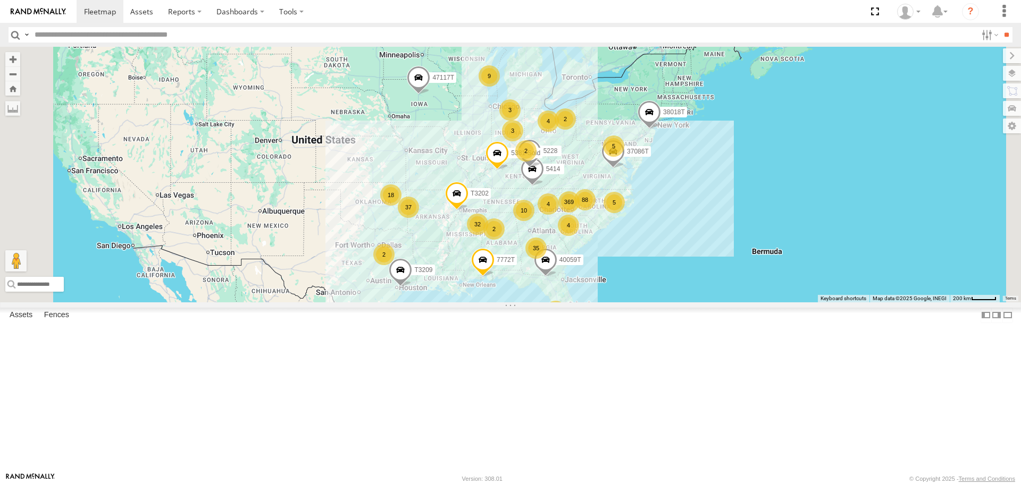
drag, startPoint x: 382, startPoint y: 281, endPoint x: 465, endPoint y: 296, distance: 84.4
click at [465, 296] on div "369 35 32 37 4 18 88 9 5 2 2 10 4 4 2 40028T 3 2 5414 5 5228 7772T 38018T 3 400…" at bounding box center [510, 174] width 1021 height 255
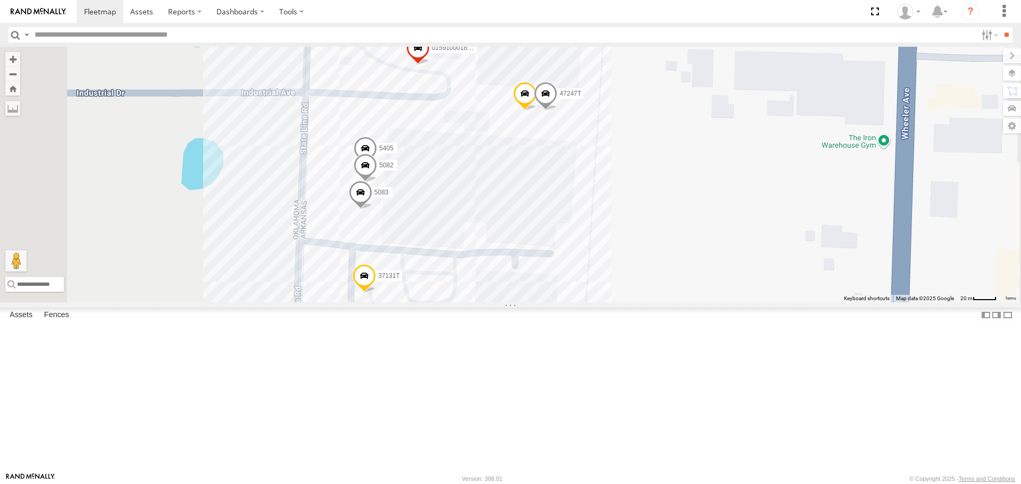
drag, startPoint x: 742, startPoint y: 235, endPoint x: 726, endPoint y: 248, distance: 21.2
click at [785, 254] on div "47117T T3209 7774T 40028T 7772T 38018T 40059T 37086T T3202 5387 5381-Sold 40034…" at bounding box center [510, 174] width 1021 height 255
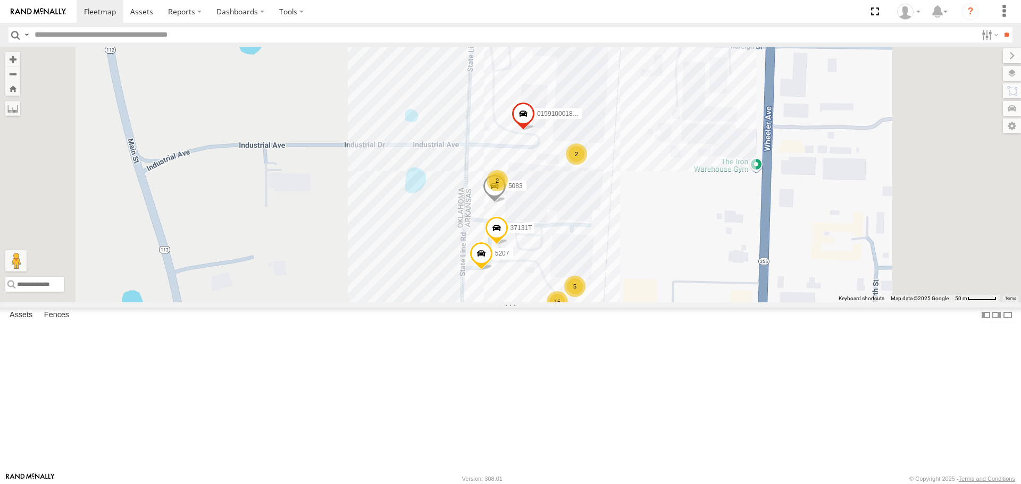
drag, startPoint x: 514, startPoint y: 308, endPoint x: 488, endPoint y: 292, distance: 30.6
click at [488, 292] on div "47117T T3209 7774T 40028T 7772T 38018T 40059T 37086T T3202 5387 5381-Sold 40034…" at bounding box center [510, 174] width 1021 height 255
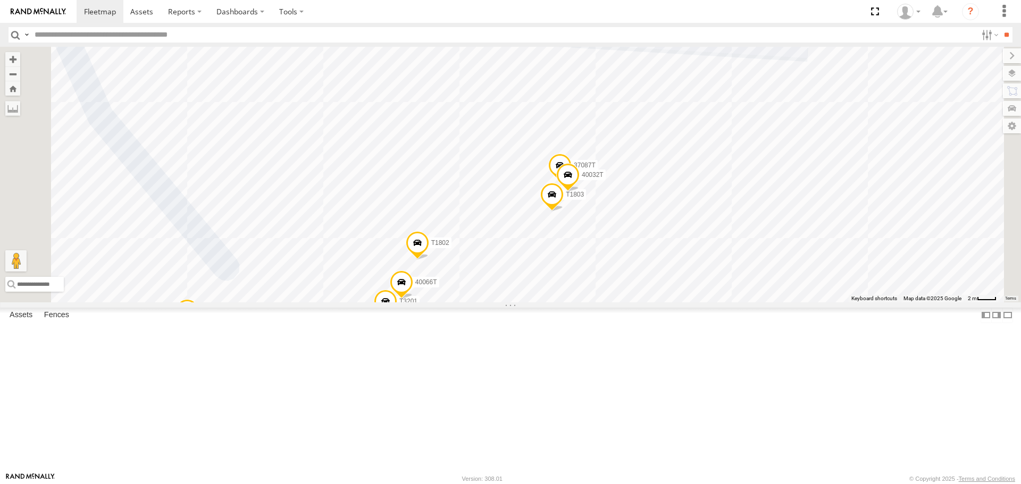
drag, startPoint x: 714, startPoint y: 338, endPoint x: 717, endPoint y: 312, distance: 25.7
click at [716, 302] on div "5405 40040T T1817 5207 37131T 5082 5083 47247T 5243 T1818 40036T 40033T T1804 3…" at bounding box center [510, 174] width 1021 height 255
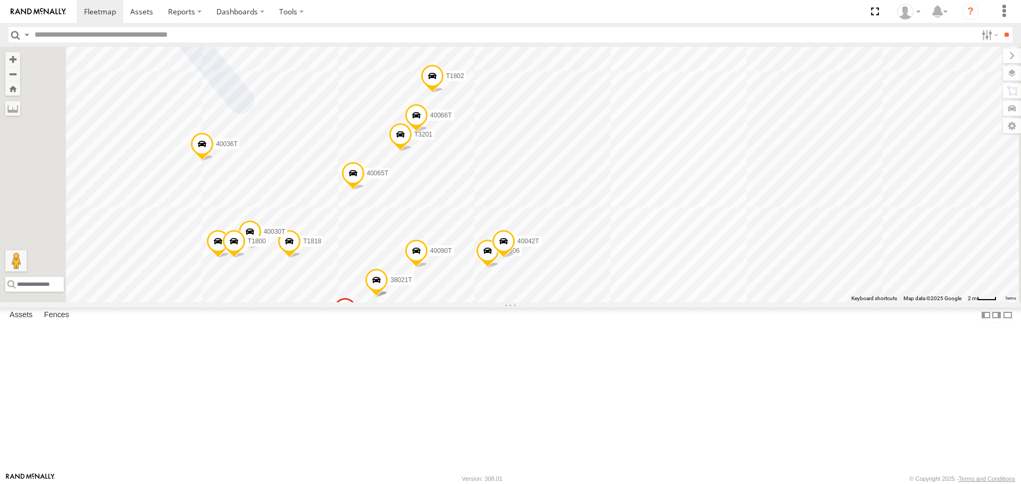
drag, startPoint x: 659, startPoint y: 412, endPoint x: 681, endPoint y: 387, distance: 32.8
click at [680, 302] on div "5405 40040T T1817 5207 37131T 5082 5083 47247T 5243 T1818 40036T 40033T T1804 3…" at bounding box center [510, 174] width 1021 height 255
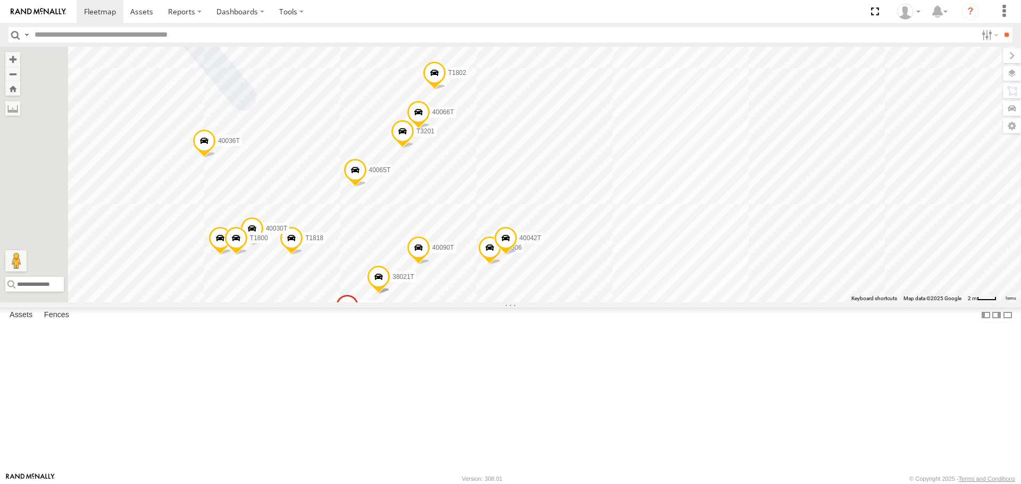
drag, startPoint x: 576, startPoint y: 410, endPoint x: 699, endPoint y: 383, distance: 125.8
click at [699, 302] on div "5405 40040T T1817 5207 37131T 5082 5083 47247T 5243 T1818 40036T 40033T T1804 3…" at bounding box center [510, 174] width 1021 height 255
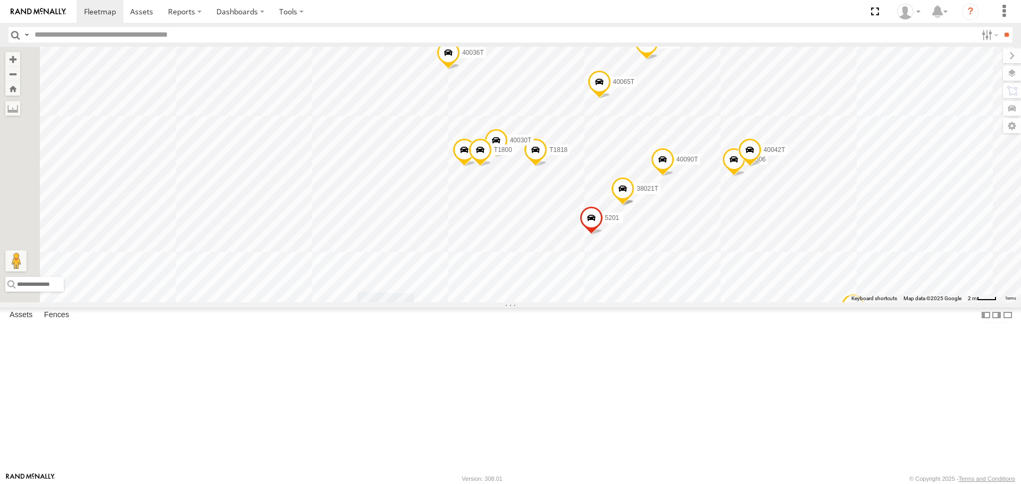
drag, startPoint x: 554, startPoint y: 369, endPoint x: 566, endPoint y: 306, distance: 63.9
click at [566, 302] on div "5405 40040T T1817 5207 37131T 5082 5083 47247T 5243 T1818 40036T 40033T T1804 3…" at bounding box center [510, 174] width 1021 height 255
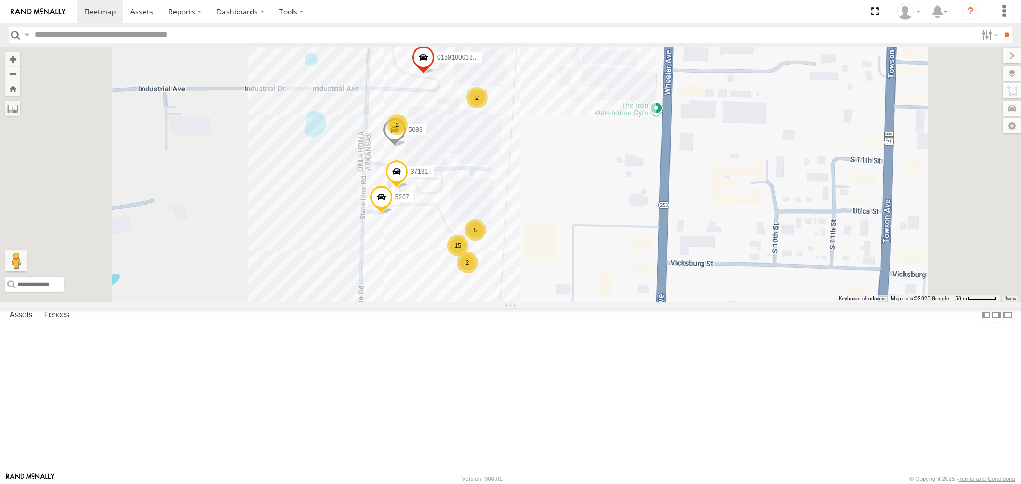
drag, startPoint x: 406, startPoint y: 329, endPoint x: 448, endPoint y: 348, distance: 46.4
click at [451, 302] on div "5207 37131T 5083 5 015910001881005 15 2 2 2" at bounding box center [510, 174] width 1021 height 255
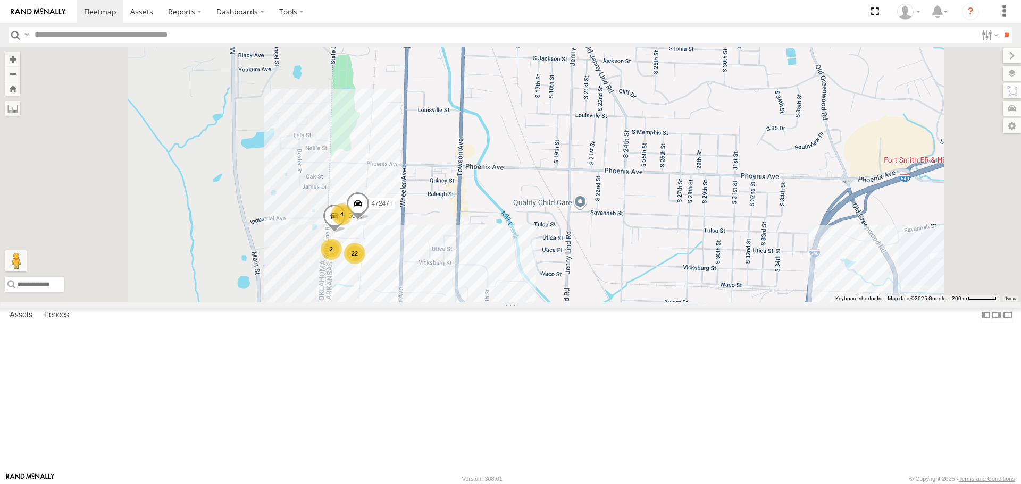
drag, startPoint x: 350, startPoint y: 294, endPoint x: 462, endPoint y: 272, distance: 113.3
click at [466, 272] on div "22 4 4311 2 5083 47247T" at bounding box center [510, 174] width 1021 height 255
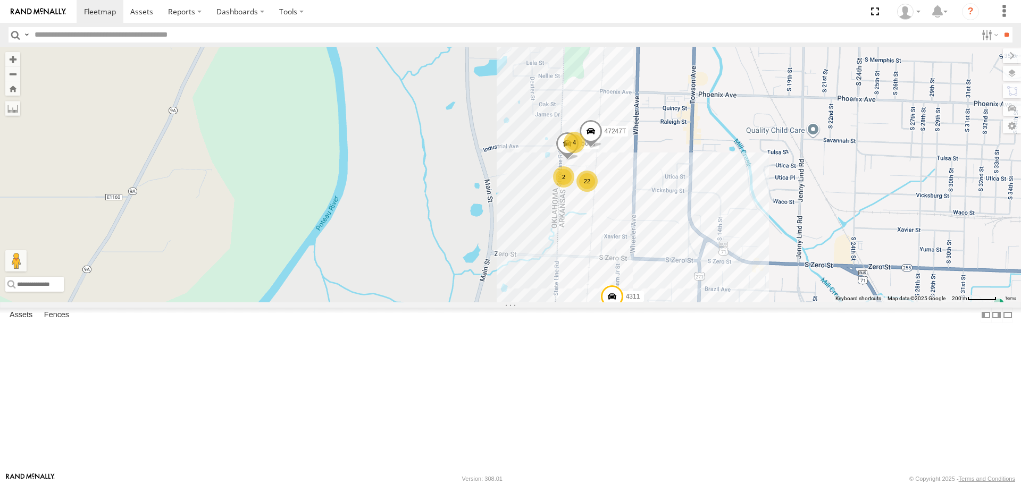
drag, startPoint x: 743, startPoint y: 306, endPoint x: 638, endPoint y: 298, distance: 106.2
click at [638, 298] on div "22 4 4311 2 5083 47247T" at bounding box center [510, 174] width 1021 height 255
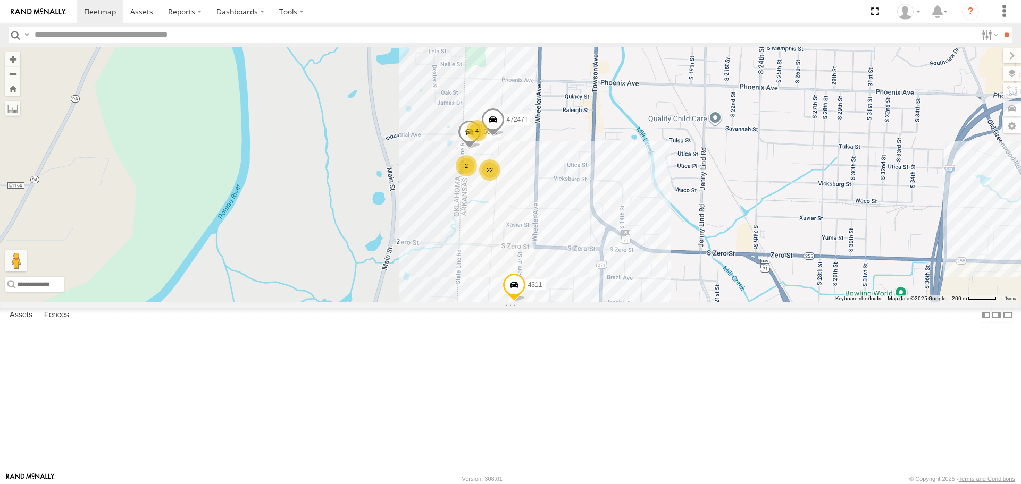
click at [505, 137] on span at bounding box center [492, 122] width 23 height 29
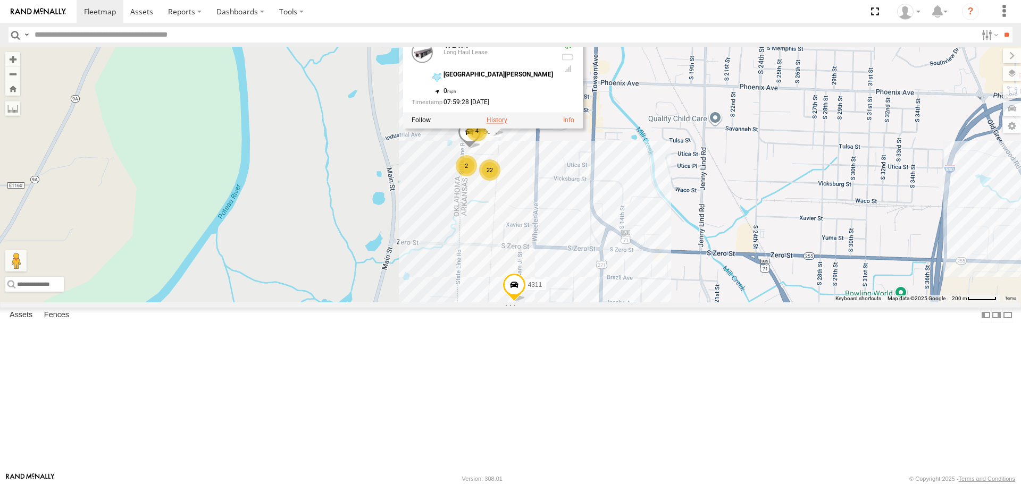
click at [507, 124] on label at bounding box center [497, 120] width 21 height 7
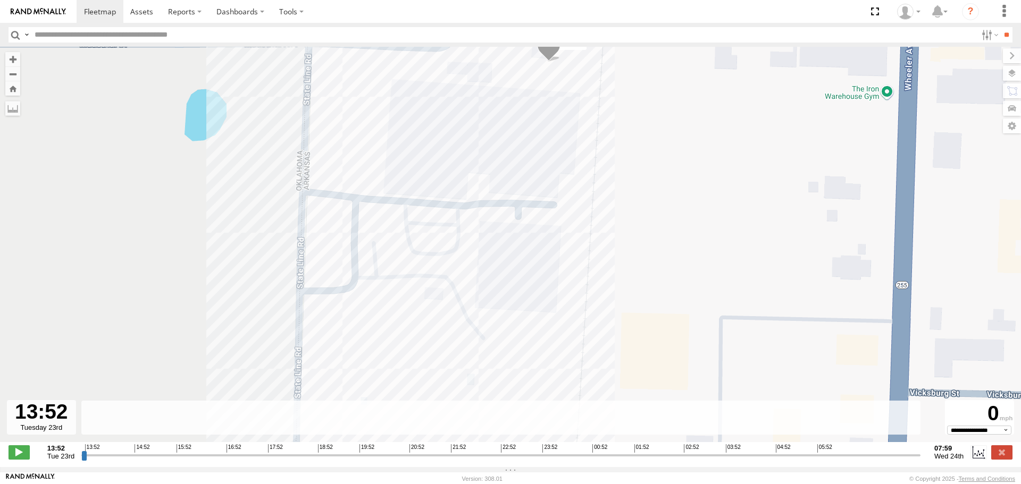
drag, startPoint x: 641, startPoint y: 299, endPoint x: 653, endPoint y: 242, distance: 58.1
click at [653, 245] on div "47247T" at bounding box center [510, 250] width 1021 height 407
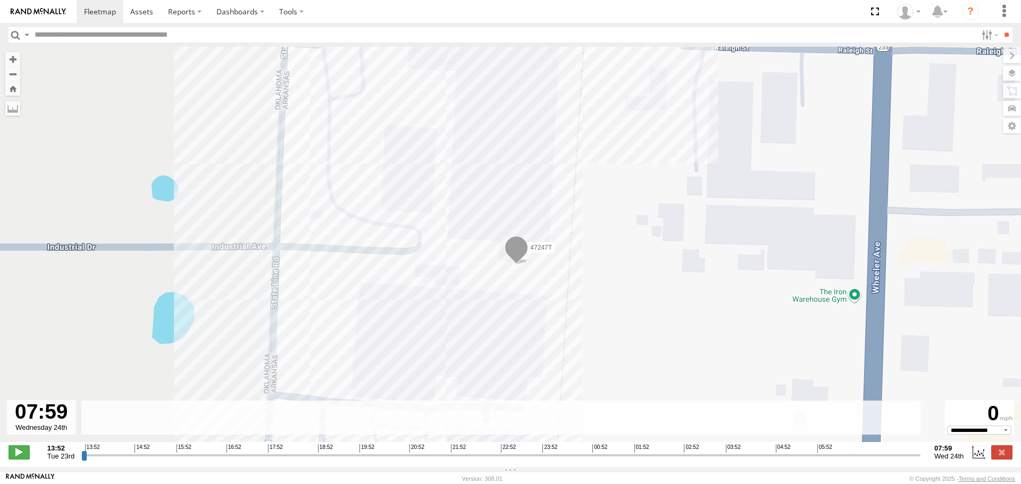
drag, startPoint x: 82, startPoint y: 460, endPoint x: 919, endPoint y: 452, distance: 836.6
type input "**********"
click at [919, 452] on input "range" at bounding box center [500, 455] width 839 height 10
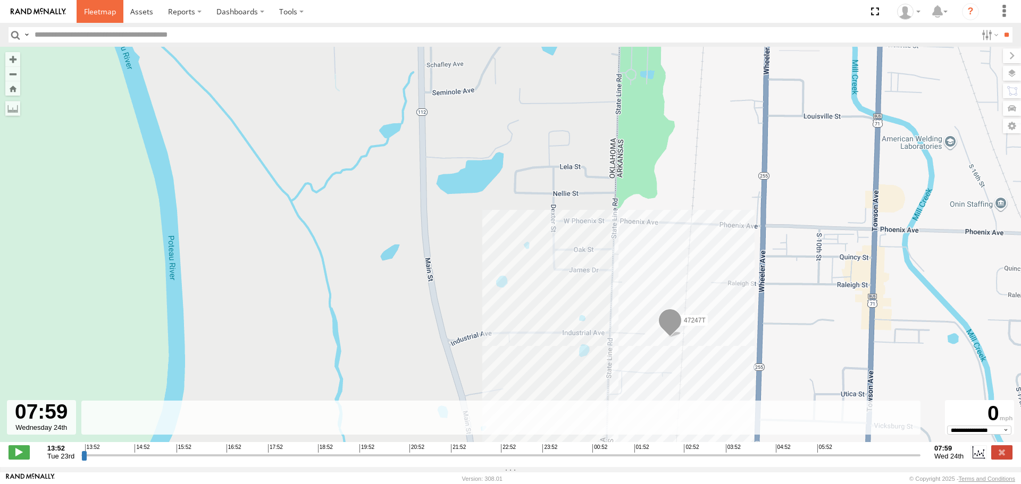
click at [96, 12] on span at bounding box center [100, 11] width 32 height 10
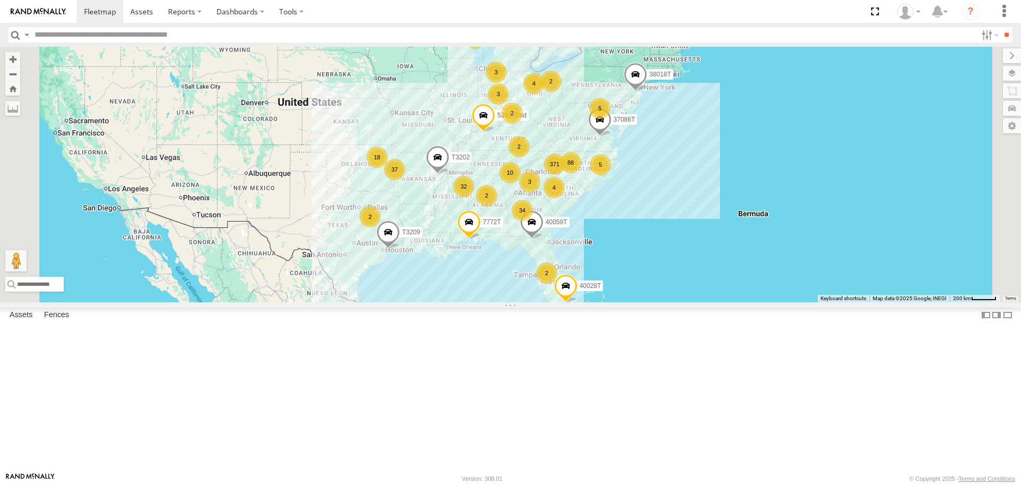
drag, startPoint x: 432, startPoint y: 328, endPoint x: 437, endPoint y: 306, distance: 22.3
click at [437, 302] on div "47117T T3209 7774T 371 34 32 37 4 18 88 9 5 2 2 10 4 2 40028T 3 2 2 5 7772T 380…" at bounding box center [510, 174] width 1021 height 255
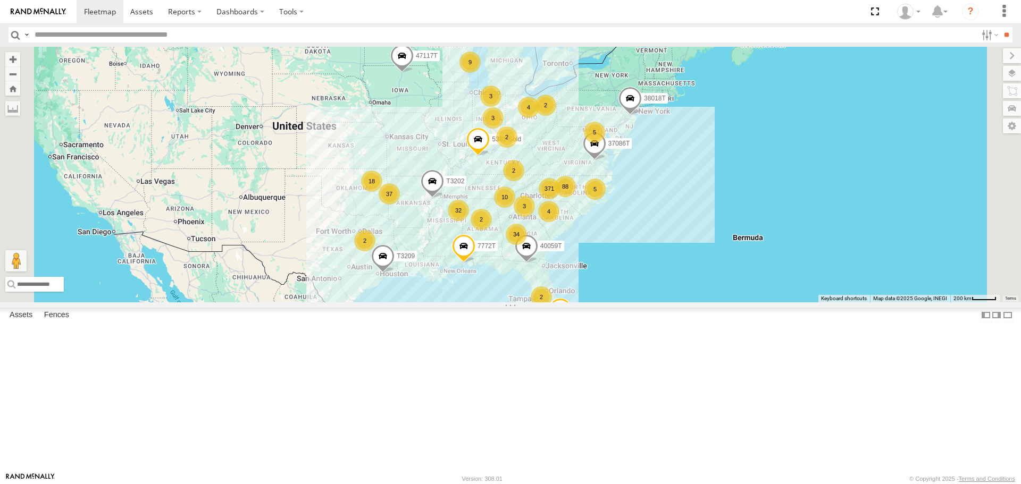
drag, startPoint x: 441, startPoint y: 282, endPoint x: 429, endPoint y: 311, distance: 31.2
click at [429, 302] on div "47117T T3209 7774T 371 34 32 37 4 18 88 9 5 2 2 10 4 2 40028T 3 2 2 5 7772T 380…" at bounding box center [510, 174] width 1021 height 255
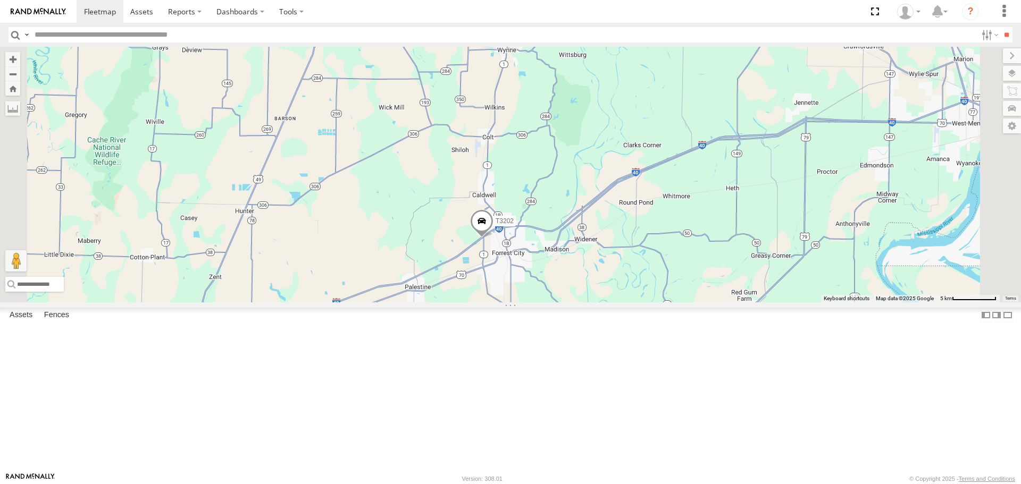
click at [494, 238] on span at bounding box center [481, 224] width 23 height 29
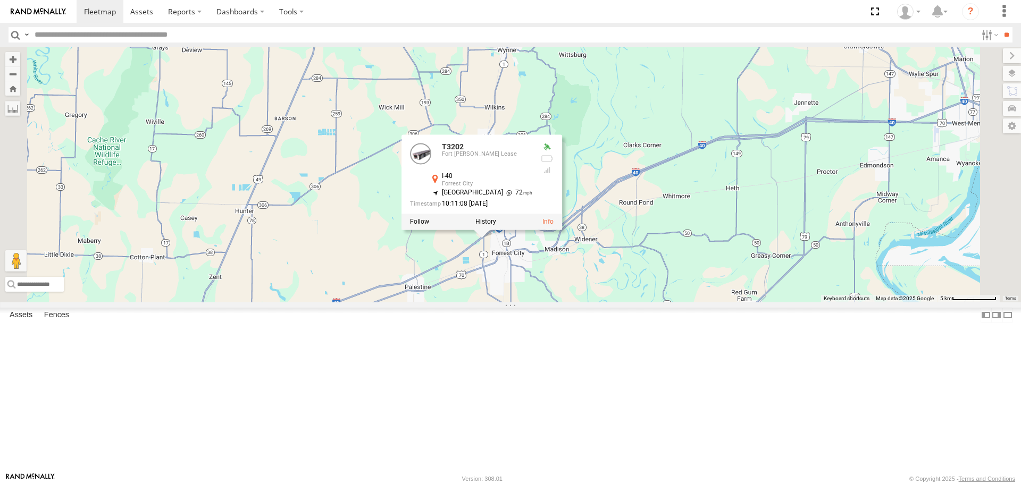
click at [597, 302] on div "47117T T3209 7774T 40028T 7772T 38018T 40059T 37086T T3202 5381-Sold 40034T 183…" at bounding box center [510, 174] width 1021 height 255
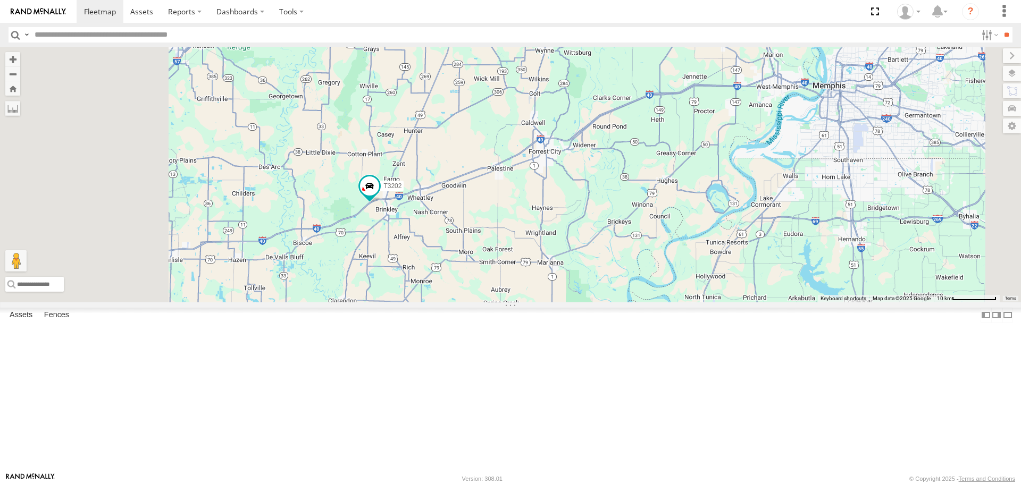
drag, startPoint x: 564, startPoint y: 274, endPoint x: 605, endPoint y: 232, distance: 58.7
click at [605, 232] on div "T3202" at bounding box center [510, 174] width 1021 height 255
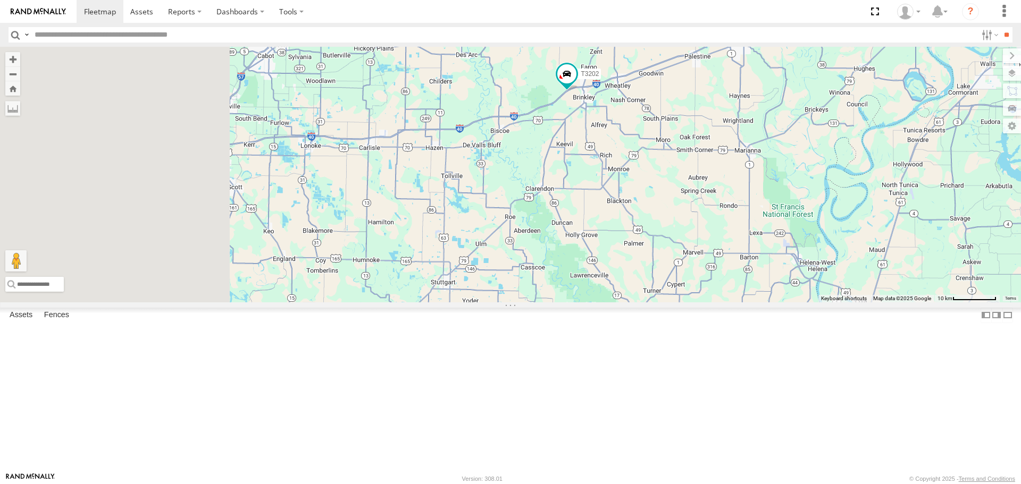
drag, startPoint x: 524, startPoint y: 272, endPoint x: 632, endPoint y: 264, distance: 108.3
click at [632, 264] on div "T3202" at bounding box center [510, 174] width 1021 height 255
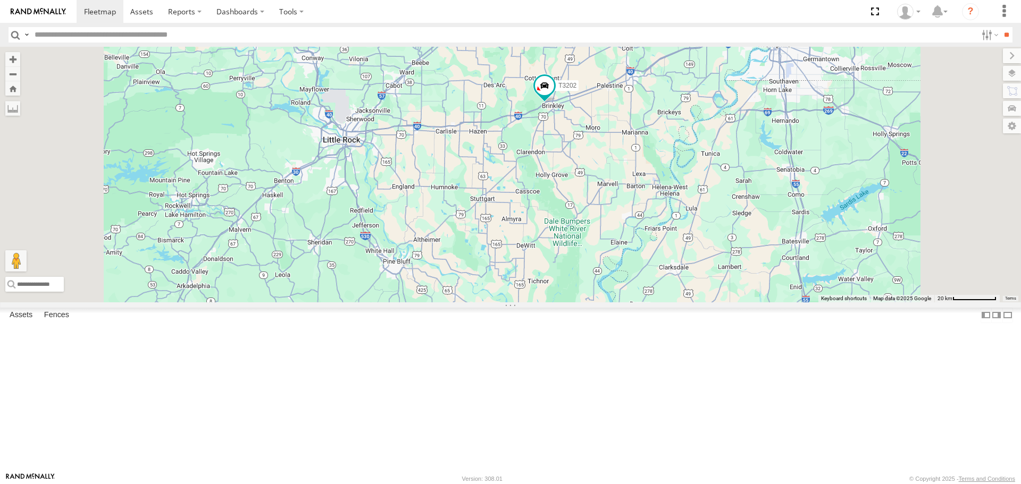
drag, startPoint x: 528, startPoint y: 310, endPoint x: 534, endPoint y: 273, distance: 37.3
click at [534, 273] on div "T3202" at bounding box center [510, 174] width 1021 height 255
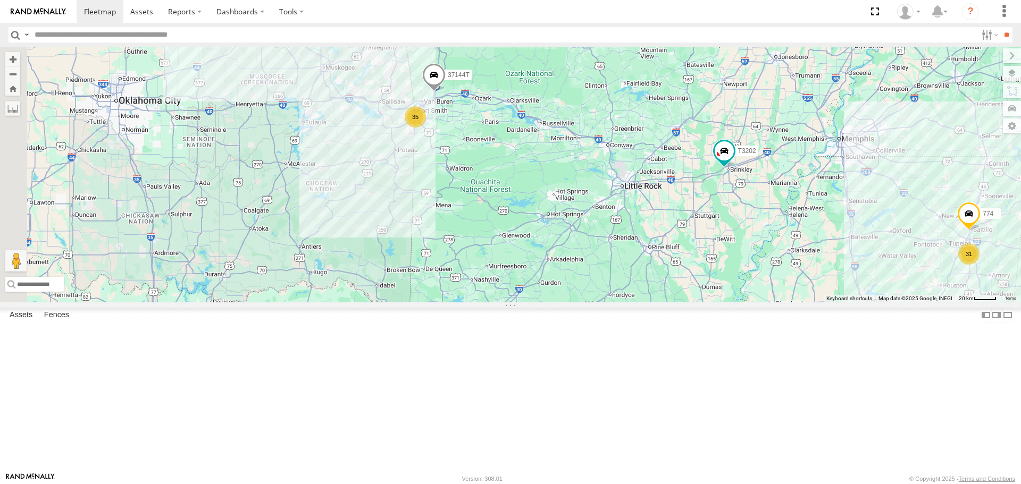
drag, startPoint x: 412, startPoint y: 244, endPoint x: 658, endPoint y: 279, distance: 248.7
click at [659, 279] on div "T3202 31 35 774 37144T" at bounding box center [510, 174] width 1021 height 255
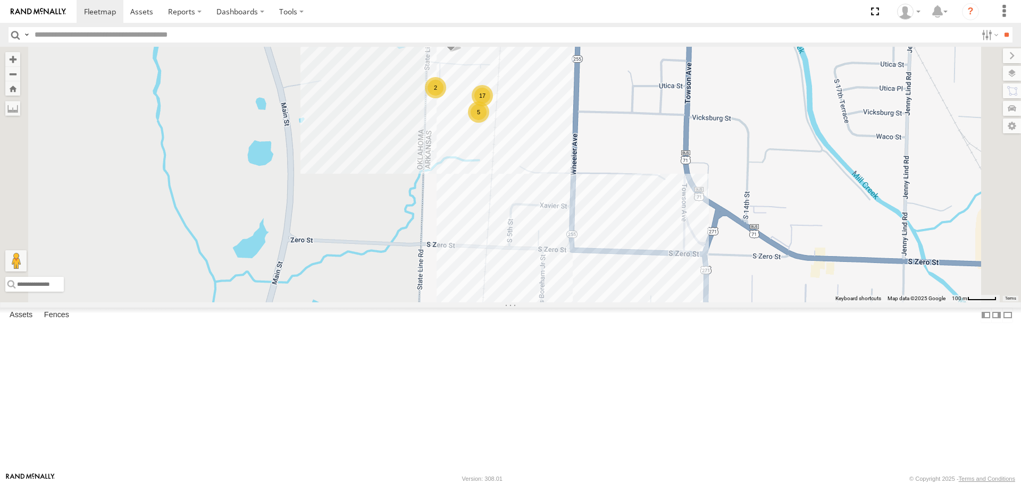
drag, startPoint x: 573, startPoint y: 217, endPoint x: 557, endPoint y: 290, distance: 75.1
click at [557, 290] on div "T3202 774 37144T 37085T 5206 5362 5150 4311 17 015910001881005 2 2 5 2 5082" at bounding box center [510, 174] width 1021 height 255
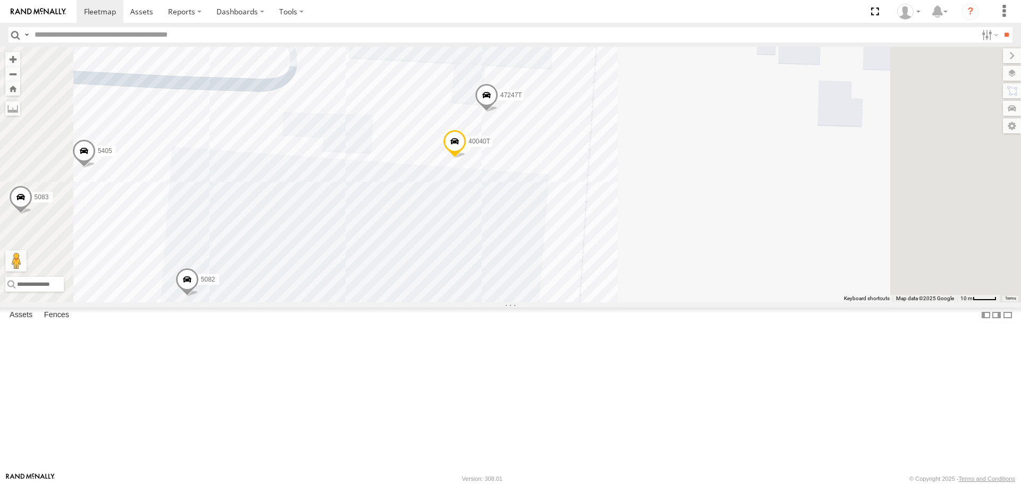
drag, startPoint x: 756, startPoint y: 232, endPoint x: 751, endPoint y: 241, distance: 9.8
click at [751, 241] on div "T3202 774 37144T 37085T 5206 5362 5150 4311 015910001881005 5082 5207 37131T 54…" at bounding box center [510, 174] width 1021 height 255
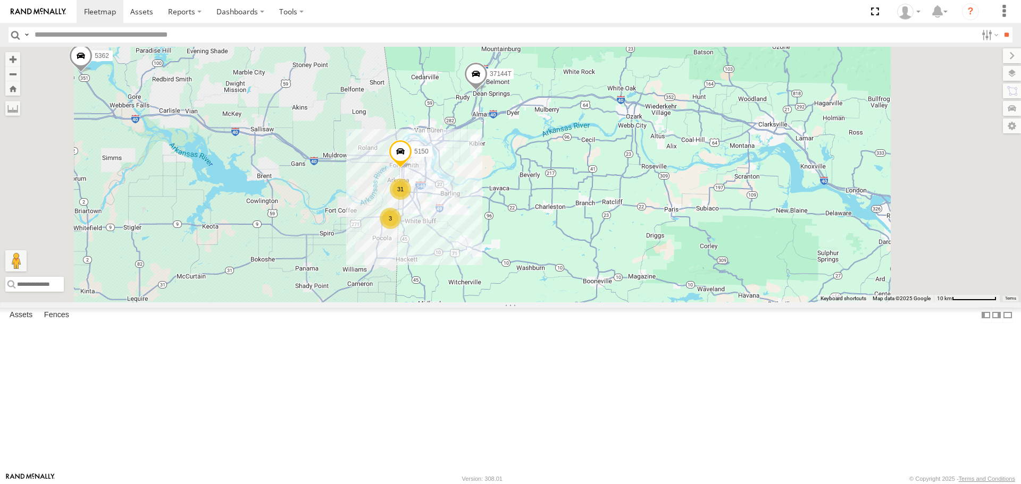
drag, startPoint x: 415, startPoint y: 293, endPoint x: 462, endPoint y: 286, distance: 46.8
click at [462, 286] on div "T3202 774 37144T 37085T 5206 5362 5150 31 3" at bounding box center [510, 174] width 1021 height 255
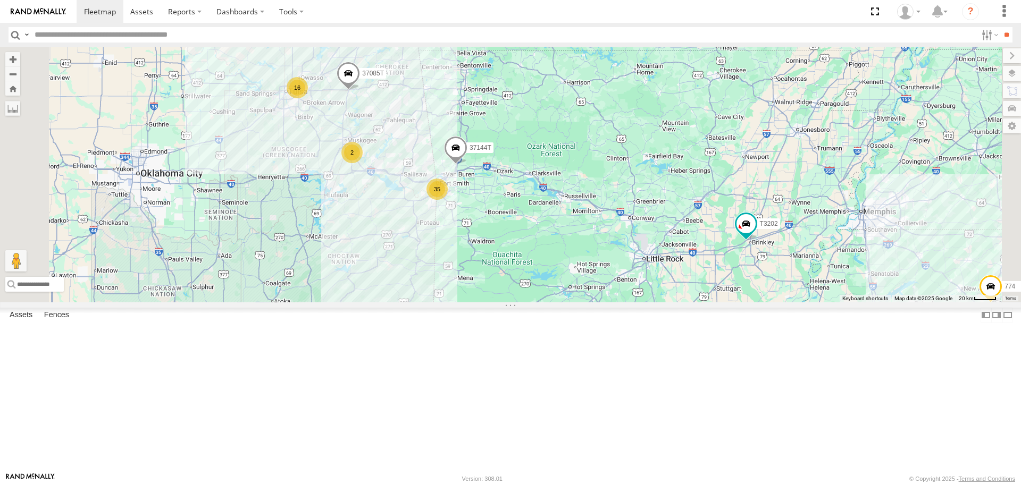
drag, startPoint x: 356, startPoint y: 290, endPoint x: 433, endPoint y: 282, distance: 77.5
click at [428, 281] on div "T3202 774 37144T 37085T 35 16 2" at bounding box center [510, 174] width 1021 height 255
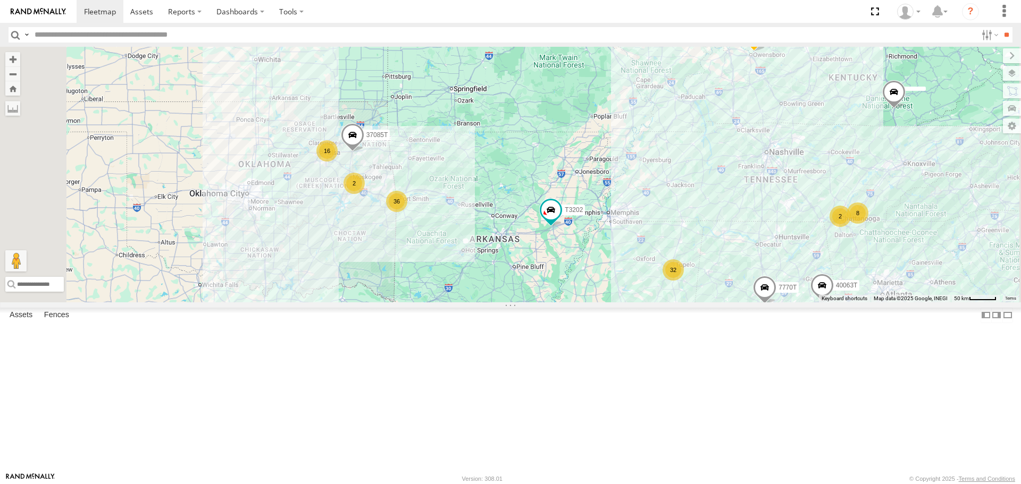
drag, startPoint x: 372, startPoint y: 297, endPoint x: 357, endPoint y: 315, distance: 23.8
click at [356, 302] on div "T3202 37085T 32 36 16 7770T 2 8 2 2 T3210 40063T 5381-Sold" at bounding box center [510, 174] width 1021 height 255
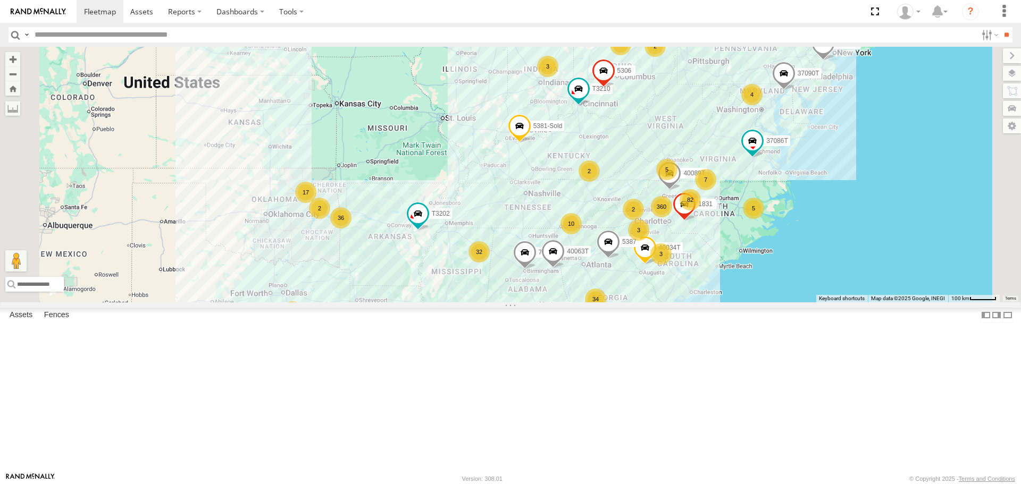
drag, startPoint x: 561, startPoint y: 383, endPoint x: 545, endPoint y: 318, distance: 67.3
click at [546, 302] on div "T3202 7770T T3210 40063T 5381-Sold 360 82 34 32 36 3 17 9 5 40034T 7 2 10 2 4 […" at bounding box center [510, 174] width 1021 height 255
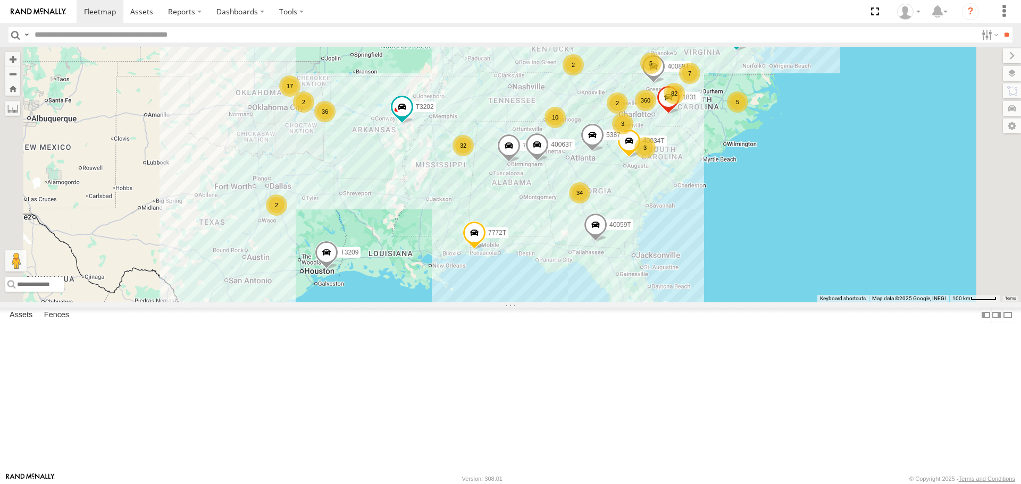
drag, startPoint x: 507, startPoint y: 288, endPoint x: 523, endPoint y: 307, distance: 24.9
click at [523, 302] on div "T3202 7770T T3210 40063T 5381-Sold 360 82 34 32 36 3 17 9 5 40034T 7 2 10 2 4 […" at bounding box center [510, 174] width 1021 height 255
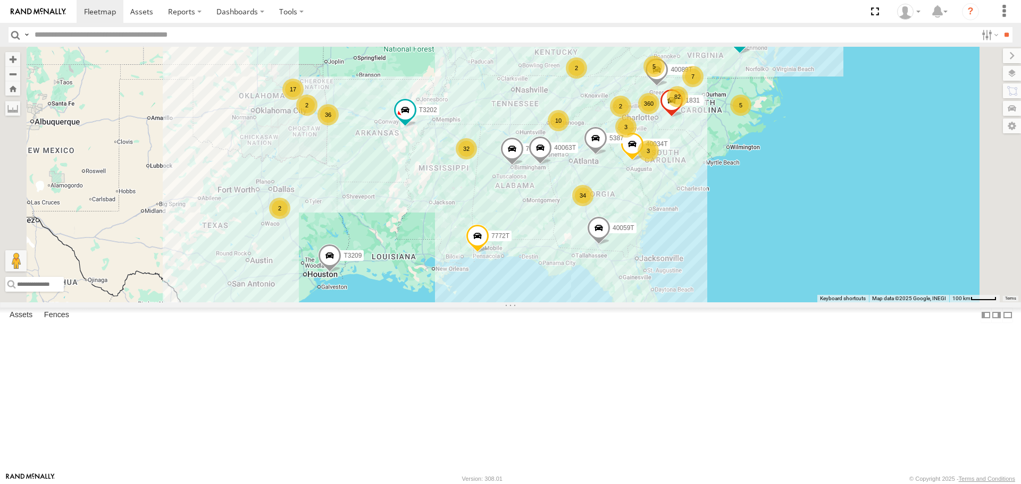
drag, startPoint x: 358, startPoint y: 213, endPoint x: 359, endPoint y: 244, distance: 30.9
click at [359, 244] on div "T3202 7770T T3210 40063T 5381-Sold 360 82 34 32 36 3 17 9 5 40034T 7 2 10 2 4 […" at bounding box center [510, 174] width 1021 height 255
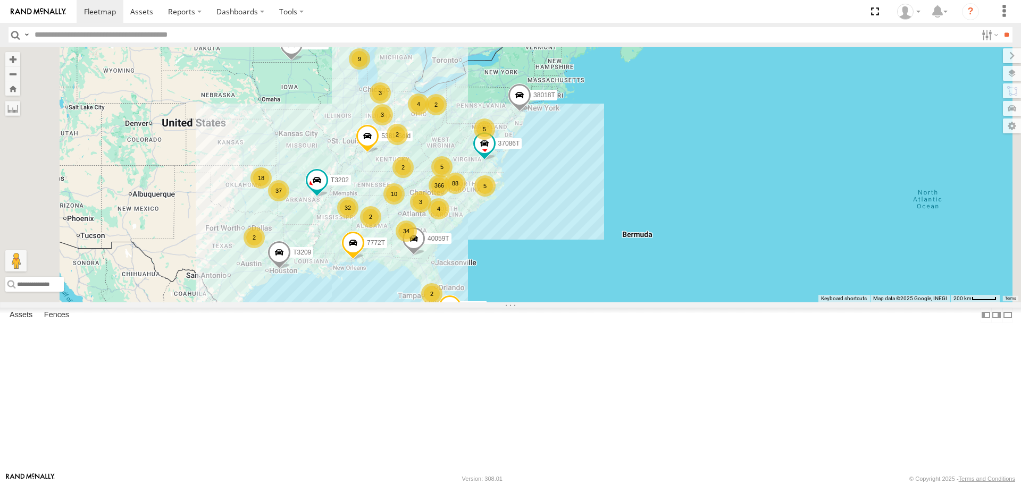
drag, startPoint x: 350, startPoint y: 200, endPoint x: 346, endPoint y: 243, distance: 43.3
click at [346, 243] on div "T3202 5381-Sold 7772T 38018T 40059T 37086T 47117T T3209 40028T 366 34 32 37 4 1…" at bounding box center [510, 174] width 1021 height 255
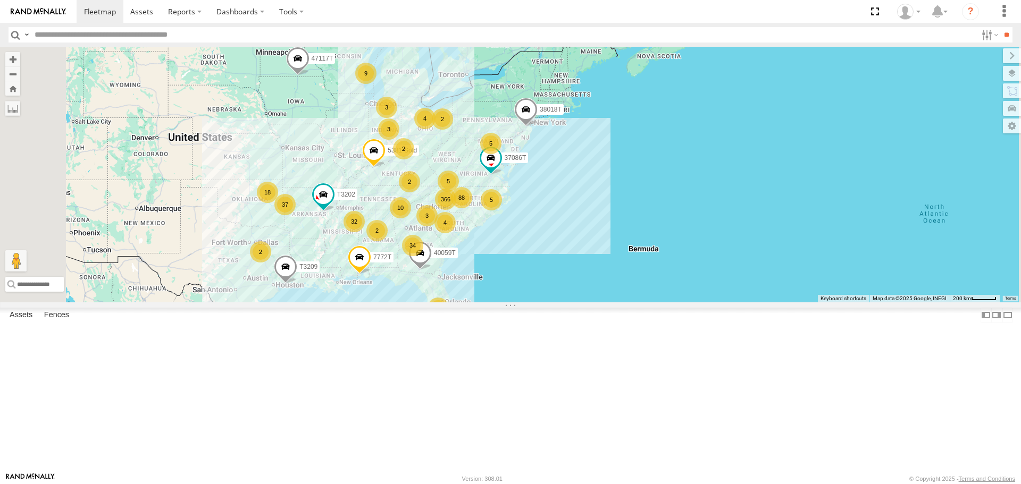
drag, startPoint x: 380, startPoint y: 223, endPoint x: 383, endPoint y: 231, distance: 8.6
click at [383, 231] on div "T3202 5381-Sold 7772T 38018T 40059T 37086T 47117T T3209 40028T 366 34 32 37 4 1…" at bounding box center [510, 174] width 1021 height 255
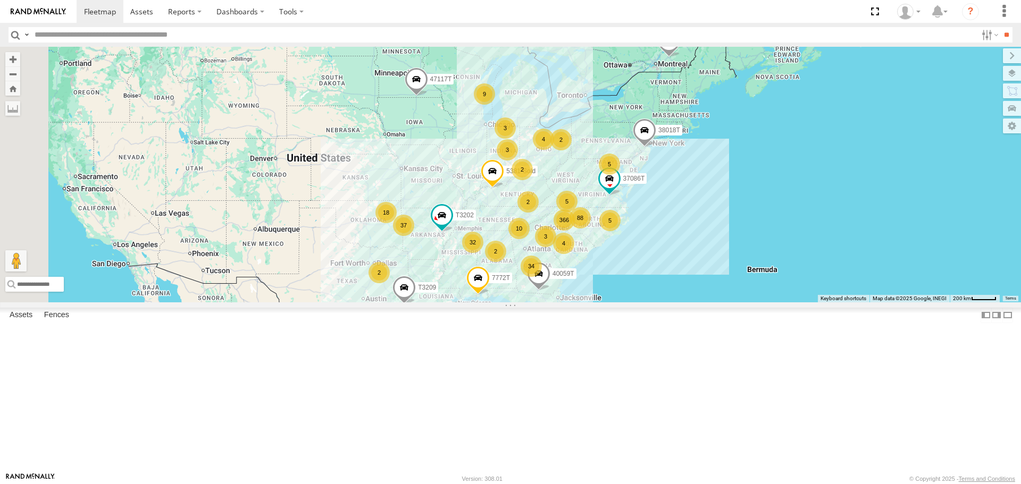
drag, startPoint x: 377, startPoint y: 237, endPoint x: 354, endPoint y: 250, distance: 26.7
click at [492, 249] on div "T3202 5381-Sold 7772T 38018T 40059T 37086T 47117T T3209 40028T 366 34 32 37 4 1…" at bounding box center [510, 174] width 1021 height 255
